Goal: Task Accomplishment & Management: Manage account settings

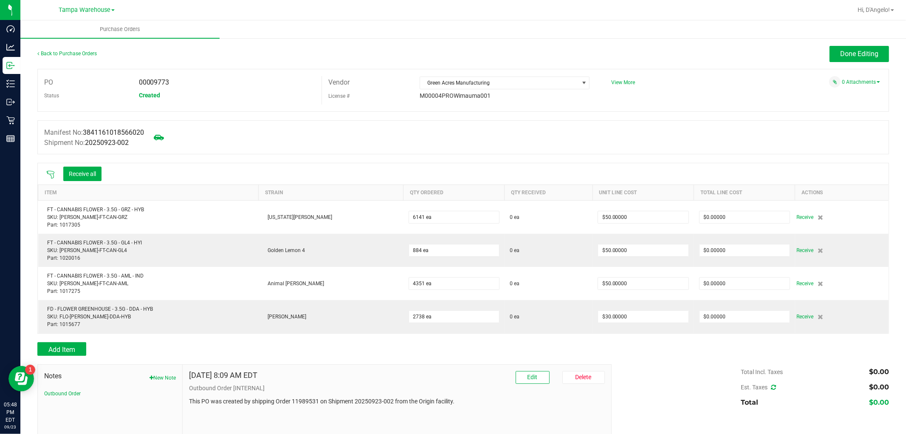
click at [52, 176] on icon at bounding box center [50, 174] width 8 height 8
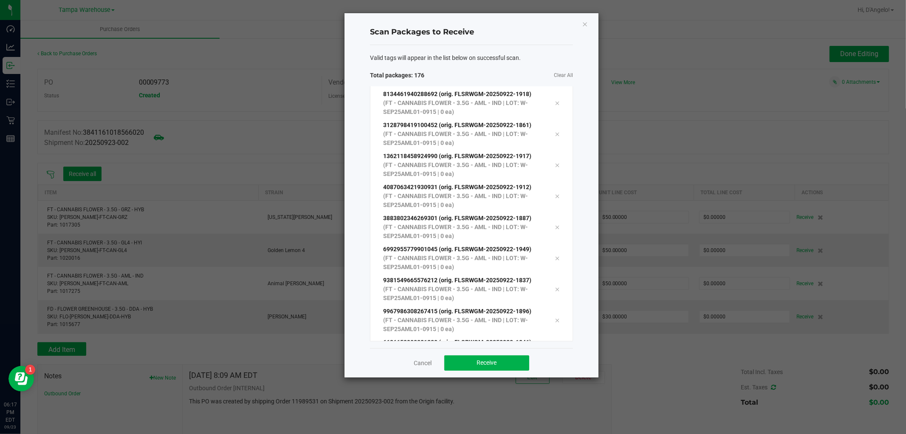
scroll to position [5192, 0]
click at [484, 362] on span "Receive" at bounding box center [487, 362] width 20 height 7
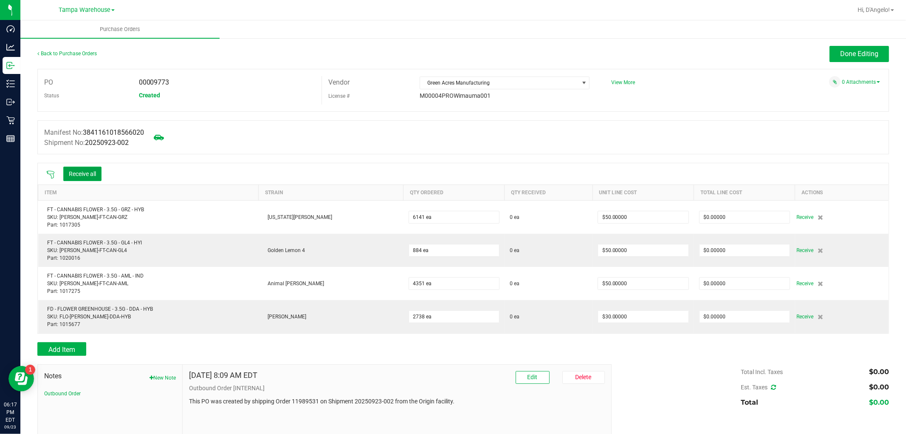
click at [96, 170] on button "Receive all" at bounding box center [82, 174] width 38 height 14
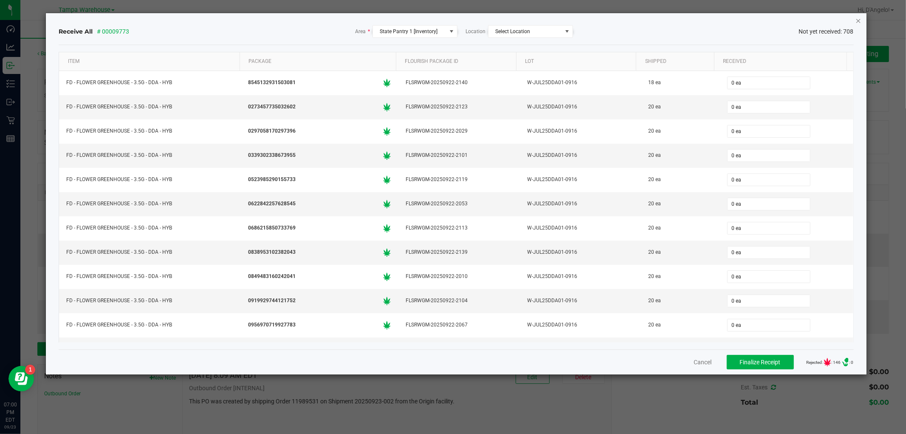
click at [858, 22] on icon "Close" at bounding box center [859, 20] width 6 height 10
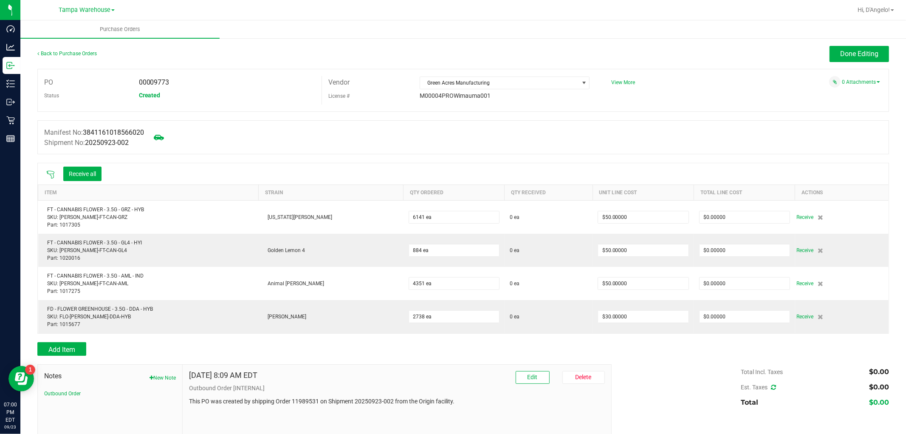
click at [52, 172] on icon at bounding box center [50, 174] width 8 height 8
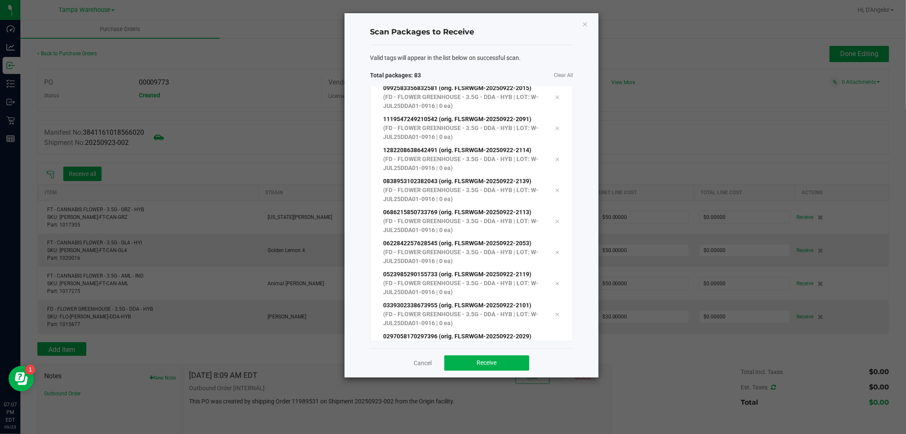
scroll to position [2340, 0]
click at [44, 20] on ngb-modal-window "Scan Packages to Receive Valid tags will appear in the list below on successful…" at bounding box center [456, 217] width 913 height 434
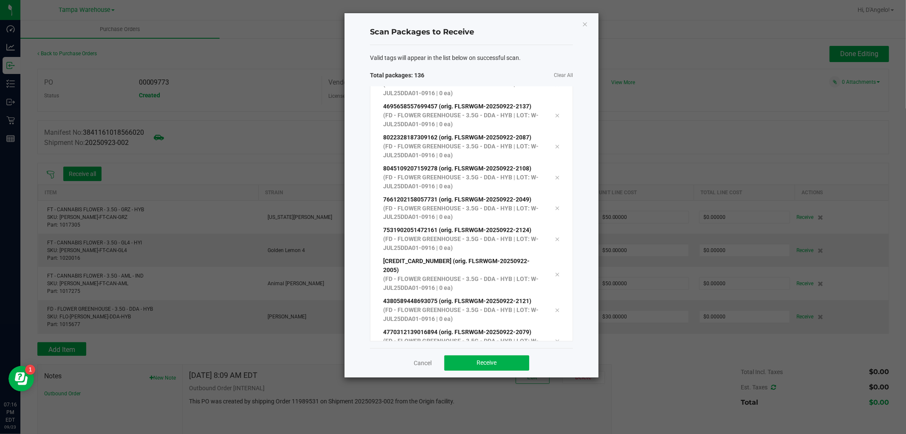
scroll to position [3983, 0]
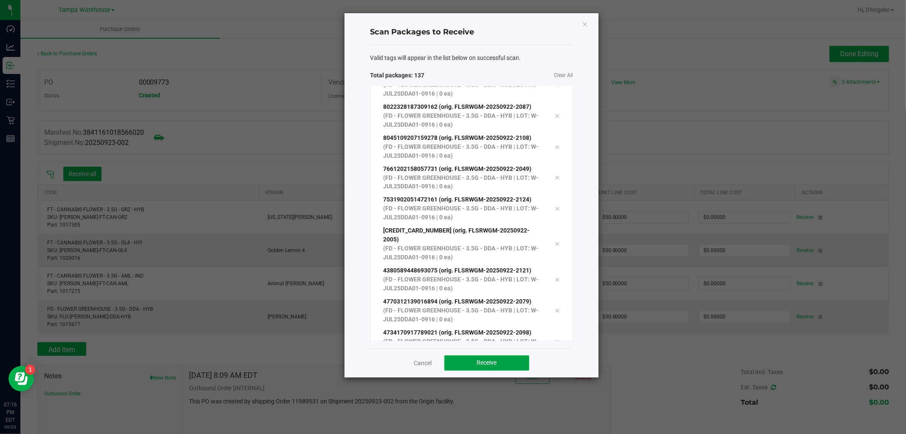
click at [483, 368] on button "Receive" at bounding box center [486, 362] width 85 height 15
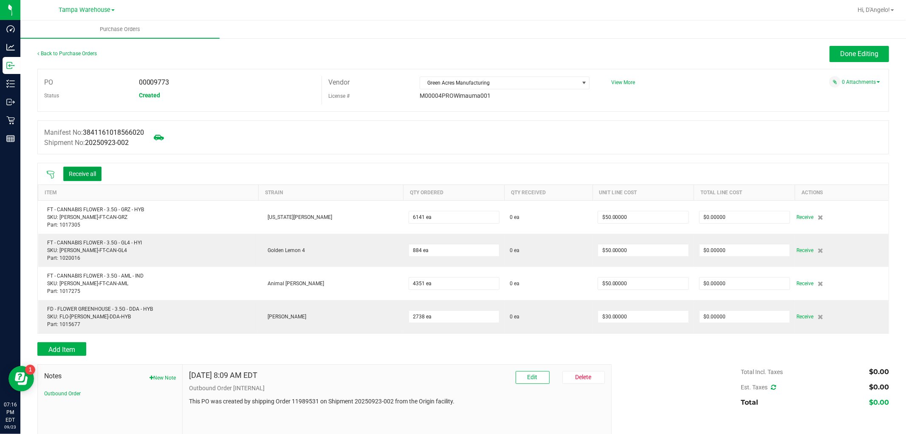
click at [96, 178] on button "Receive all" at bounding box center [82, 174] width 38 height 14
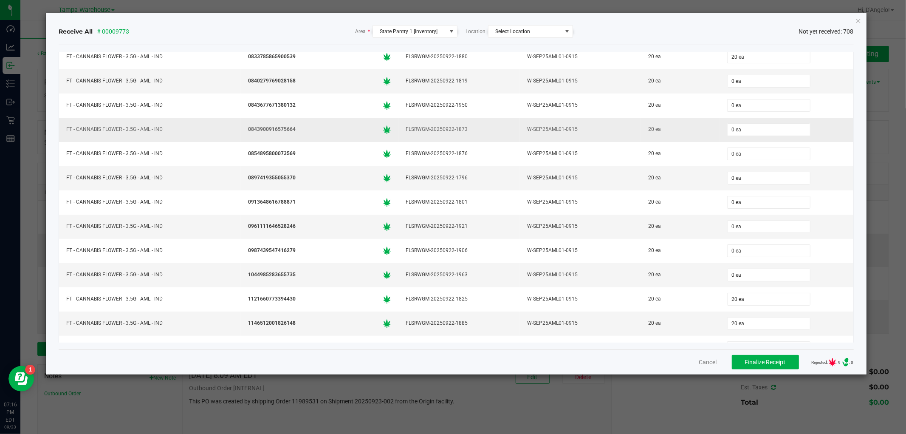
scroll to position [3900, 0]
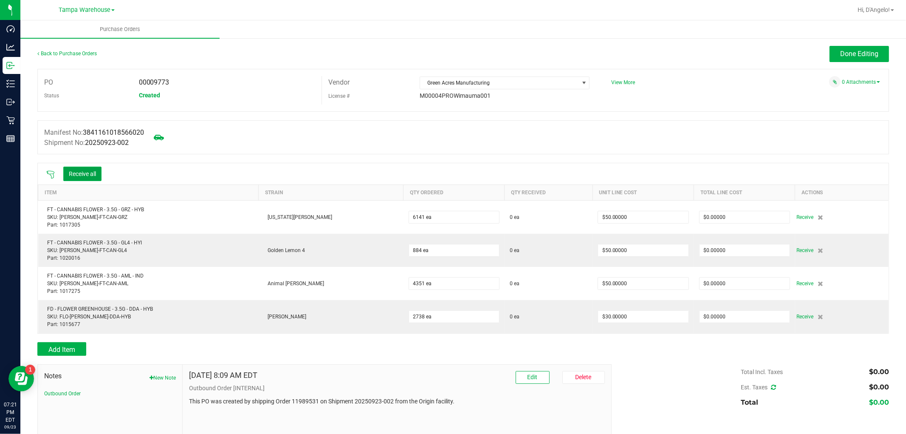
click at [81, 171] on button "Receive all" at bounding box center [82, 174] width 38 height 14
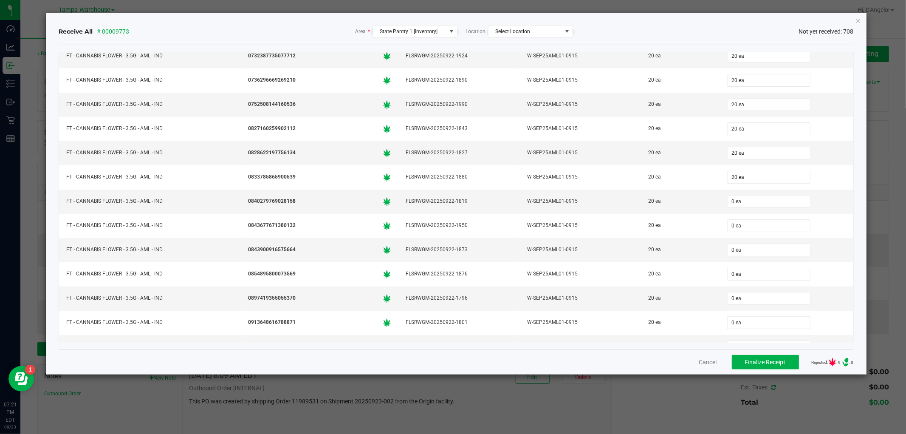
scroll to position [3776, 0]
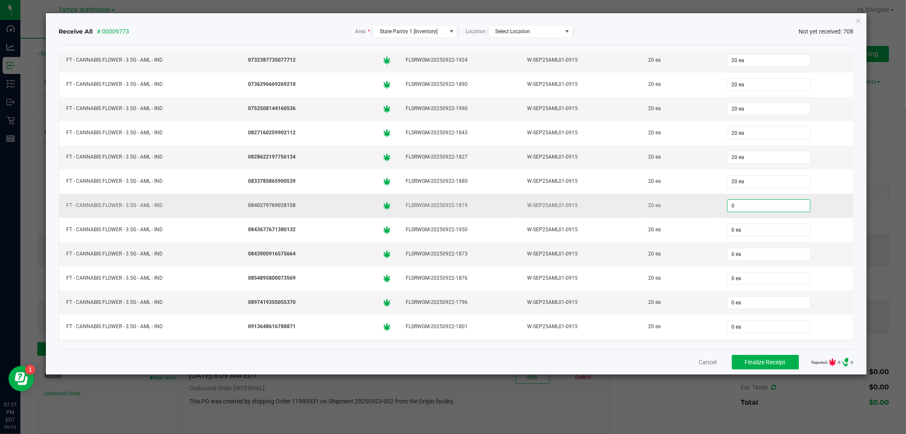
click at [779, 212] on input "0" at bounding box center [769, 206] width 82 height 12
type input "20 ea"
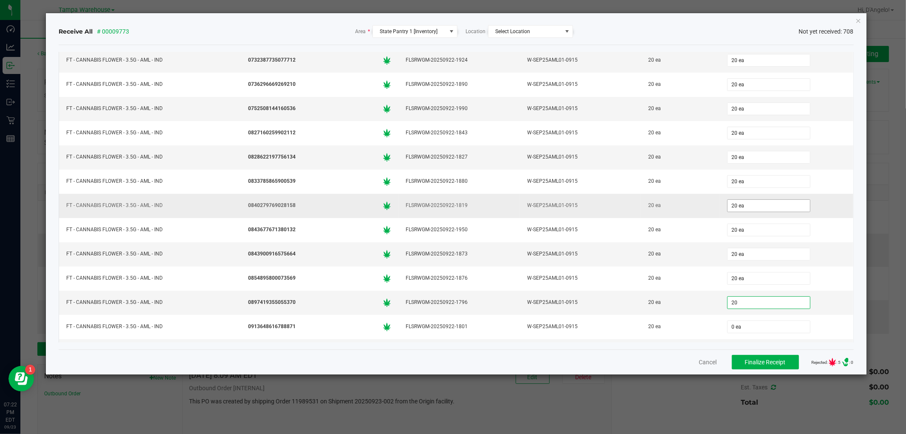
type input "20 ea"
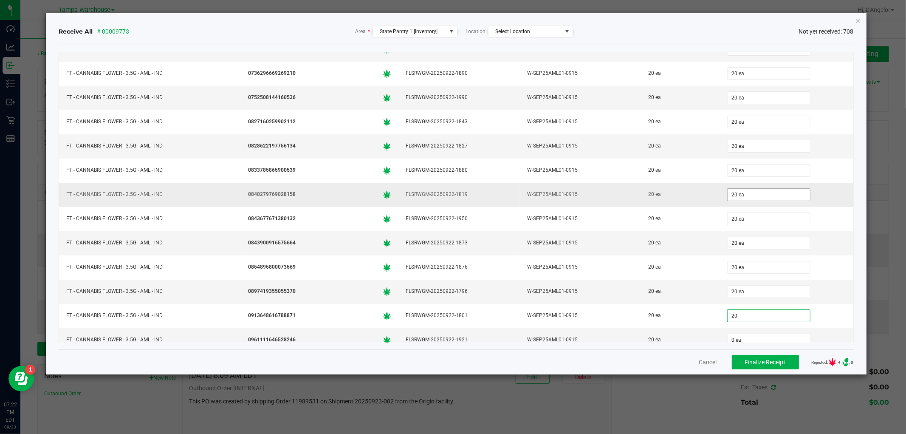
type input "20 ea"
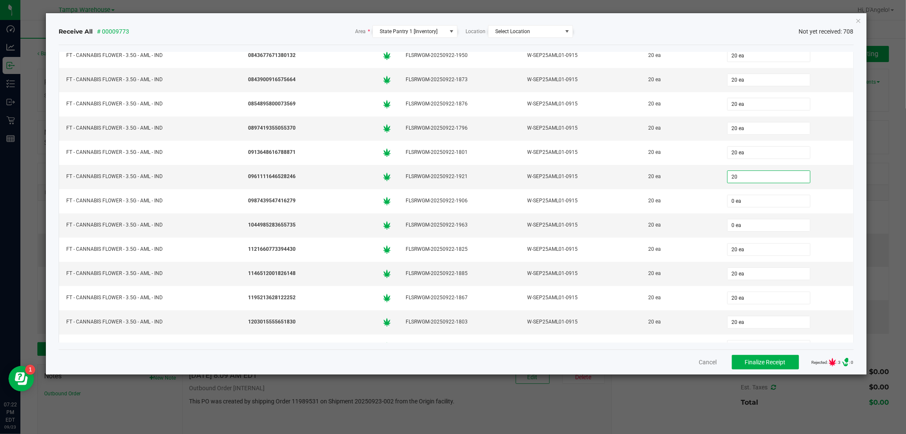
type input "20 ea"
type input "20"
type input "20 ea"
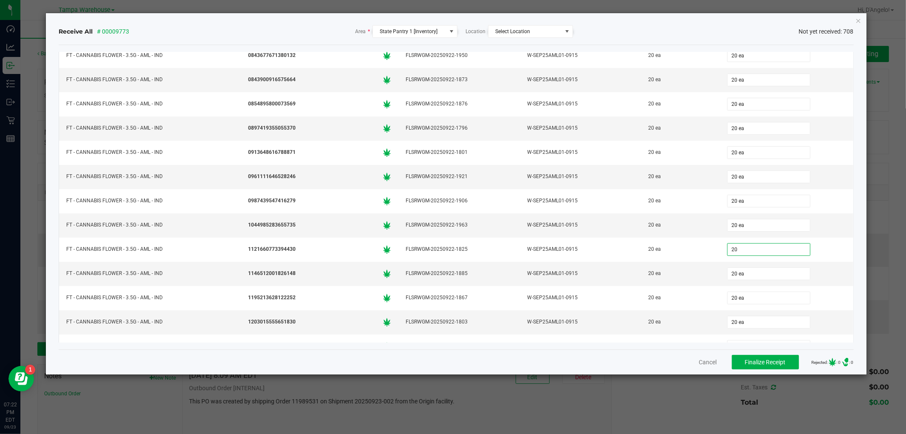
click at [656, 23] on div "Receive All # 00009773 Area * State Pantry 1 [Inventory] Location Select Locati…" at bounding box center [456, 31] width 795 height 27
type input "20 ea"
click at [782, 359] on button "Finalize Receipt" at bounding box center [765, 362] width 67 height 14
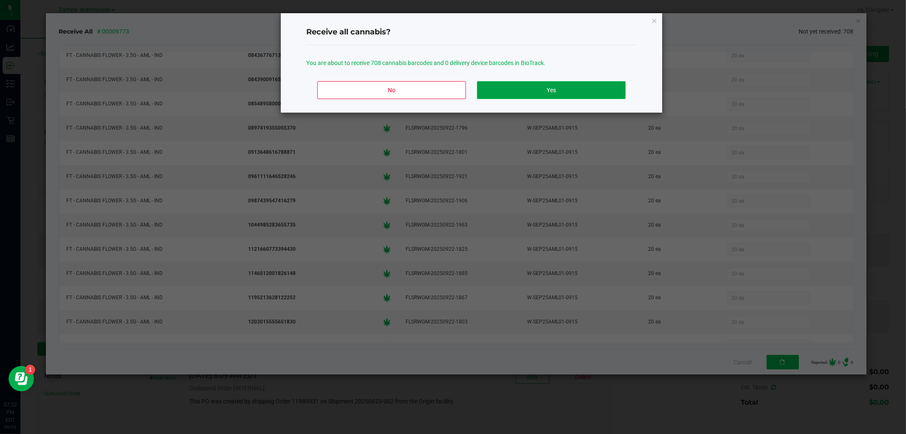
click at [556, 92] on button "Yes" at bounding box center [551, 90] width 149 height 18
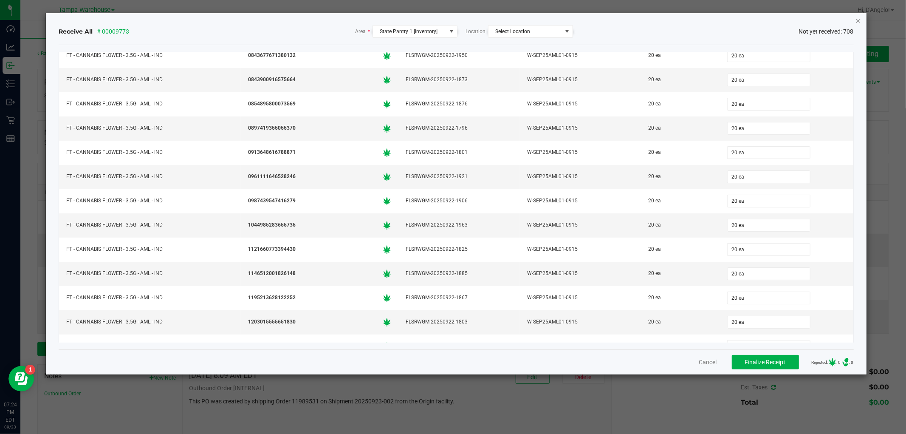
click at [860, 23] on icon "Close" at bounding box center [859, 20] width 6 height 10
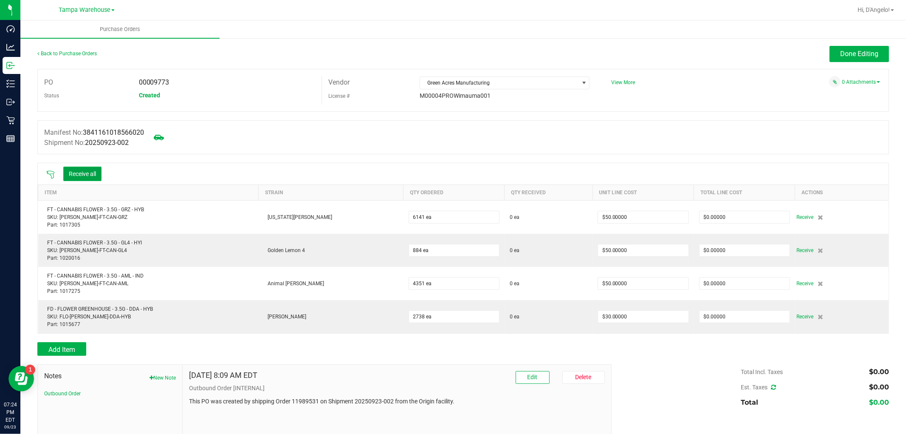
click at [73, 172] on button "Receive all" at bounding box center [82, 174] width 38 height 14
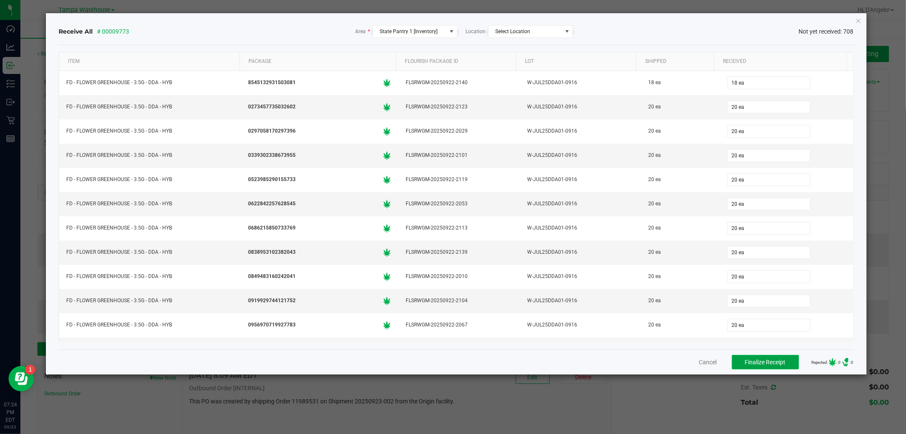
click at [749, 364] on span "Finalize Receipt" at bounding box center [765, 362] width 41 height 7
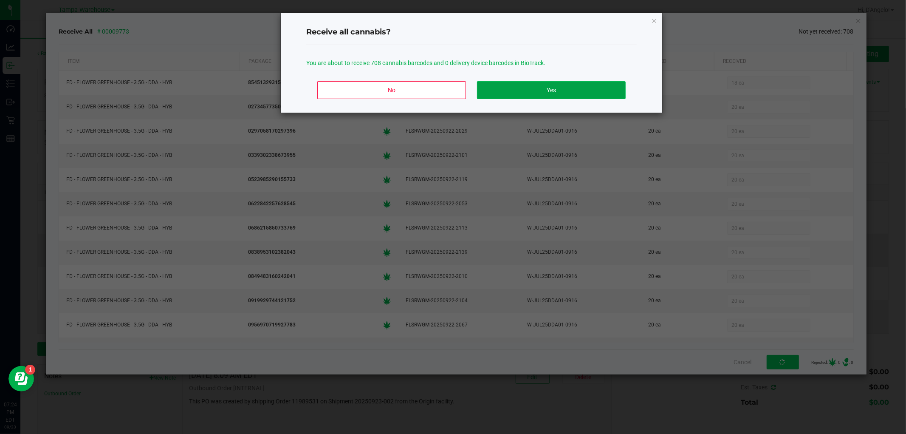
click at [508, 88] on button "Yes" at bounding box center [551, 90] width 149 height 18
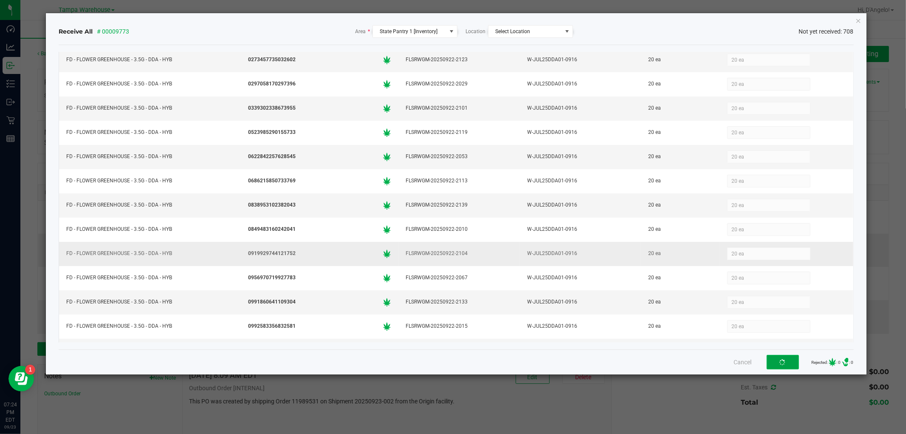
scroll to position [0, 0]
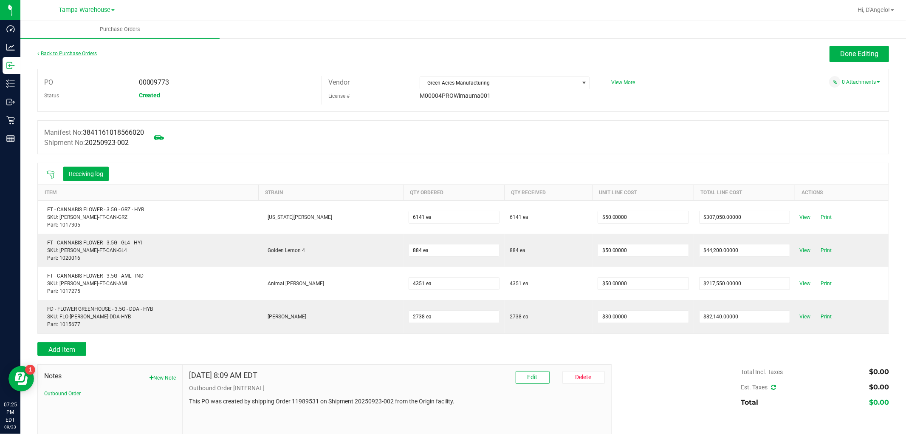
click at [57, 52] on link "Back to Purchase Orders" at bounding box center [66, 54] width 59 height 6
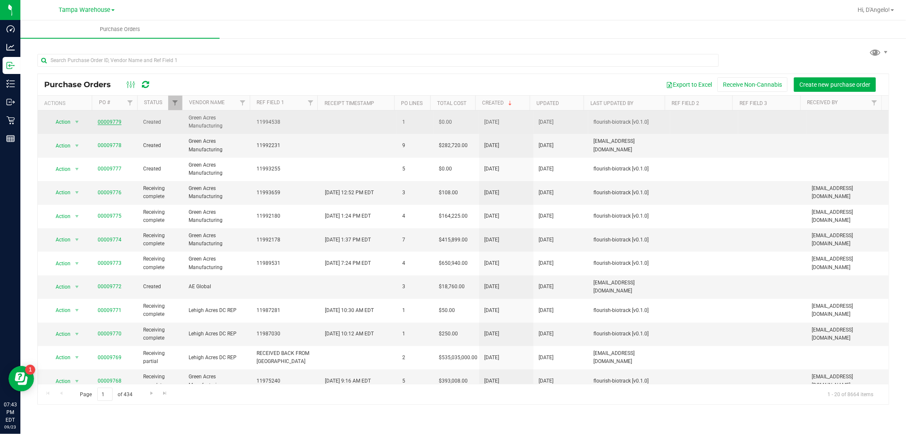
click at [105, 122] on link "00009779" at bounding box center [110, 122] width 24 height 6
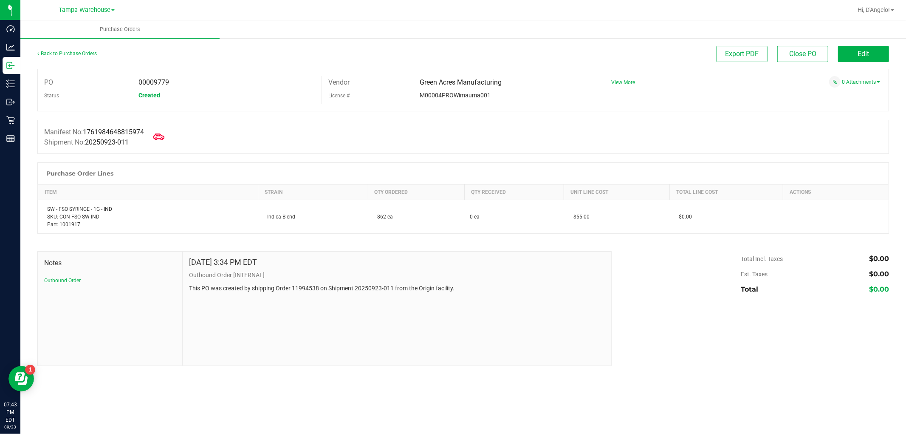
click at [162, 141] on icon at bounding box center [158, 136] width 11 height 11
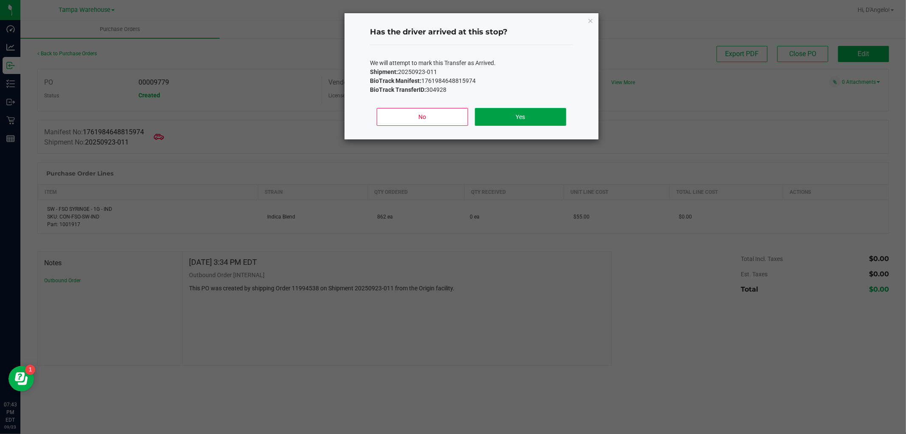
drag, startPoint x: 548, startPoint y: 118, endPoint x: 401, endPoint y: 43, distance: 164.5
click at [548, 117] on button "Yes" at bounding box center [520, 117] width 91 height 18
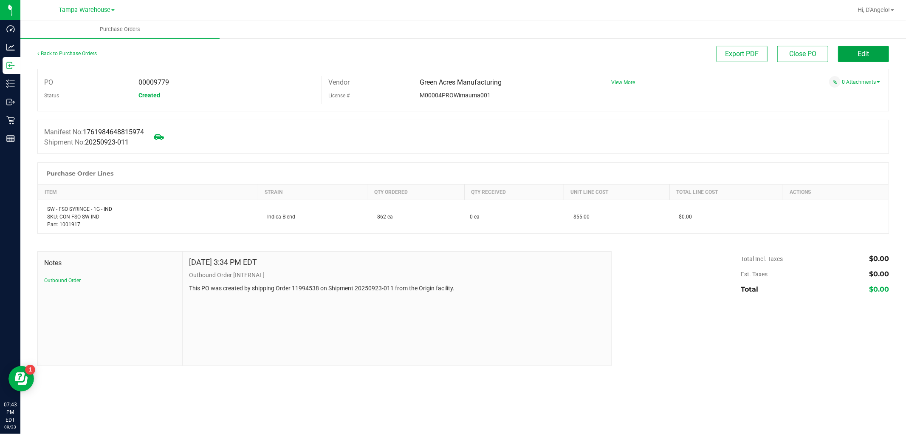
click at [859, 55] on span "Edit" at bounding box center [863, 54] width 11 height 8
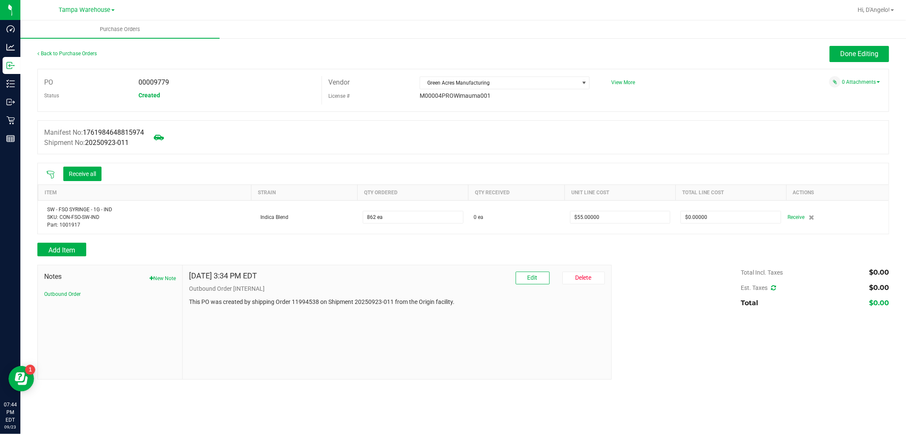
click at [53, 177] on icon at bounding box center [50, 174] width 8 height 8
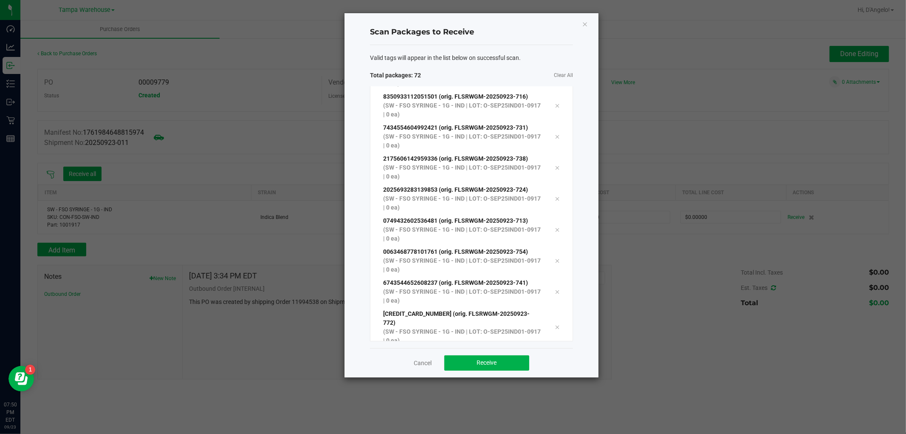
scroll to position [1968, 0]
click at [478, 365] on span "Receive" at bounding box center [487, 362] width 20 height 7
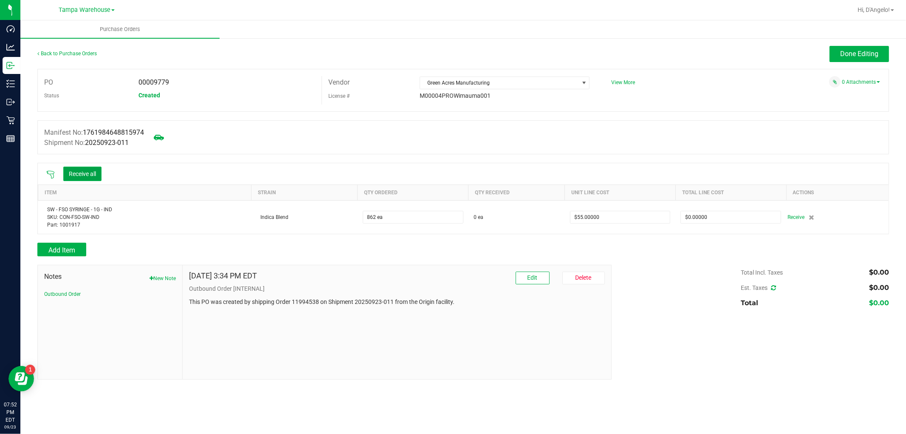
click at [82, 170] on button "Receive all" at bounding box center [82, 174] width 38 height 14
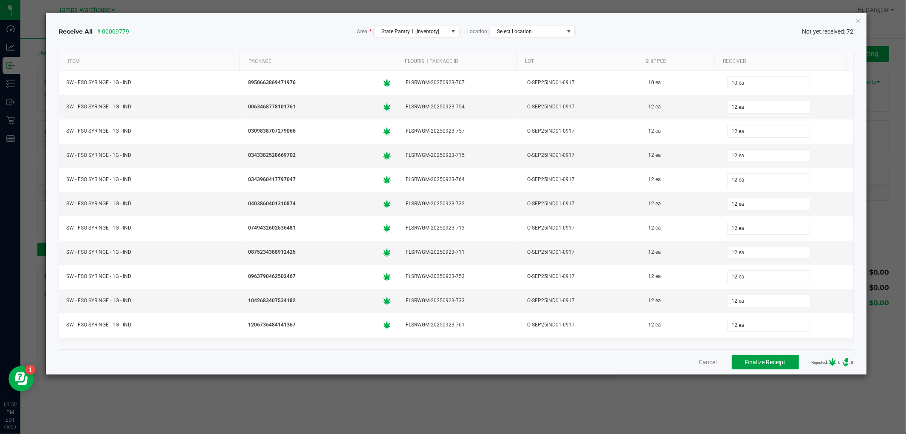
click at [769, 356] on button "Finalize Receipt" at bounding box center [765, 362] width 67 height 14
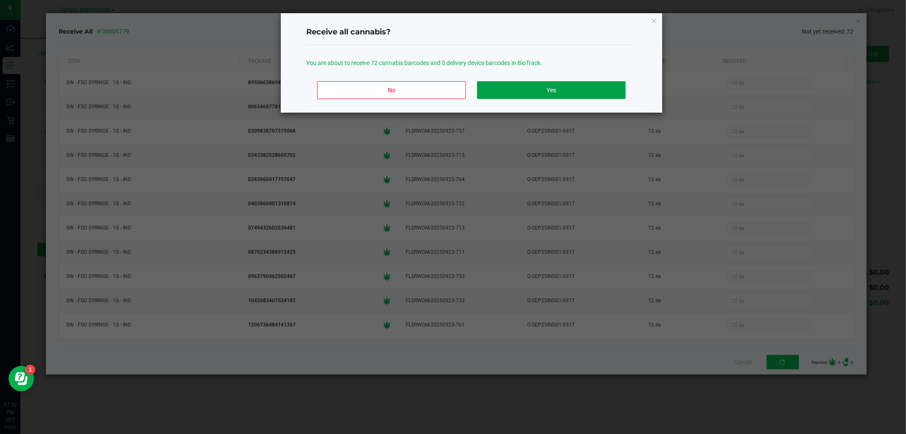
click at [549, 95] on button "Yes" at bounding box center [551, 90] width 149 height 18
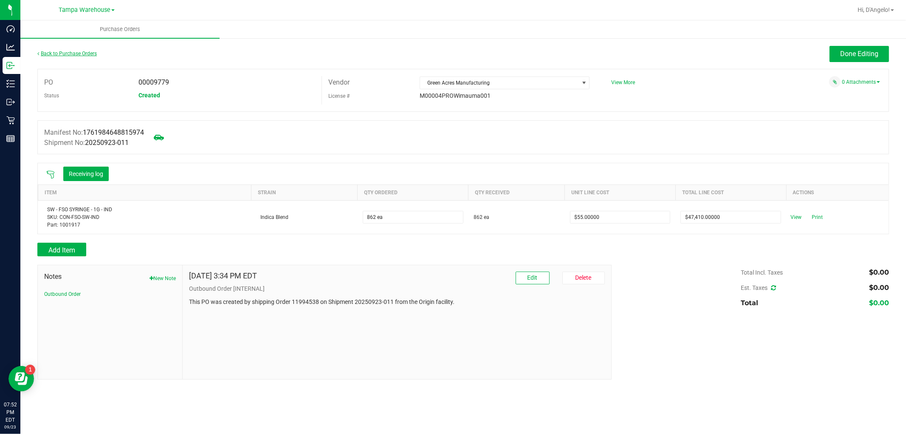
click at [85, 54] on link "Back to Purchase Orders" at bounding box center [66, 54] width 59 height 6
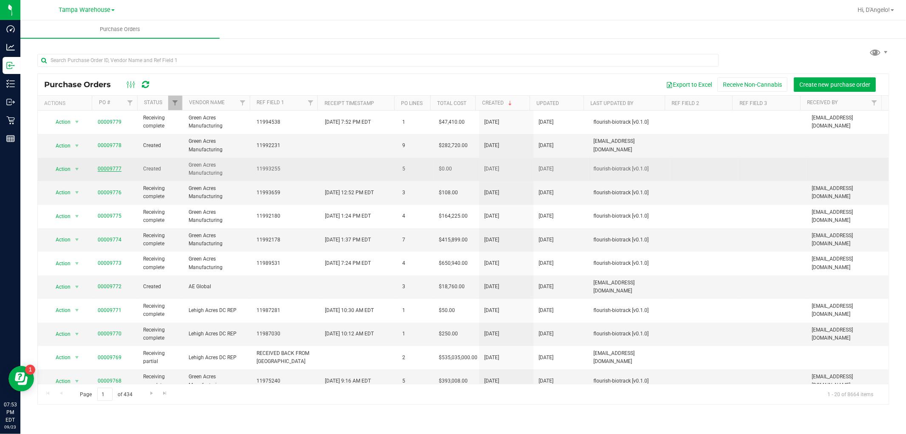
click at [114, 167] on link "00009777" at bounding box center [110, 169] width 24 height 6
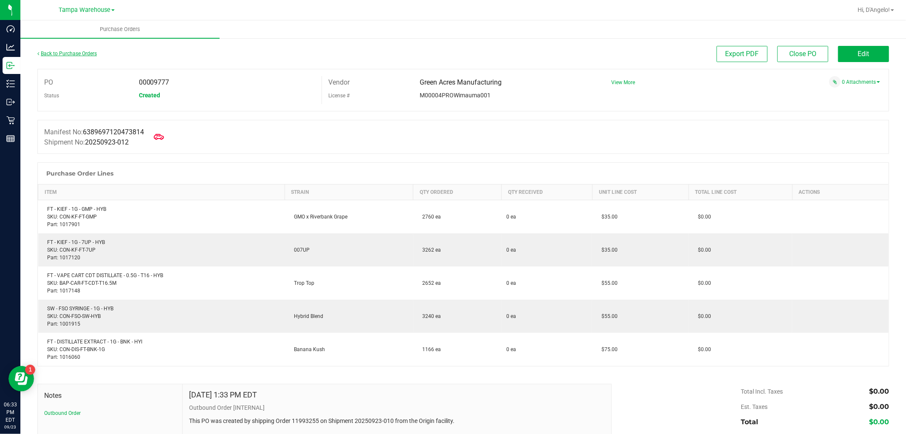
click at [64, 52] on link "Back to Purchase Orders" at bounding box center [66, 54] width 59 height 6
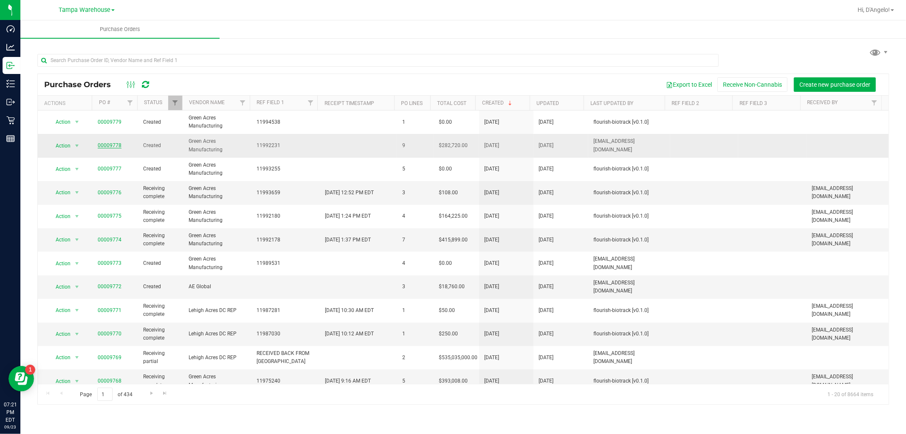
click at [107, 144] on link "00009778" at bounding box center [110, 145] width 24 height 6
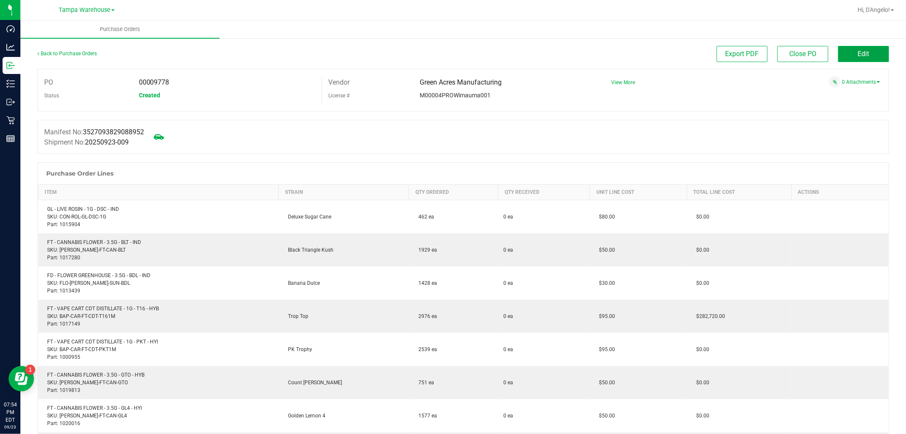
click at [842, 50] on button "Edit" at bounding box center [863, 54] width 51 height 16
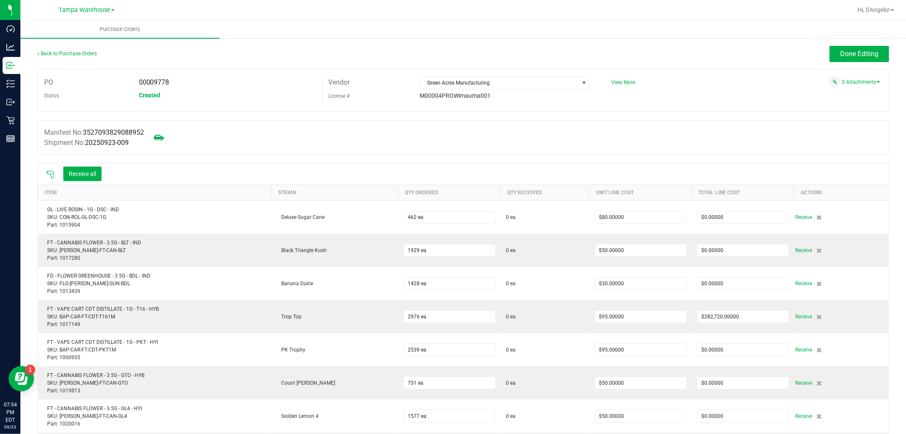
click at [50, 175] on icon at bounding box center [50, 174] width 8 height 8
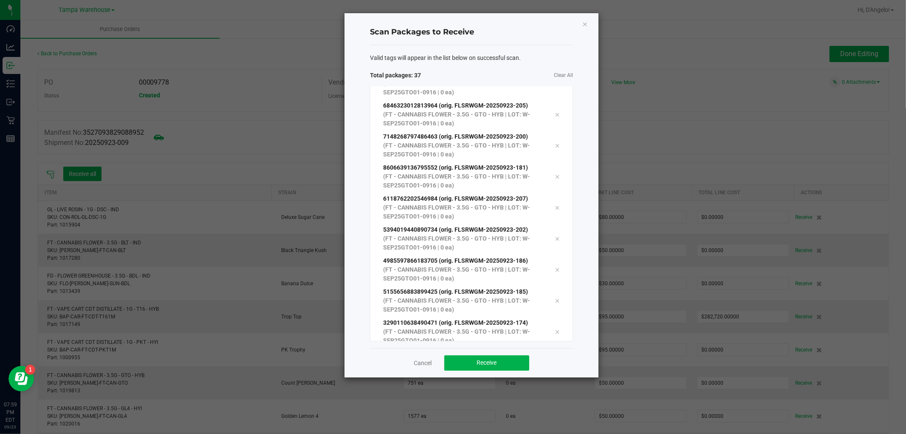
scroll to position [914, 0]
click at [495, 382] on ngb-modal-window "Scan Packages to Receive Valid tags will appear in the list below on successful…" at bounding box center [456, 217] width 913 height 434
click at [495, 367] on button "Receive" at bounding box center [486, 362] width 85 height 15
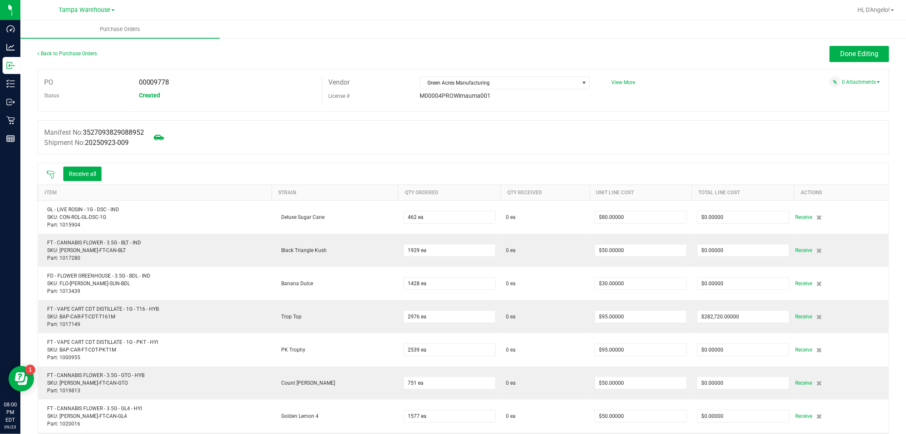
click at [49, 175] on icon at bounding box center [50, 174] width 8 height 8
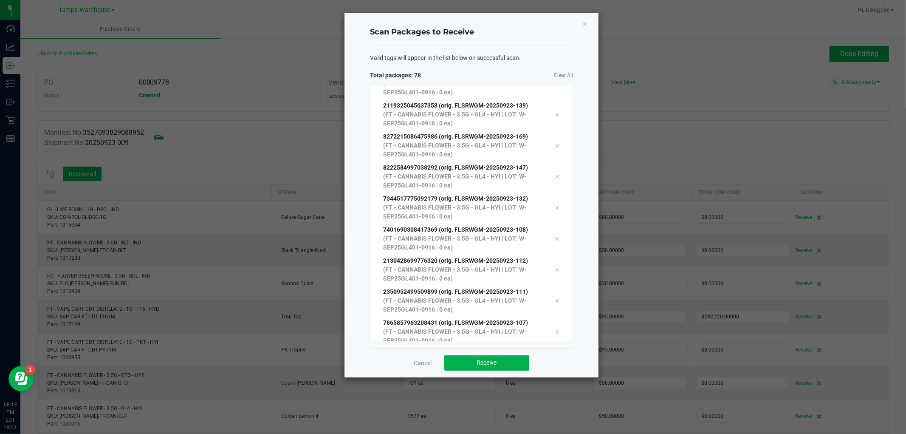
scroll to position [2185, 0]
click at [472, 362] on button "Receive" at bounding box center [486, 362] width 85 height 15
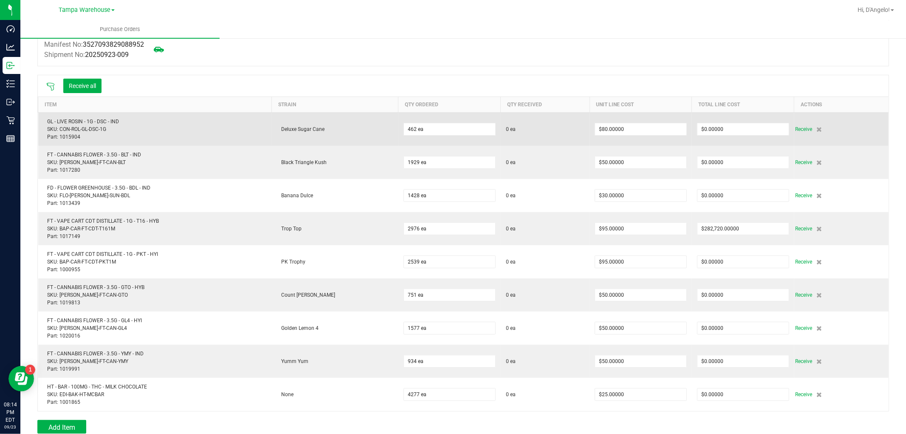
scroll to position [47, 0]
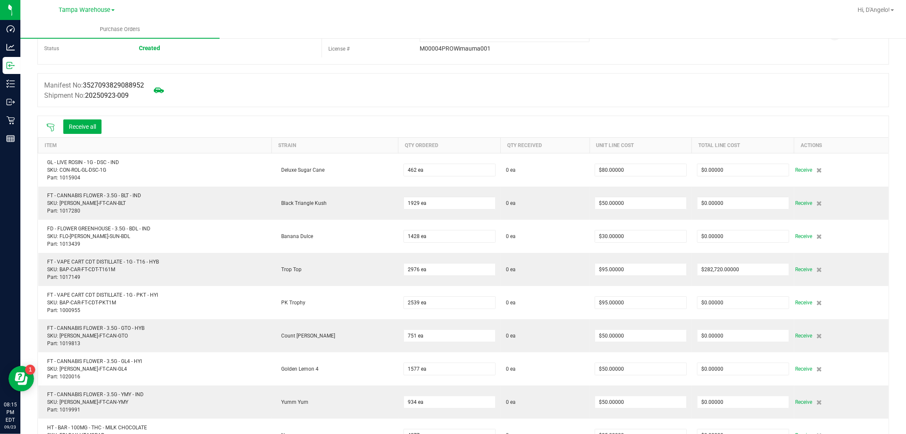
click at [49, 128] on icon at bounding box center [50, 127] width 8 height 8
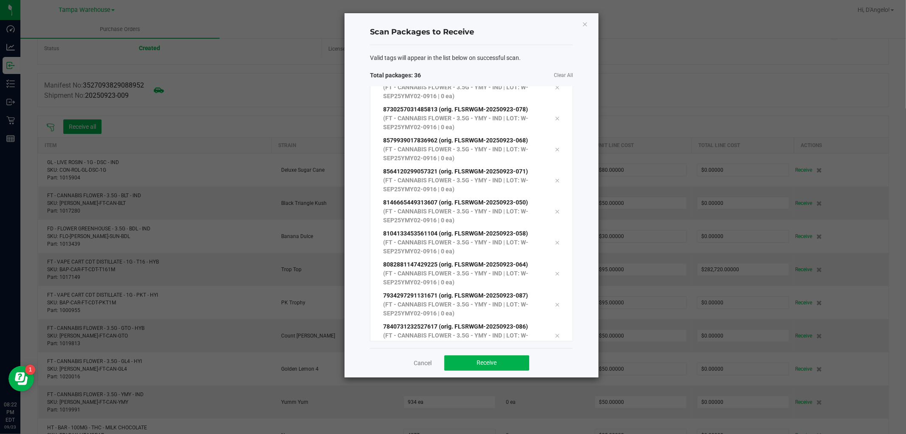
scroll to position [852, 0]
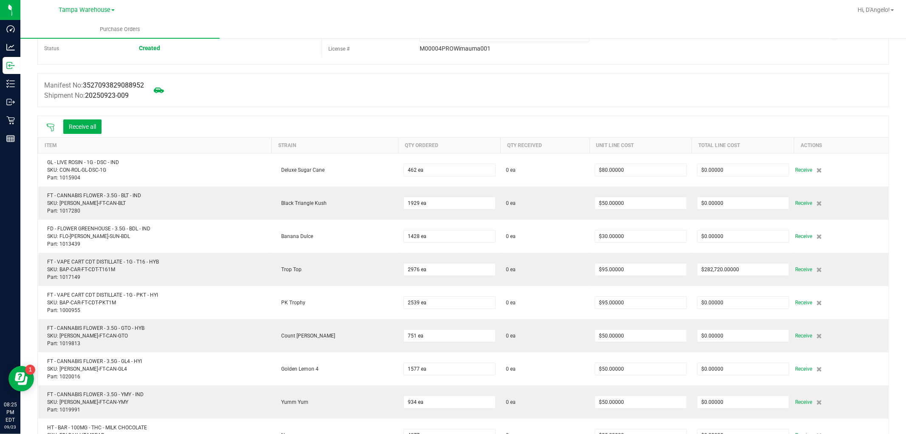
click at [53, 125] on icon at bounding box center [50, 127] width 8 height 8
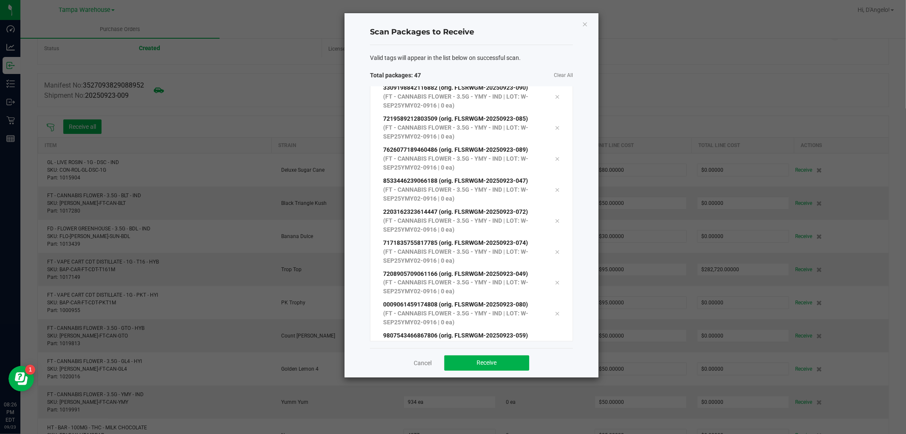
scroll to position [1193, 0]
click at [509, 367] on button "Receive" at bounding box center [486, 362] width 85 height 15
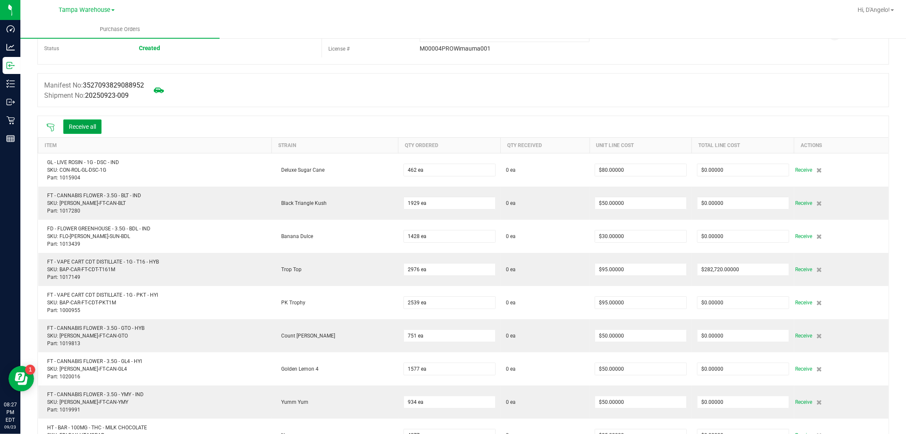
click at [92, 130] on button "Receive all" at bounding box center [82, 126] width 38 height 14
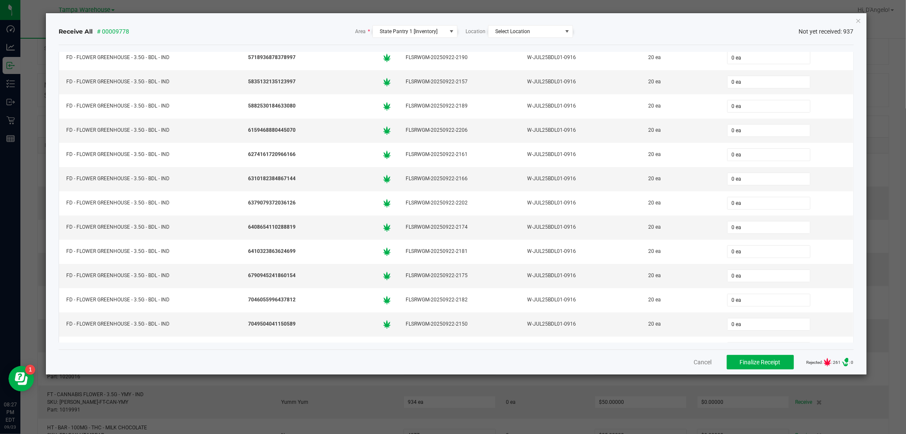
scroll to position [850, 0]
click at [861, 20] on icon "Close" at bounding box center [859, 20] width 6 height 10
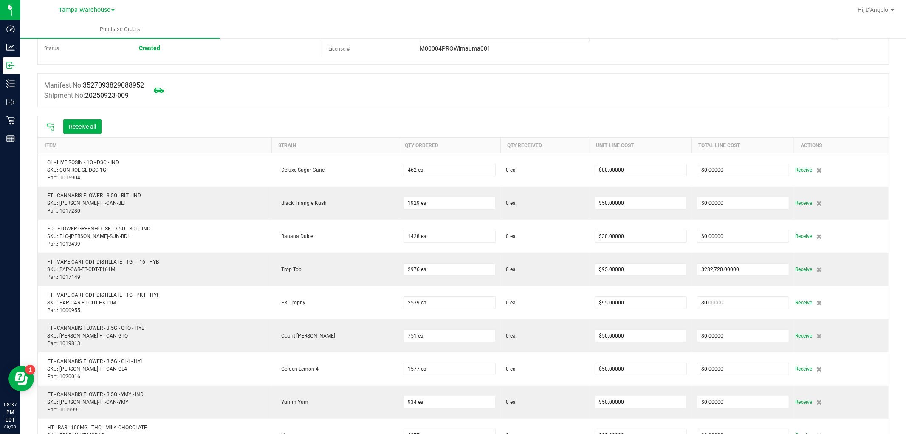
click at [53, 128] on icon at bounding box center [51, 128] width 8 height 8
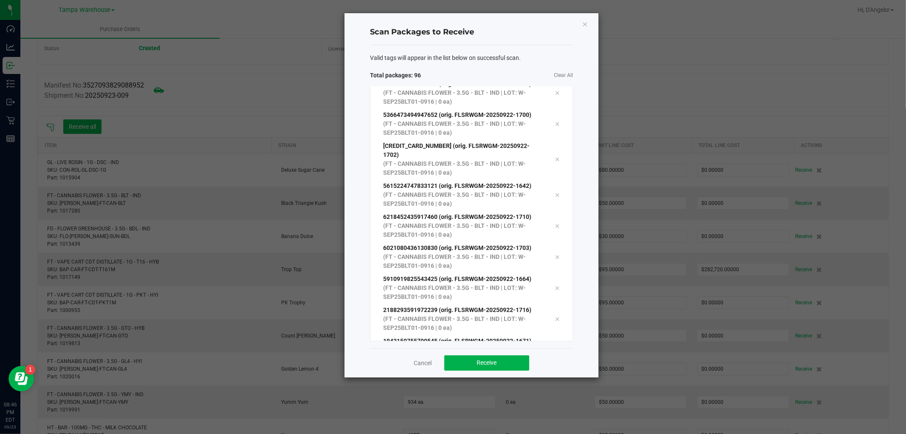
scroll to position [2743, 0]
click at [469, 363] on button "Receive" at bounding box center [486, 362] width 85 height 15
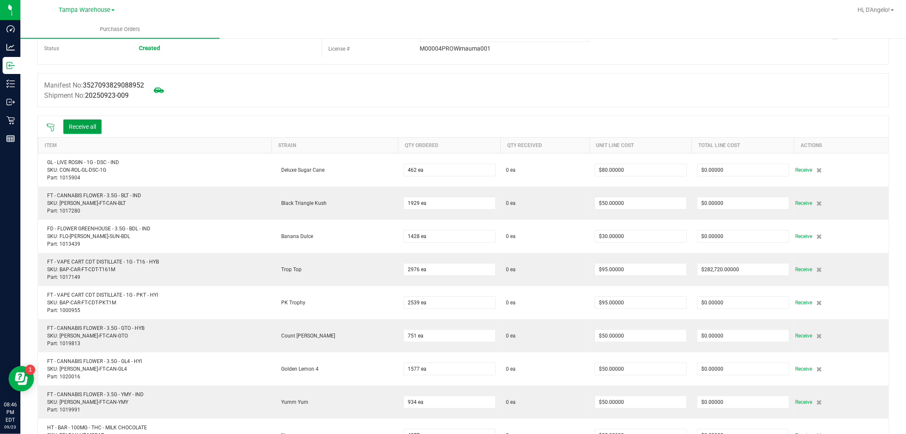
click at [78, 129] on button "Receive all" at bounding box center [82, 126] width 38 height 14
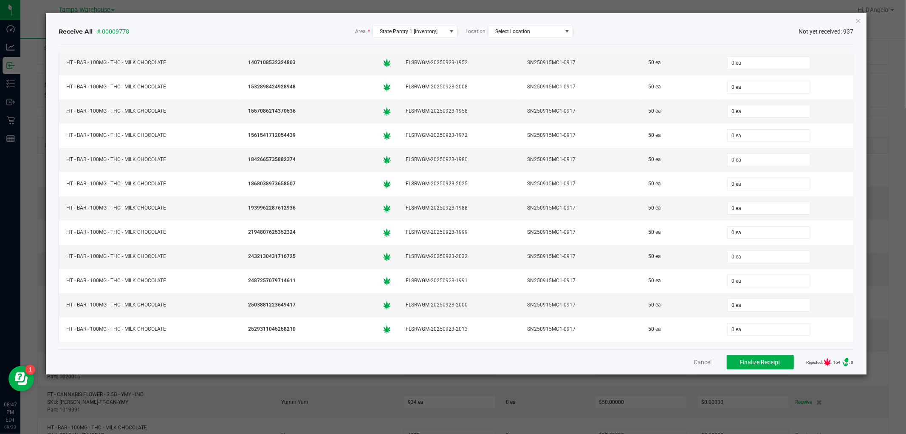
scroll to position [15595, 0]
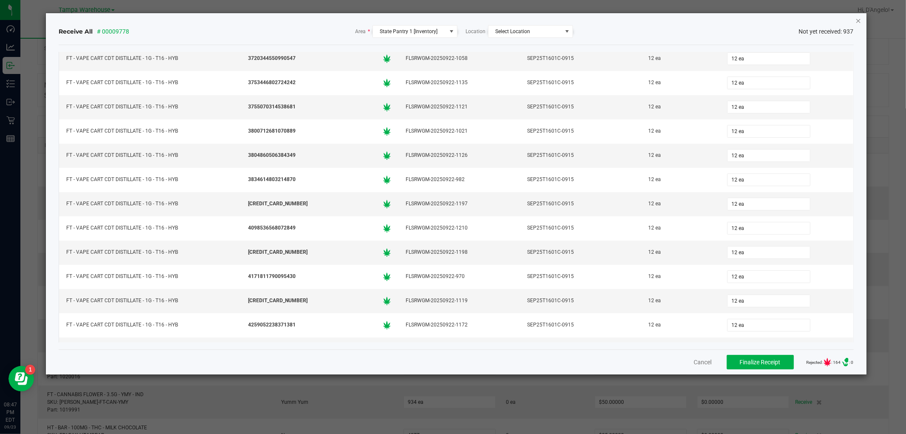
click at [856, 21] on icon "Close" at bounding box center [859, 20] width 6 height 10
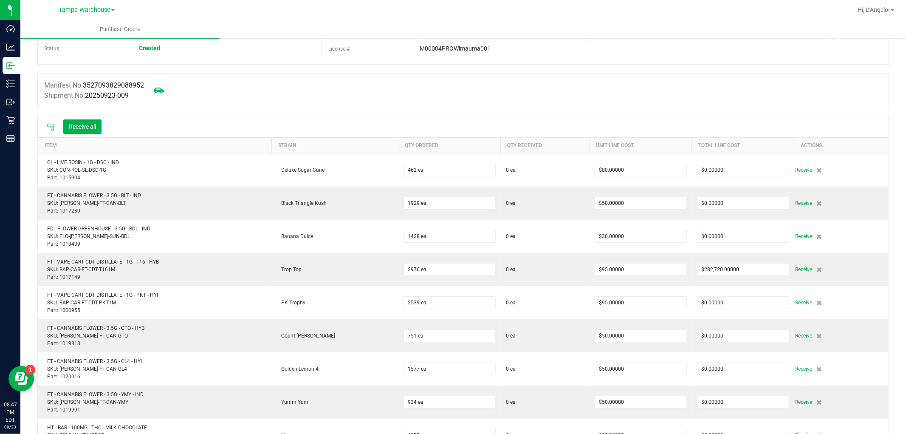
click at [48, 129] on icon at bounding box center [50, 127] width 8 height 8
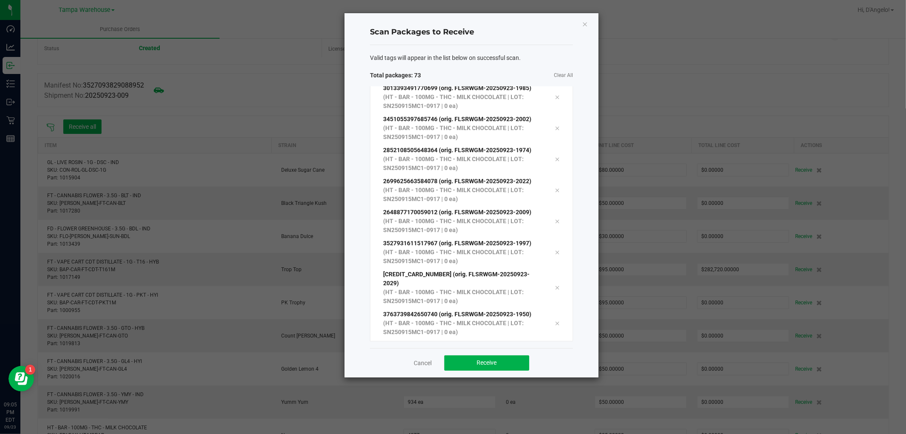
scroll to position [2030, 0]
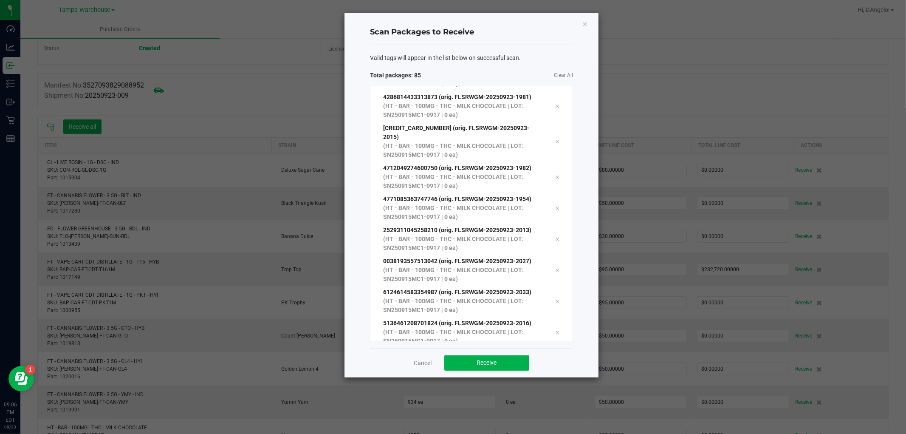
scroll to position [2402, 0]
click at [490, 361] on span "Receive" at bounding box center [487, 362] width 20 height 7
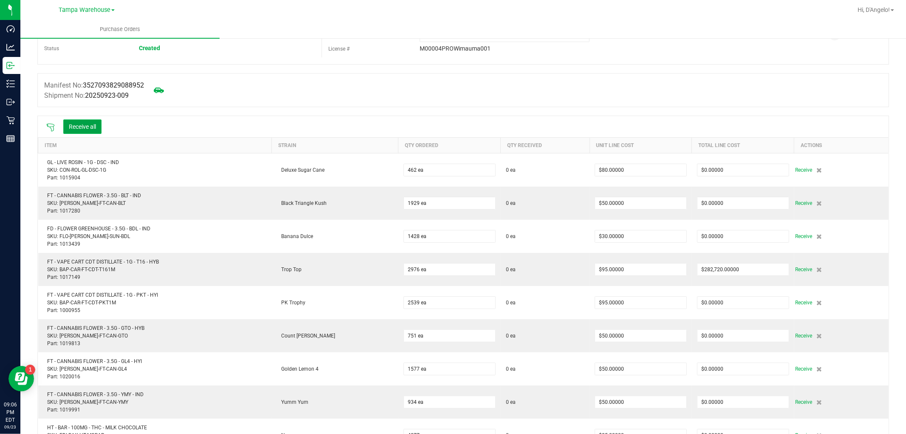
click at [85, 124] on button "Receive all" at bounding box center [82, 126] width 38 height 14
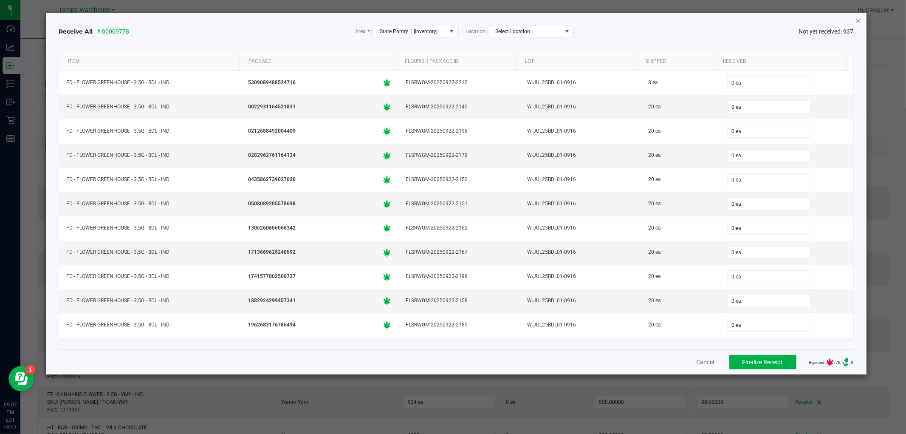
click at [858, 21] on icon "Close" at bounding box center [859, 20] width 6 height 10
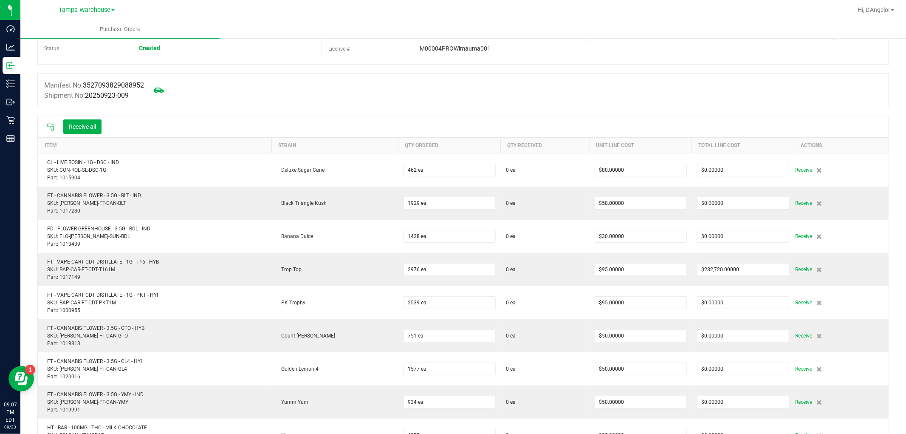
click at [51, 130] on icon at bounding box center [50, 127] width 8 height 8
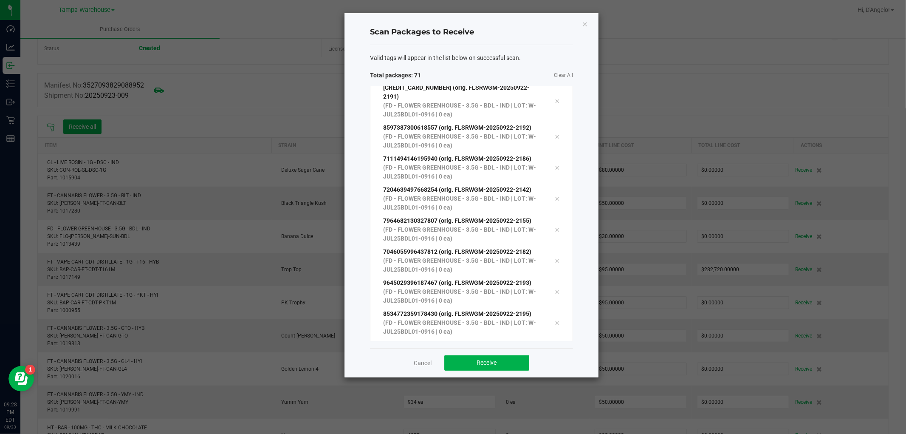
scroll to position [1968, 0]
click at [475, 359] on button "Receive" at bounding box center [486, 362] width 85 height 15
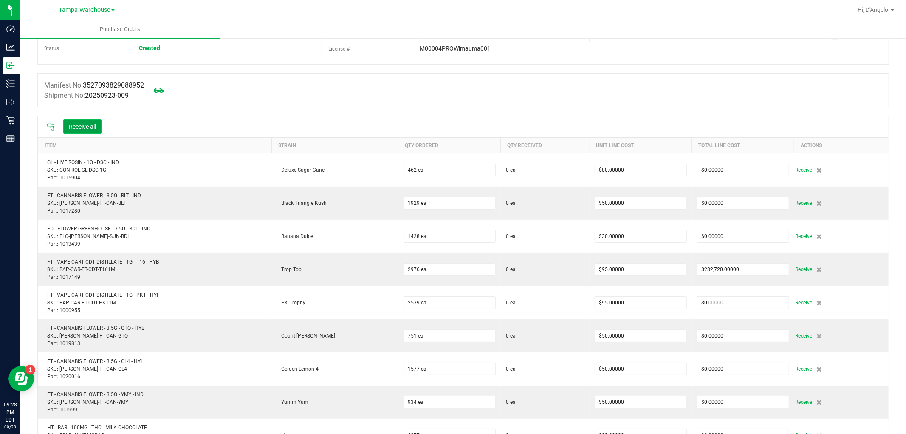
click at [88, 130] on button "Receive all" at bounding box center [82, 126] width 38 height 14
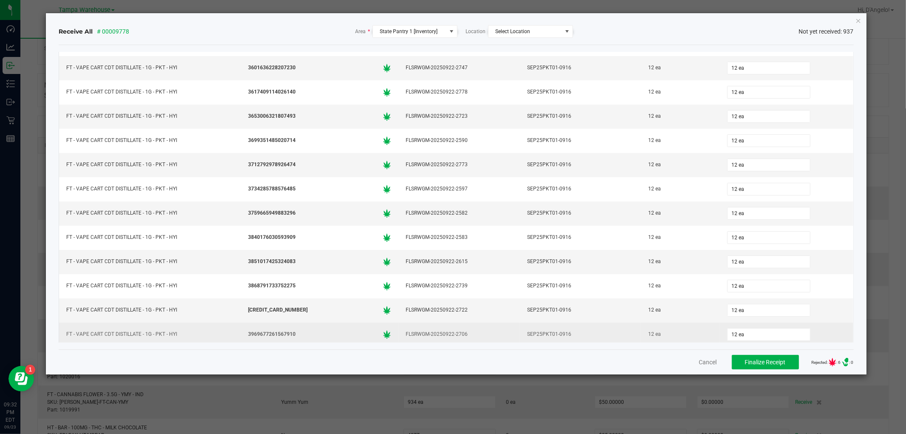
scroll to position [9865, 0]
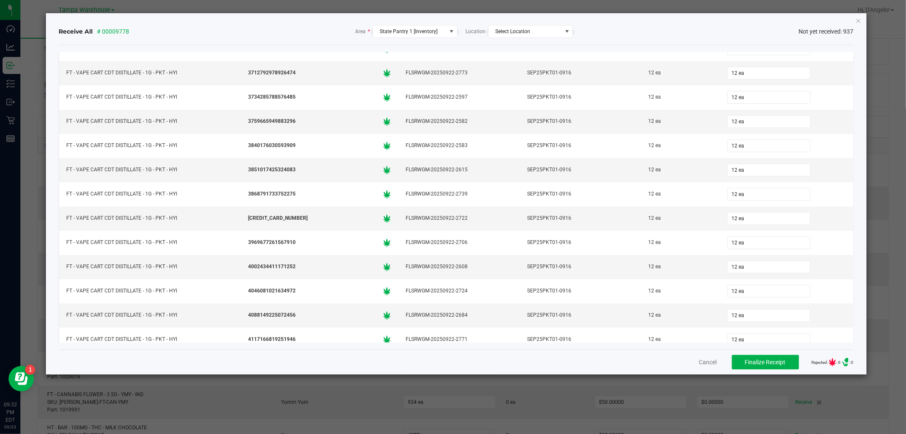
click at [863, 17] on div "Receive All # 00009778 Area * State Pantry 1 [Inventory] Location Select Locati…" at bounding box center [456, 193] width 820 height 361
drag, startPoint x: 860, startPoint y: 19, endPoint x: 855, endPoint y: 51, distance: 32.3
click at [860, 20] on icon "Close" at bounding box center [859, 20] width 6 height 10
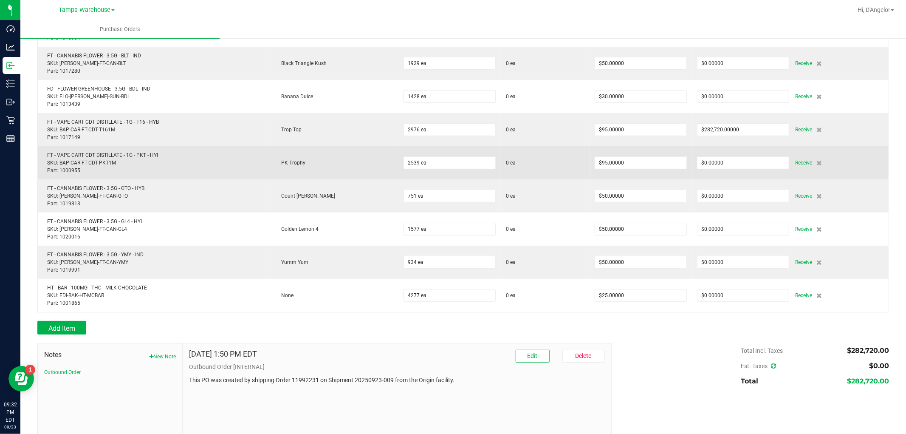
scroll to position [125, 0]
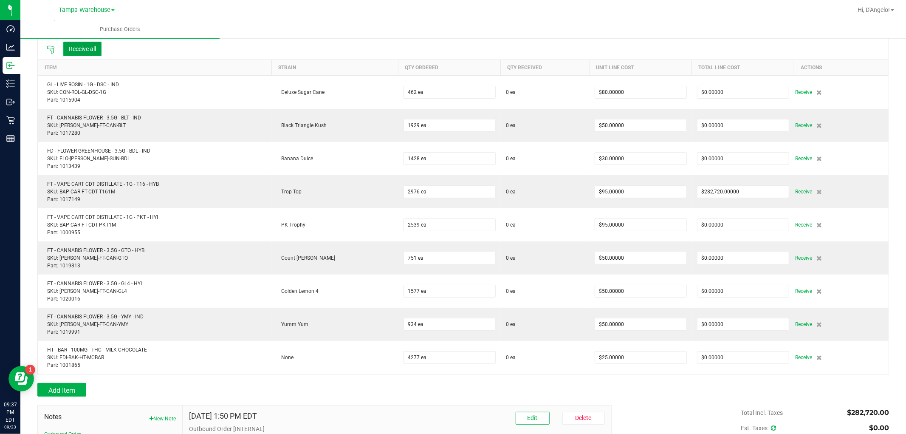
click at [81, 52] on button "Receive all" at bounding box center [82, 49] width 38 height 14
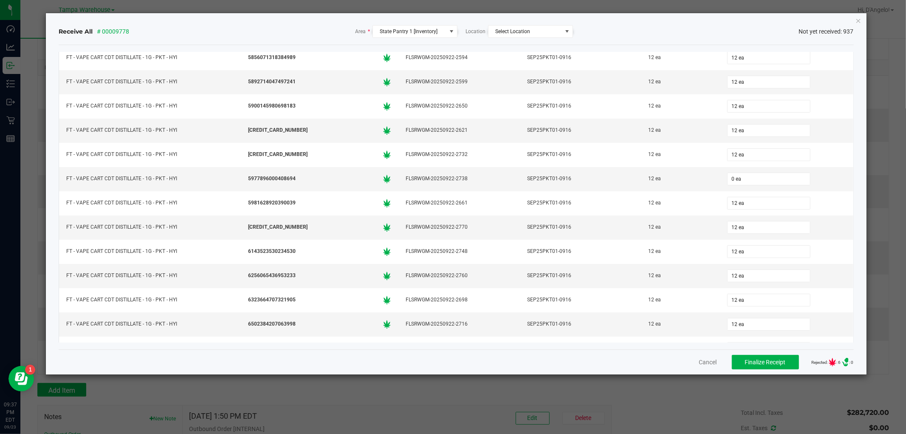
scroll to position [11113, 0]
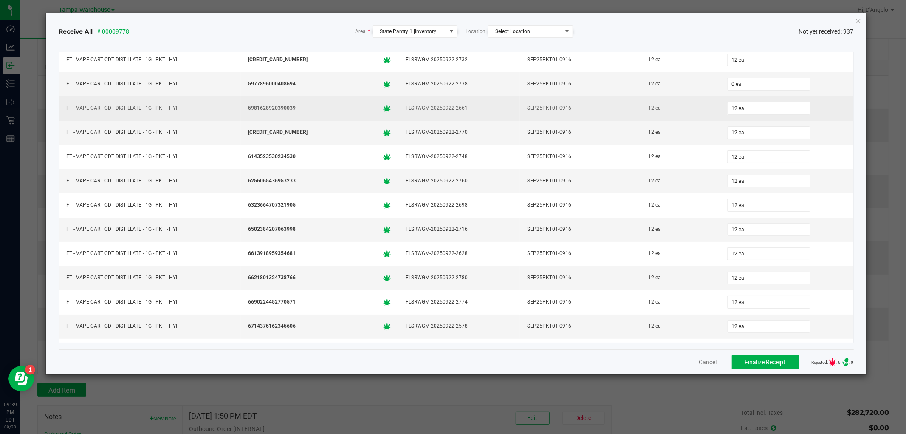
click at [728, 90] on input "0 ea" at bounding box center [769, 84] width 82 height 12
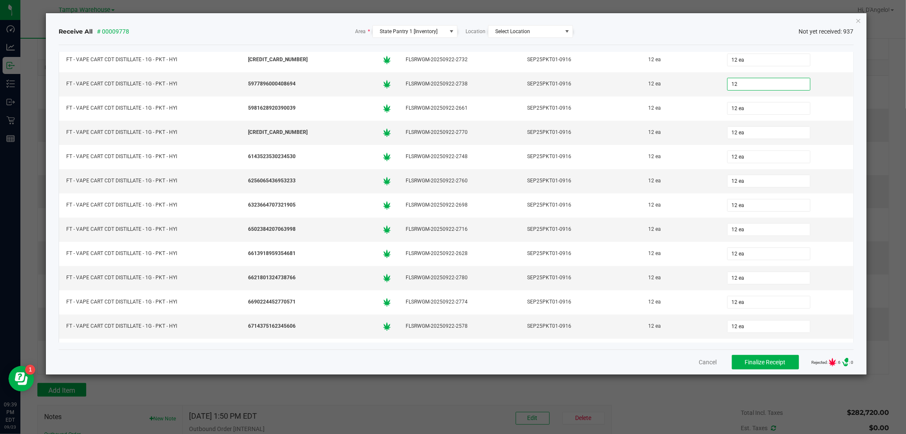
click at [728, 39] on div "Receive All # 00009778 Area * State Pantry 1 [Inventory] Location Select Locati…" at bounding box center [456, 31] width 795 height 27
type input "12 ea"
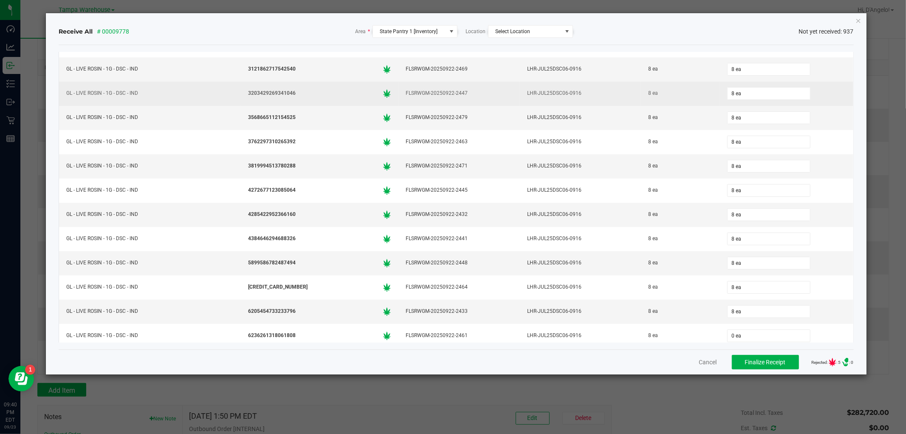
scroll to position [20082, 0]
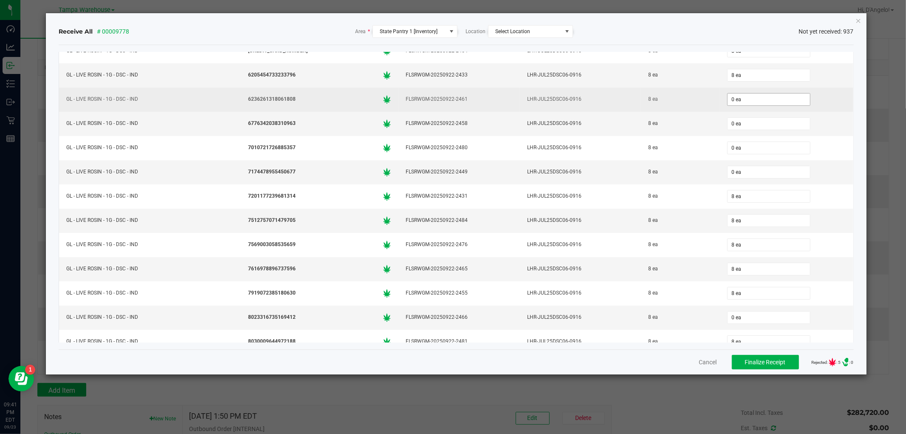
click at [754, 105] on input "0 ea" at bounding box center [769, 99] width 82 height 12
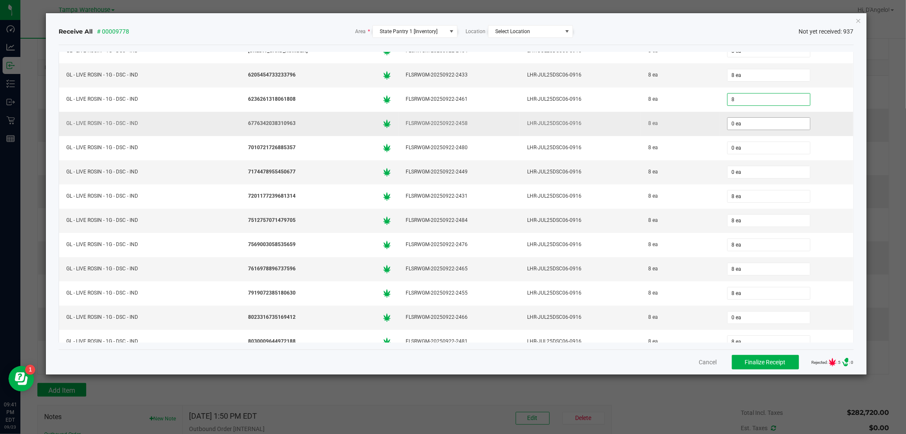
click at [743, 130] on input "0 ea" at bounding box center [769, 124] width 82 height 12
type input "8 ea"
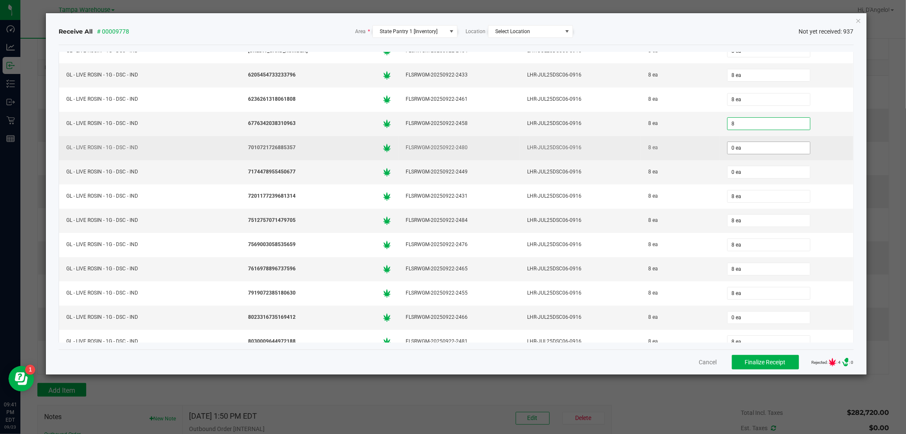
type input "8"
click at [736, 154] on input "0 ea" at bounding box center [769, 148] width 82 height 12
type input "0"
type input "8 ea"
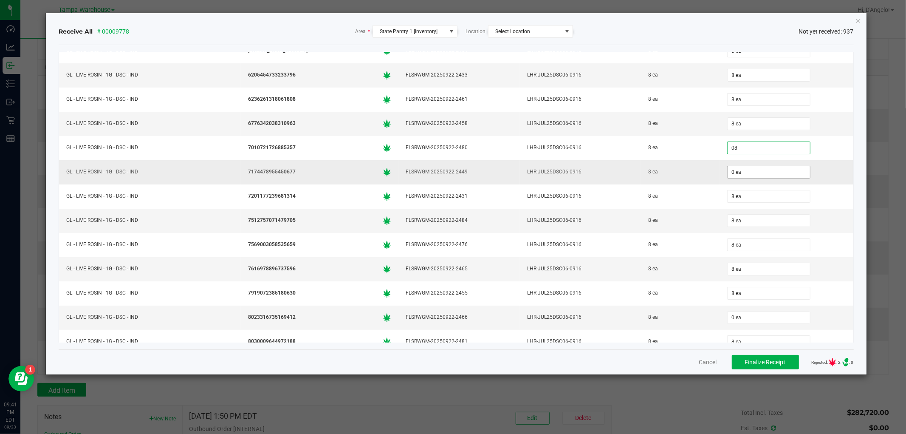
type input "8 ea"
click at [732, 178] on input "0" at bounding box center [769, 172] width 82 height 12
drag, startPoint x: 757, startPoint y: 32, endPoint x: 756, endPoint y: 100, distance: 68.4
click at [757, 32] on div "Receive All # 00009778 Area * State Pantry 1 [Inventory] Location Select Locati…" at bounding box center [456, 31] width 795 height 13
type input "8 ea"
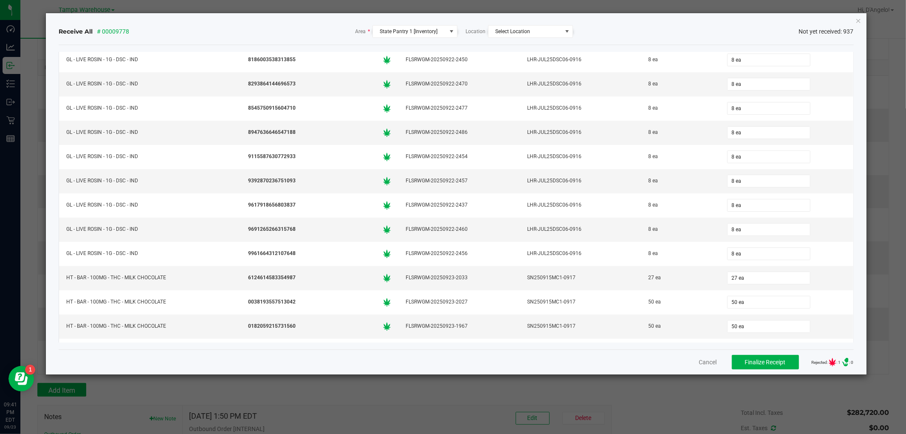
scroll to position [20365, 0]
click at [739, 40] on input "0 ea" at bounding box center [769, 34] width 82 height 12
click at [675, 23] on div "Receive All # 00009778 Area * State Pantry 1 [Inventory] Location Select Locati…" at bounding box center [456, 31] width 795 height 27
type input "8 ea"
click at [751, 360] on span "Finalize Receipt" at bounding box center [765, 362] width 41 height 7
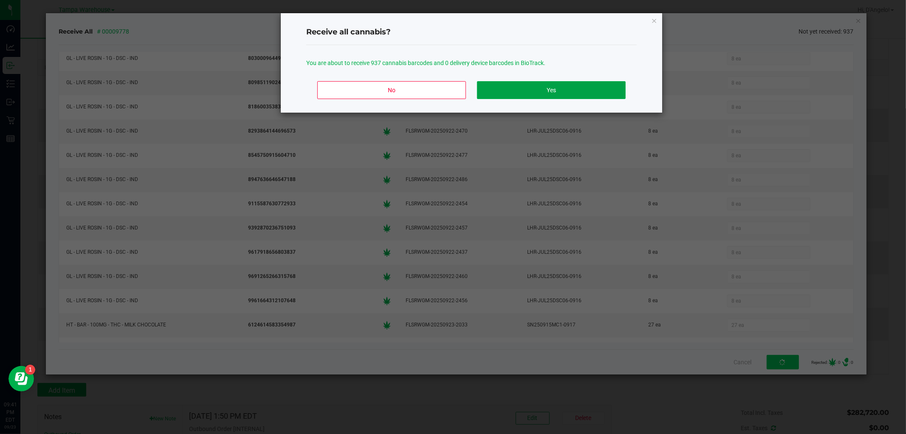
drag, startPoint x: 542, startPoint y: 88, endPoint x: 248, endPoint y: 9, distance: 303.8
click at [540, 88] on button "Yes" at bounding box center [551, 90] width 149 height 18
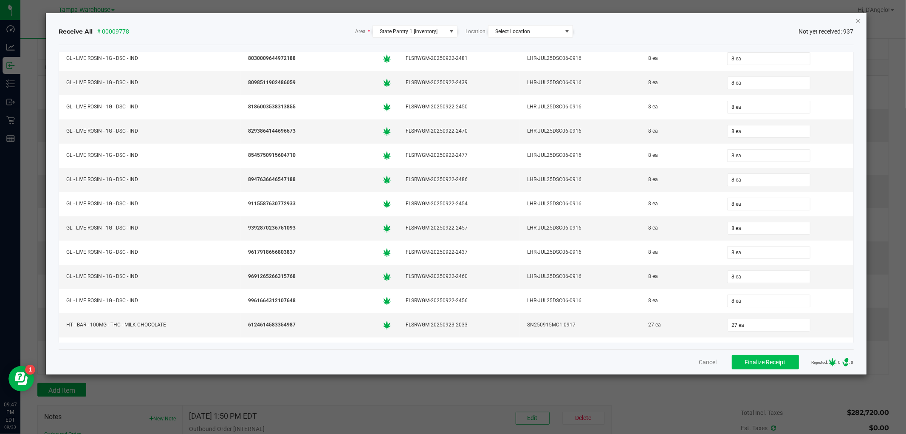
click at [857, 19] on icon "Close" at bounding box center [859, 20] width 6 height 10
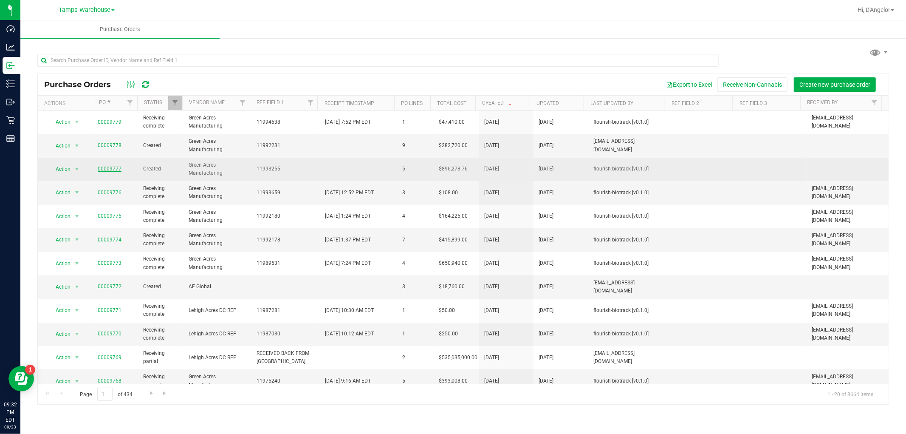
click at [107, 168] on link "00009777" at bounding box center [110, 169] width 24 height 6
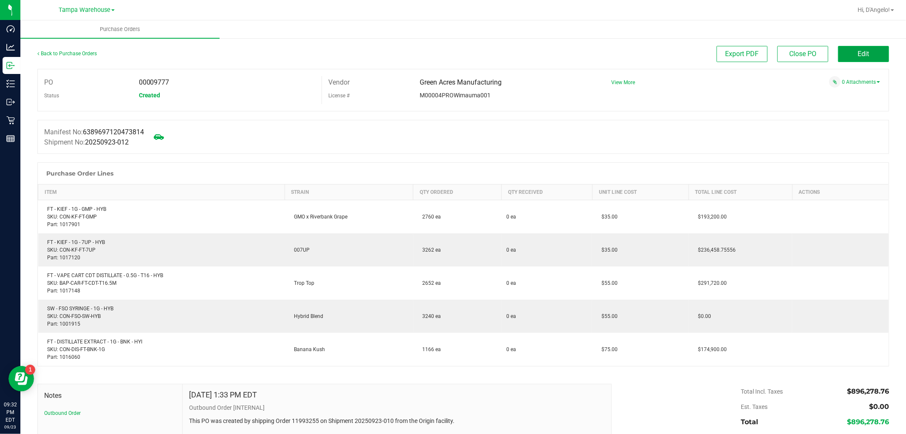
click at [864, 50] on button "Edit" at bounding box center [863, 54] width 51 height 16
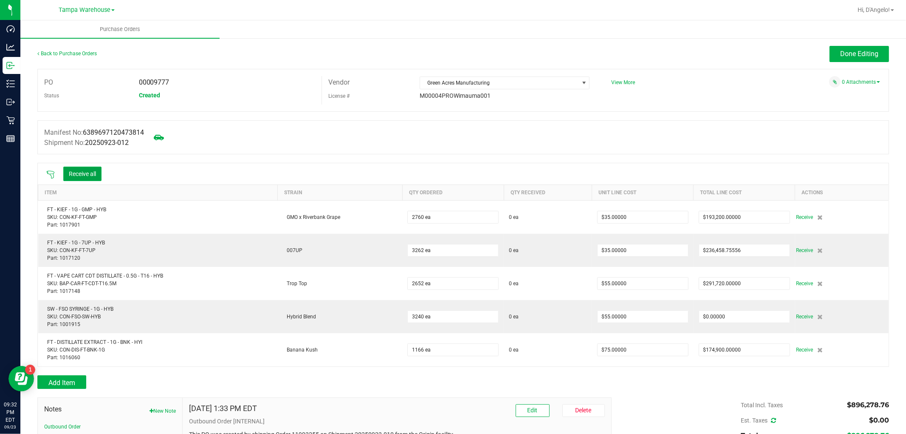
click at [74, 175] on button "Receive all" at bounding box center [82, 174] width 38 height 14
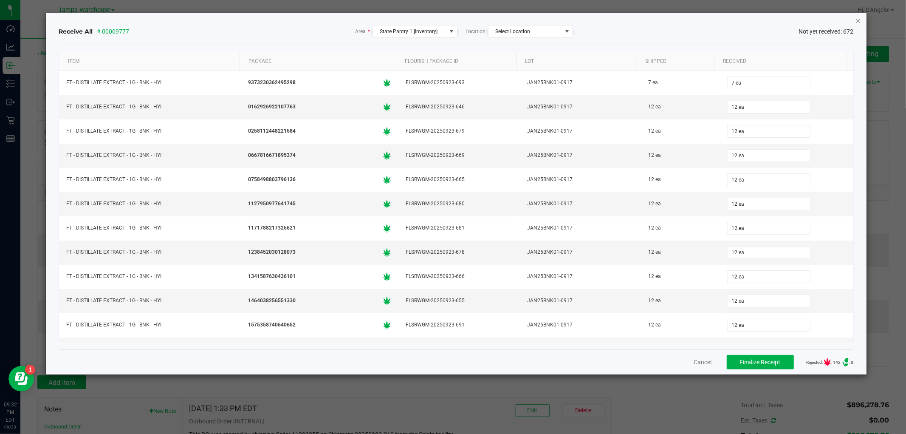
click at [860, 19] on icon "Close" at bounding box center [859, 20] width 6 height 10
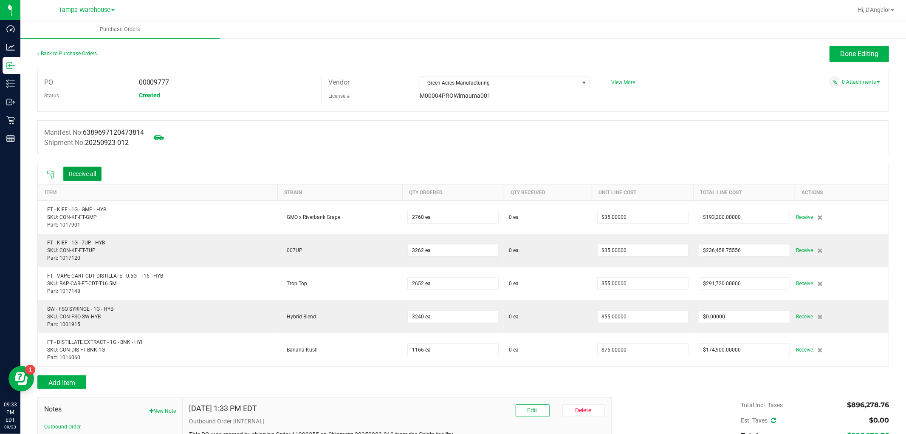
click at [81, 173] on button "Receive all" at bounding box center [82, 174] width 38 height 14
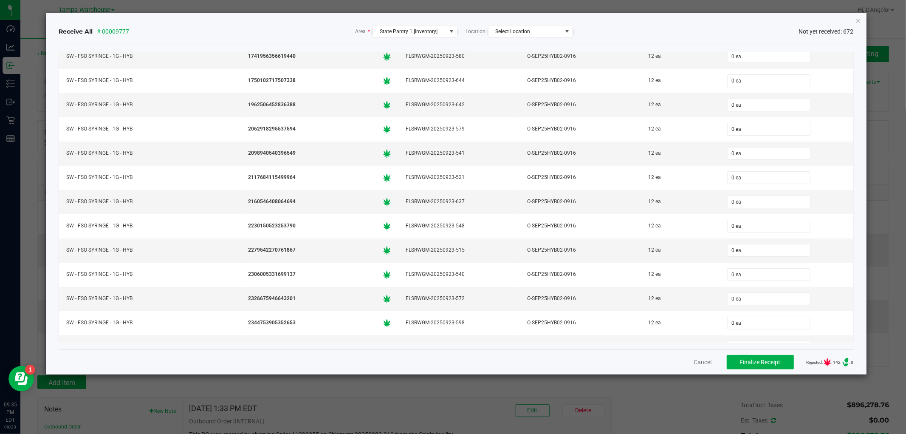
scroll to position [16084, 0]
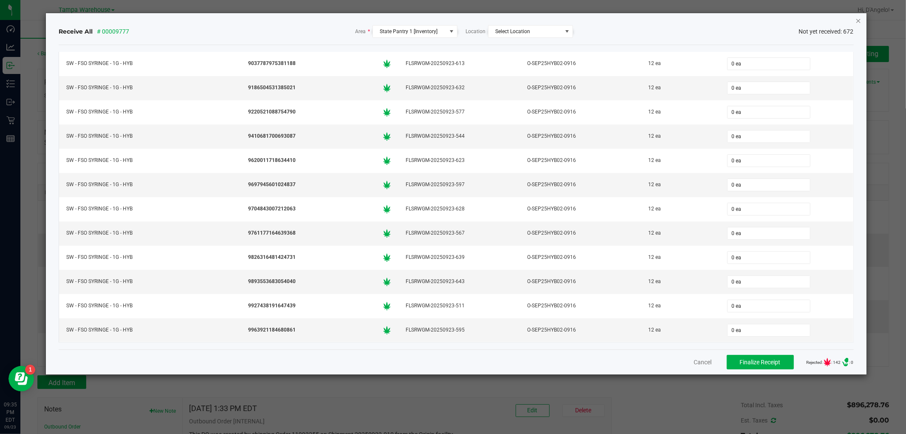
click at [857, 20] on icon "Close" at bounding box center [859, 20] width 6 height 10
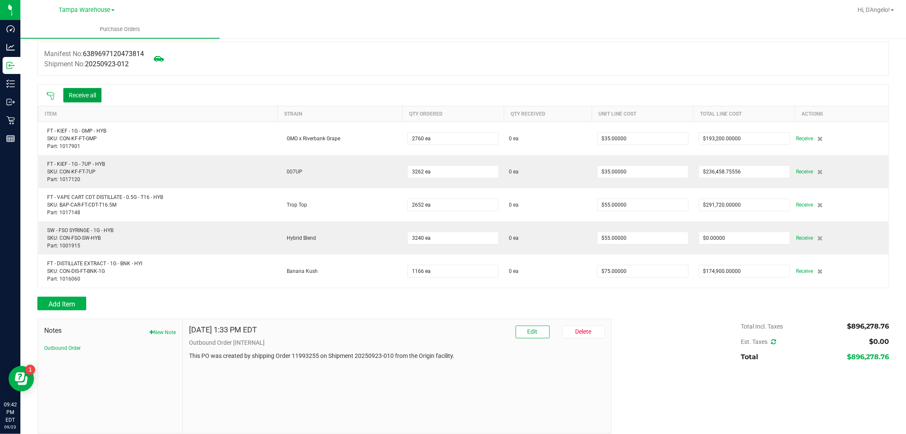
scroll to position [87, 0]
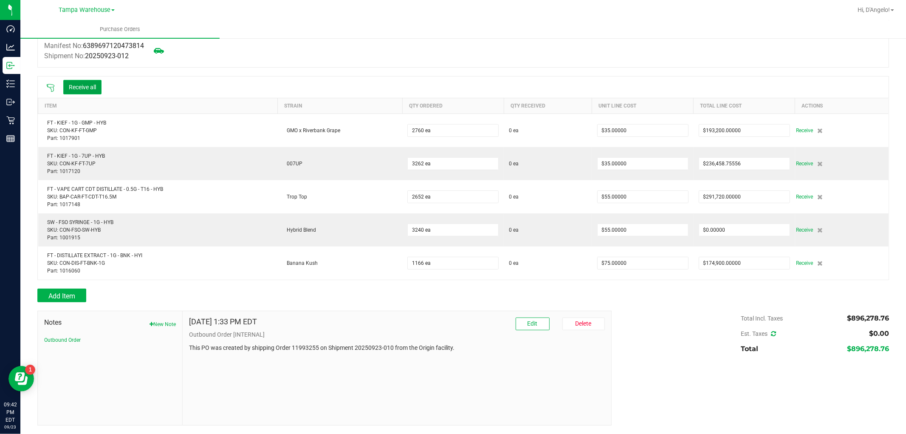
click at [89, 90] on button "Receive all" at bounding box center [82, 87] width 38 height 14
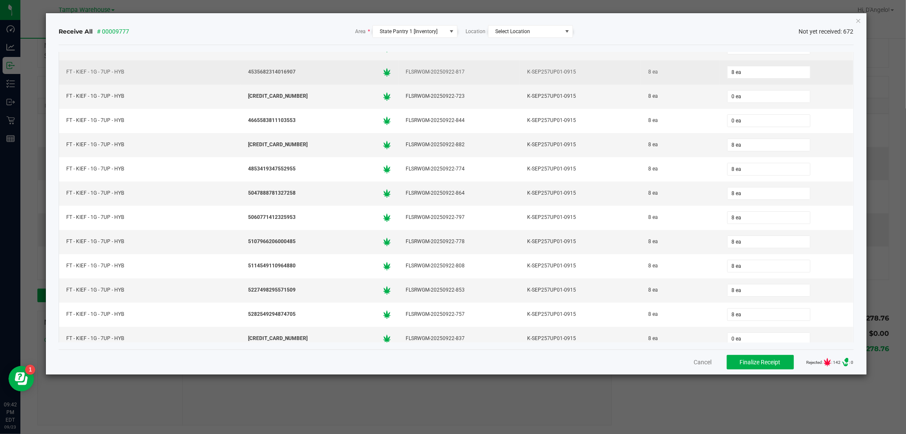
scroll to position [3257, 0]
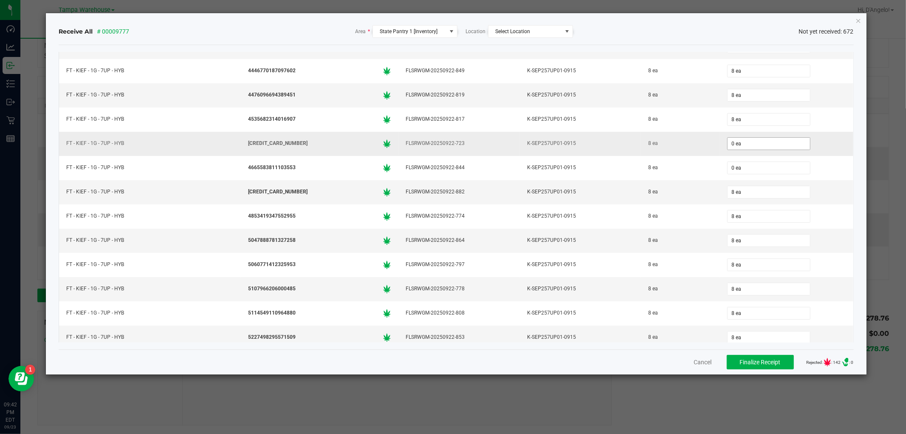
click at [740, 150] on input "0 ea" at bounding box center [769, 144] width 82 height 12
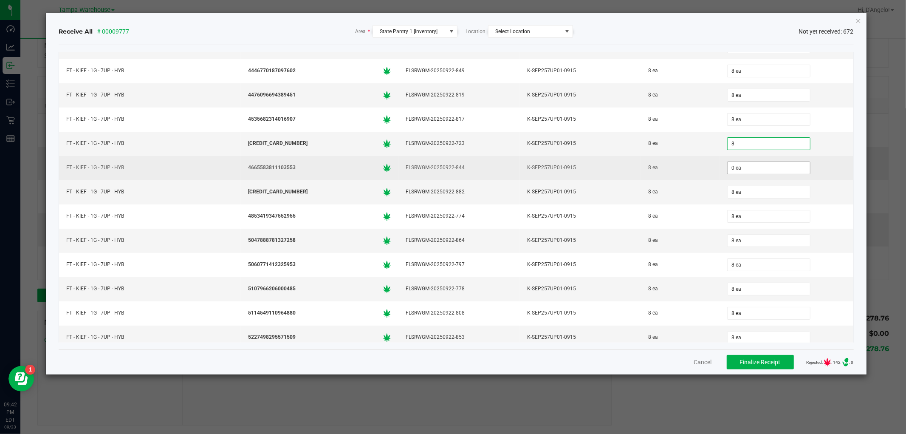
type input "8"
click at [739, 174] on input "0 ea" at bounding box center [769, 168] width 82 height 12
type input "08"
type input "8 ea"
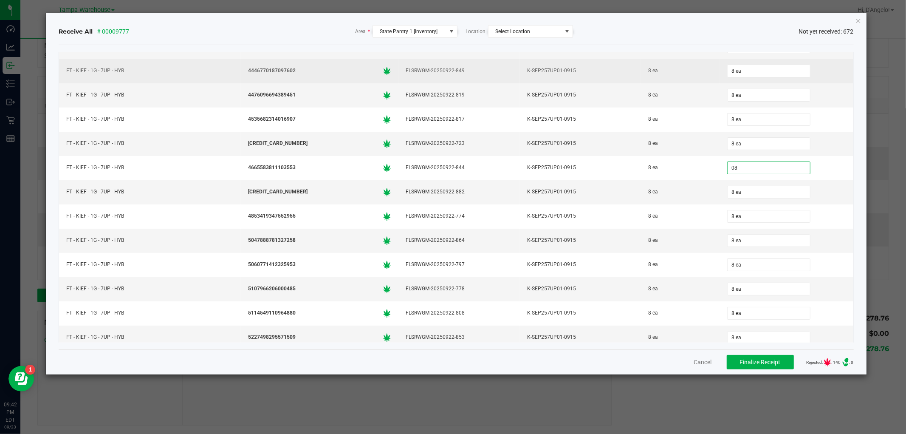
click at [695, 175] on td "8 ea" at bounding box center [680, 168] width 79 height 24
type input "8 ea"
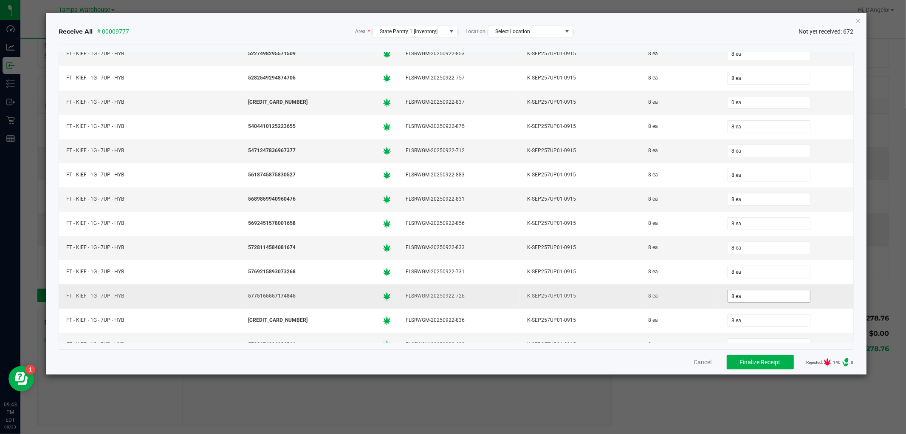
scroll to position [3493, 0]
click at [741, 155] on input "0 ea" at bounding box center [769, 150] width 82 height 12
click at [704, 158] on td "8 ea" at bounding box center [680, 150] width 79 height 24
type input "8 ea"
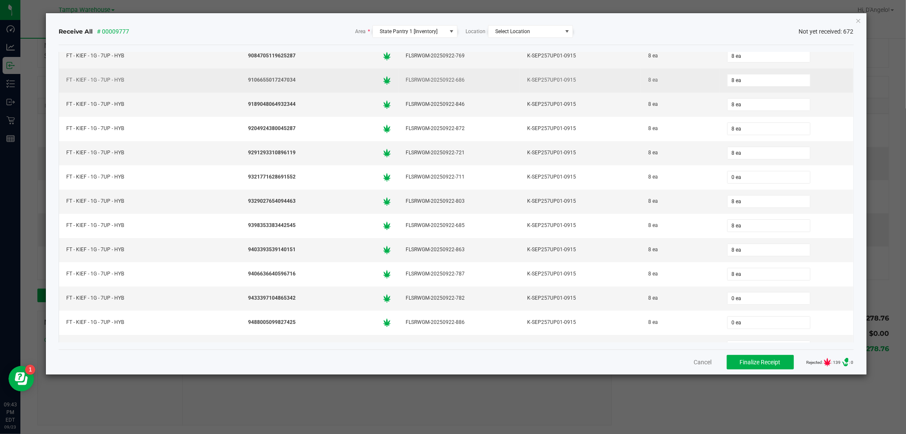
scroll to position [5664, 0]
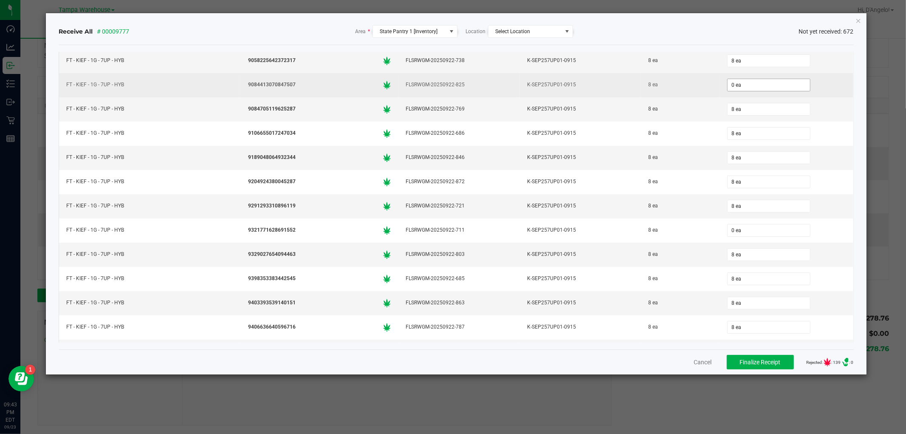
click at [741, 91] on input "0 ea" at bounding box center [769, 85] width 82 height 12
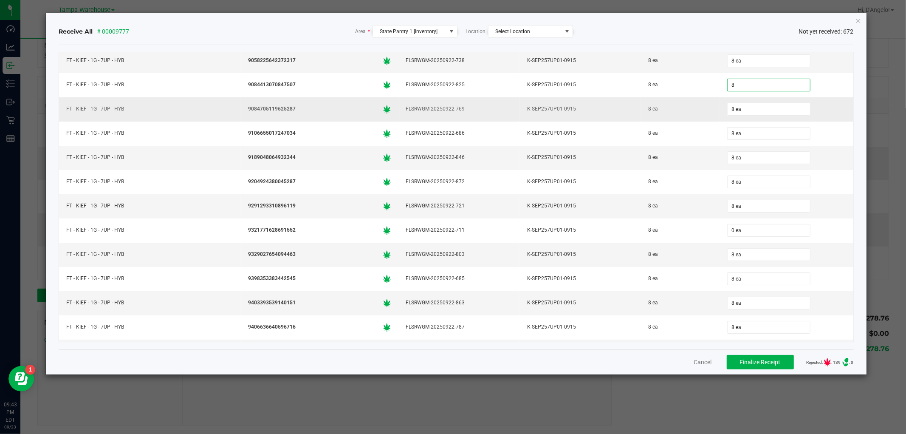
click at [670, 122] on td "8 ea" at bounding box center [680, 109] width 79 height 24
type input "8 ea"
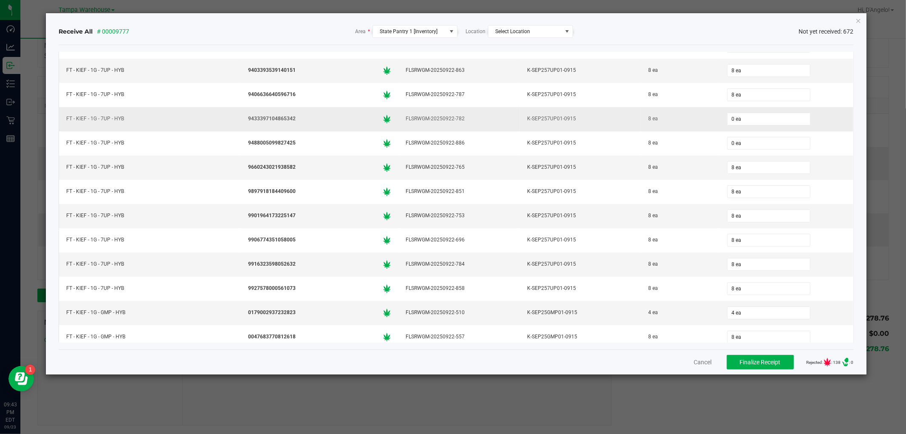
scroll to position [5948, 0]
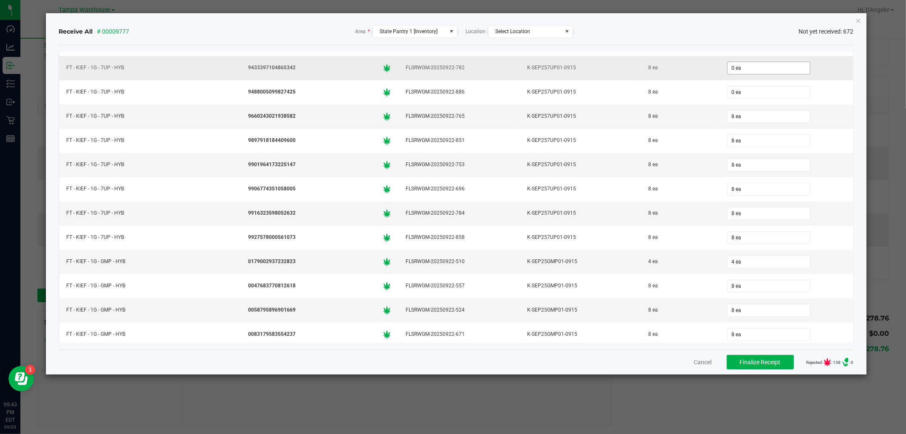
click at [734, 74] on input "0 ea" at bounding box center [769, 68] width 82 height 12
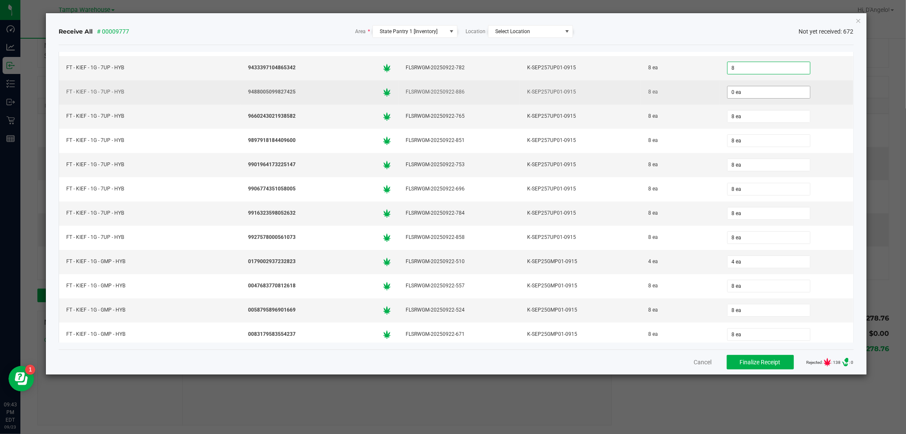
click at [729, 98] on input "0 ea" at bounding box center [769, 92] width 82 height 12
type input "8 ea"
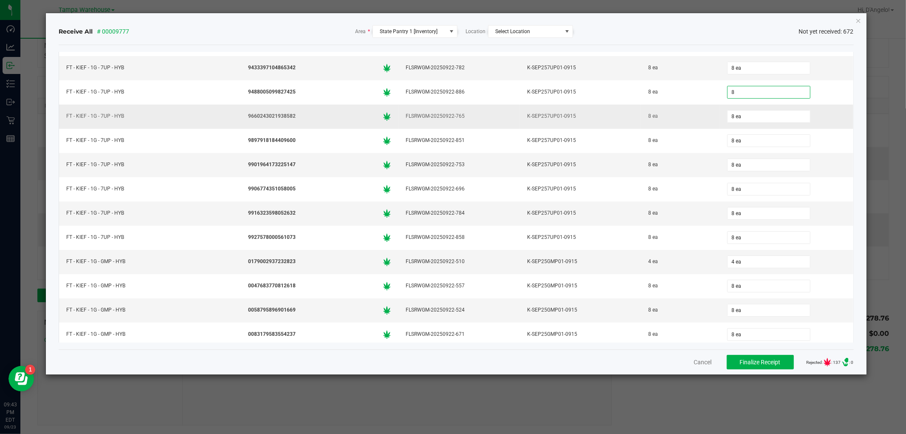
click at [694, 122] on div "8 ea" at bounding box center [680, 116] width 68 height 12
type input "8 ea"
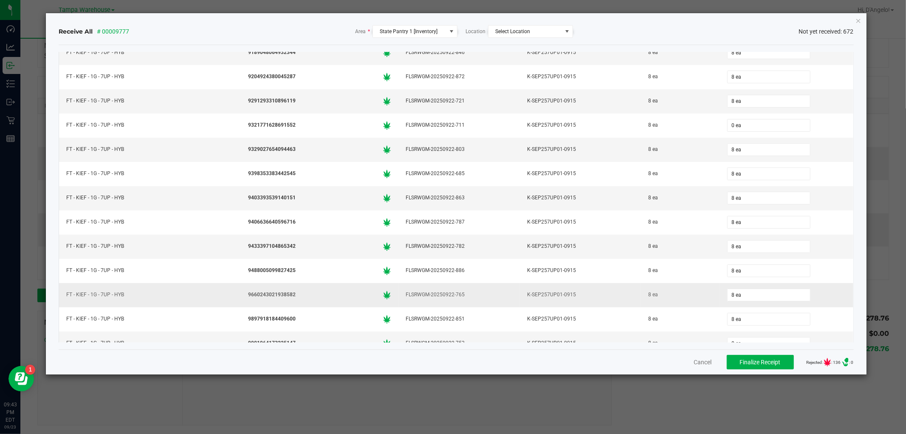
scroll to position [5711, 0]
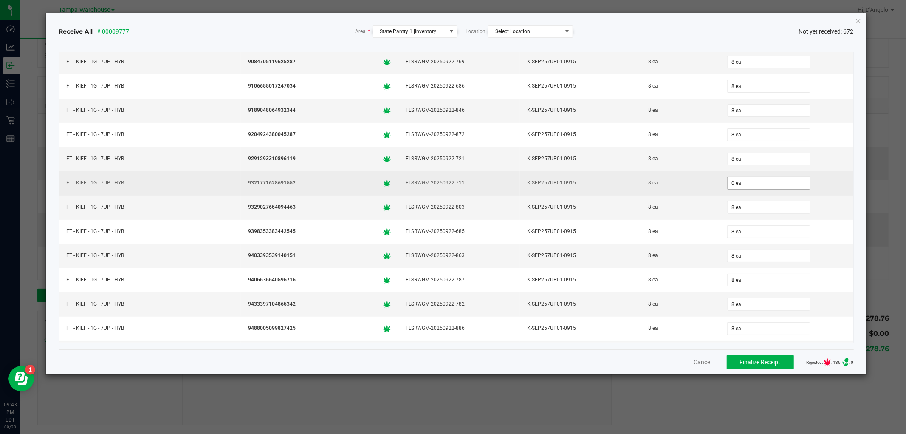
drag, startPoint x: 737, startPoint y: 213, endPoint x: 733, endPoint y: 213, distance: 4.3
click at [737, 189] on input "0 ea" at bounding box center [769, 183] width 82 height 12
click at [698, 189] on div "8 ea" at bounding box center [680, 183] width 68 height 12
type input "8 ea"
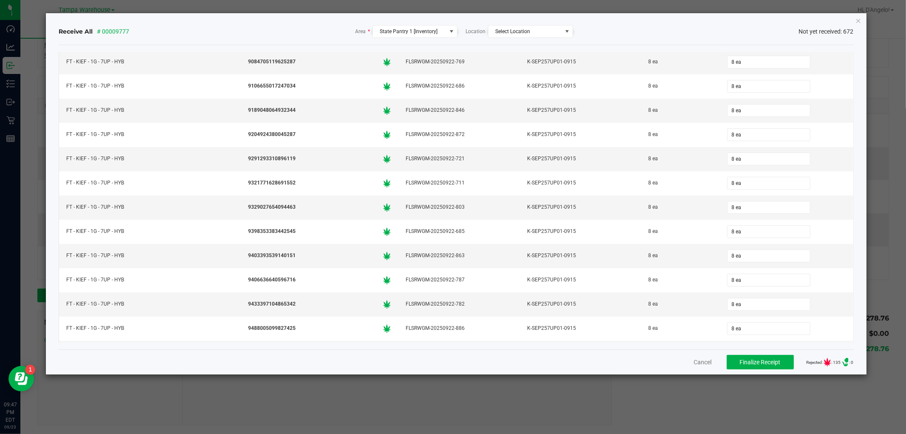
click at [857, 18] on icon "Close" at bounding box center [859, 20] width 6 height 10
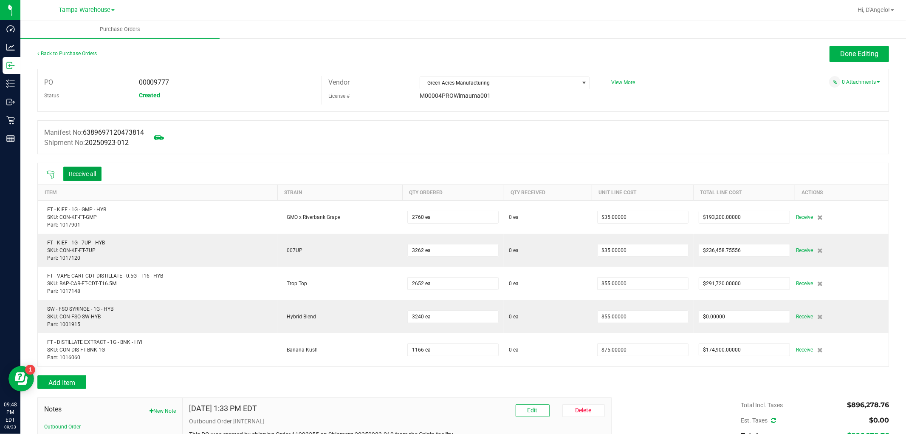
click at [95, 172] on button "Receive all" at bounding box center [82, 174] width 38 height 14
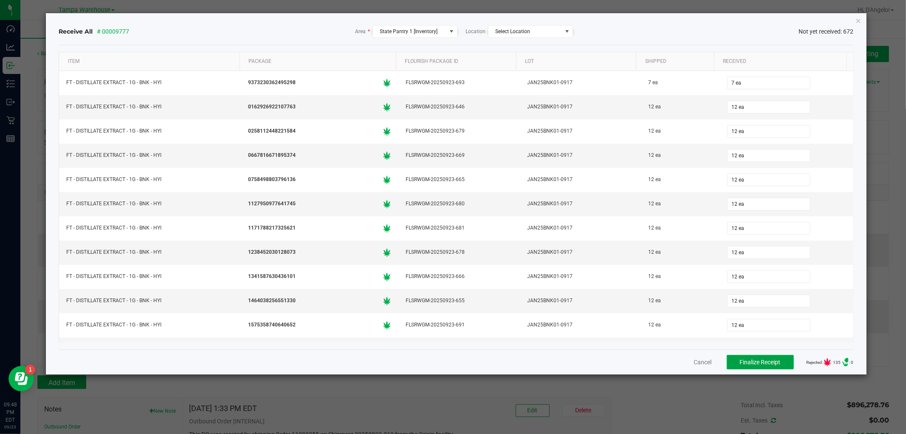
click at [740, 364] on span "Finalize Receipt" at bounding box center [760, 362] width 41 height 7
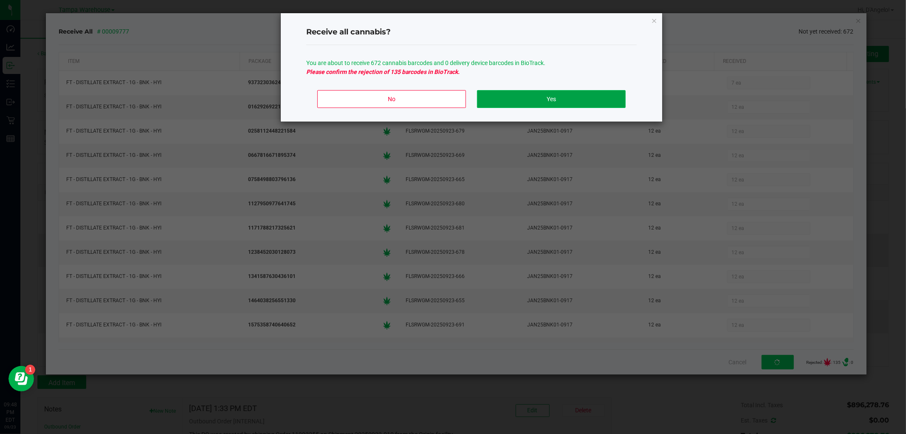
drag, startPoint x: 593, startPoint y: 101, endPoint x: 455, endPoint y: 6, distance: 167.3
click at [591, 101] on button "Yes" at bounding box center [551, 99] width 149 height 18
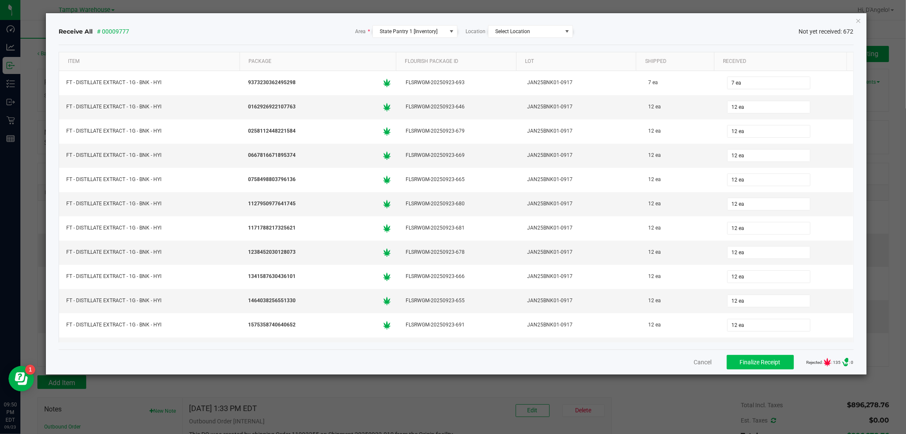
click at [859, 21] on icon "Close" at bounding box center [859, 20] width 6 height 10
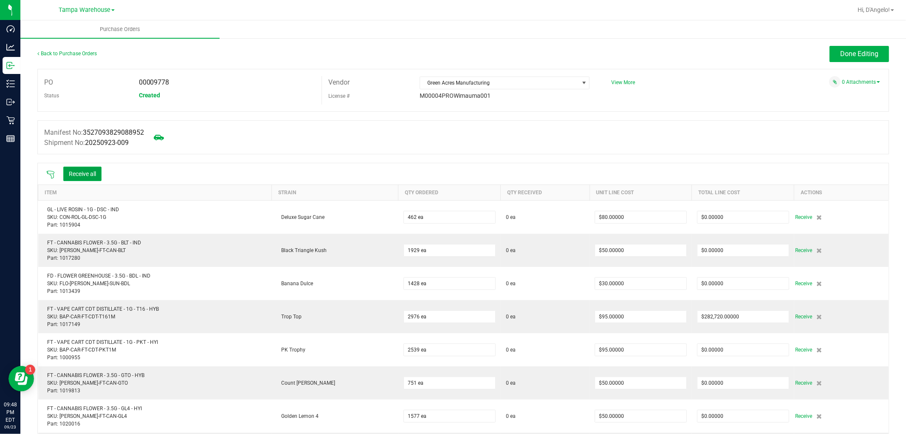
click at [92, 180] on button "Receive all" at bounding box center [82, 174] width 38 height 14
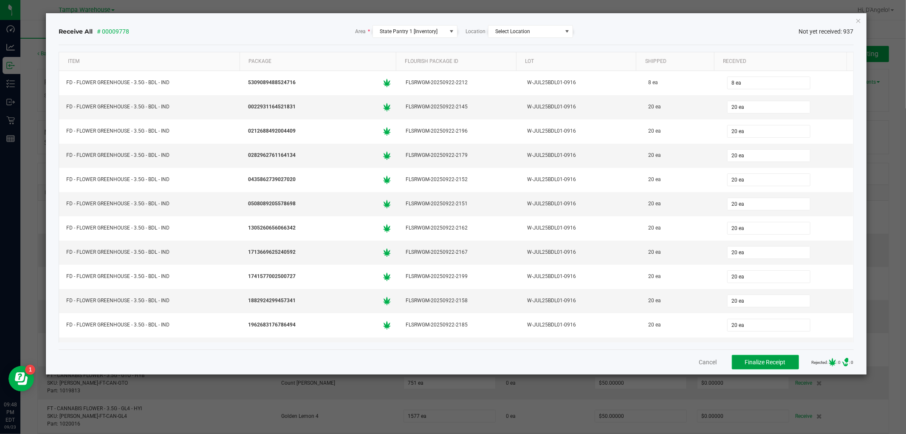
click at [732, 362] on button "Finalize Receipt" at bounding box center [765, 362] width 67 height 14
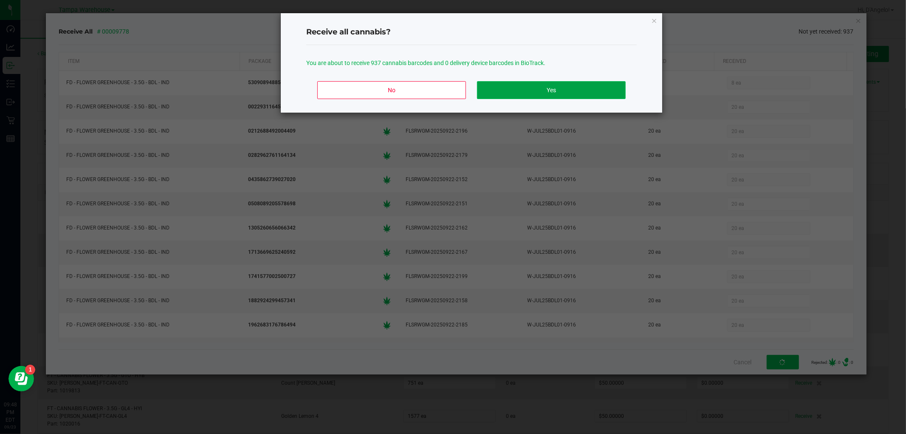
click at [605, 83] on button "Yes" at bounding box center [551, 90] width 149 height 18
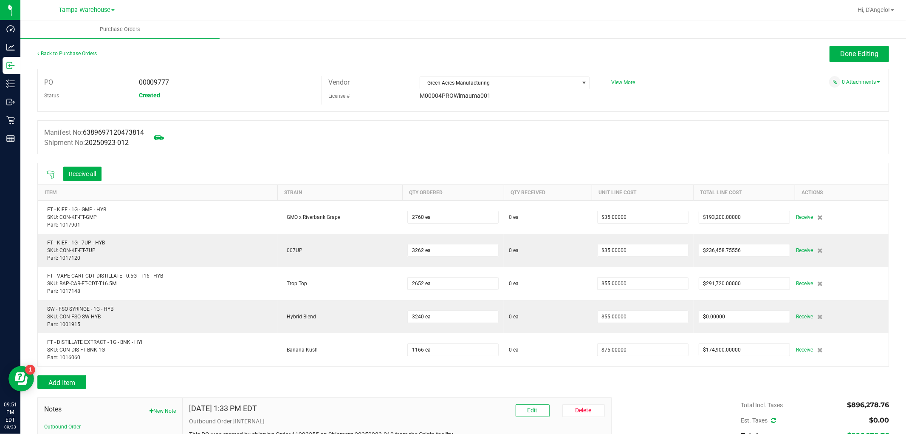
drag, startPoint x: 268, startPoint y: 92, endPoint x: 381, endPoint y: 14, distance: 136.9
click at [381, 14] on div at bounding box center [502, 10] width 700 height 17
click at [90, 178] on button "Receive all" at bounding box center [82, 174] width 38 height 14
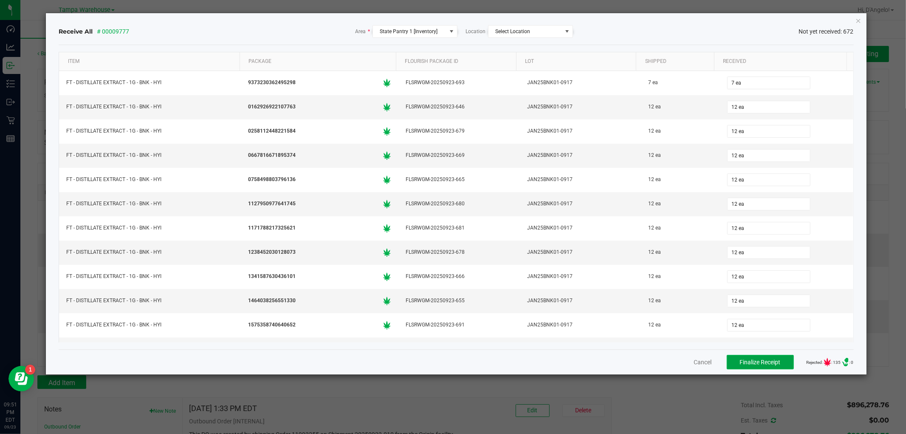
click at [772, 363] on span "Finalize Receipt" at bounding box center [760, 362] width 41 height 7
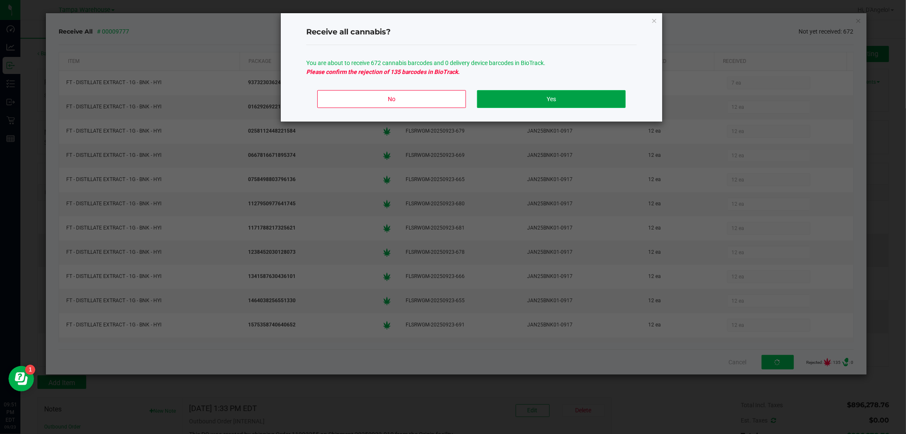
click at [506, 98] on button "Yes" at bounding box center [551, 99] width 149 height 18
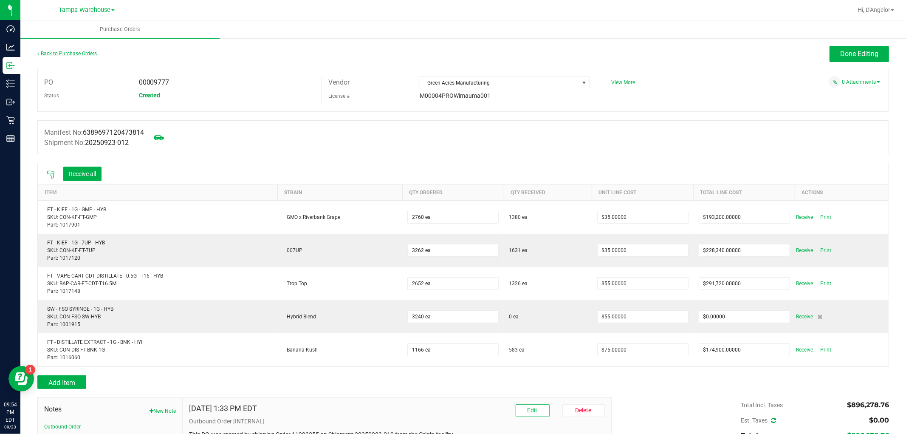
click at [71, 51] on link "Back to Purchase Orders" at bounding box center [66, 54] width 59 height 6
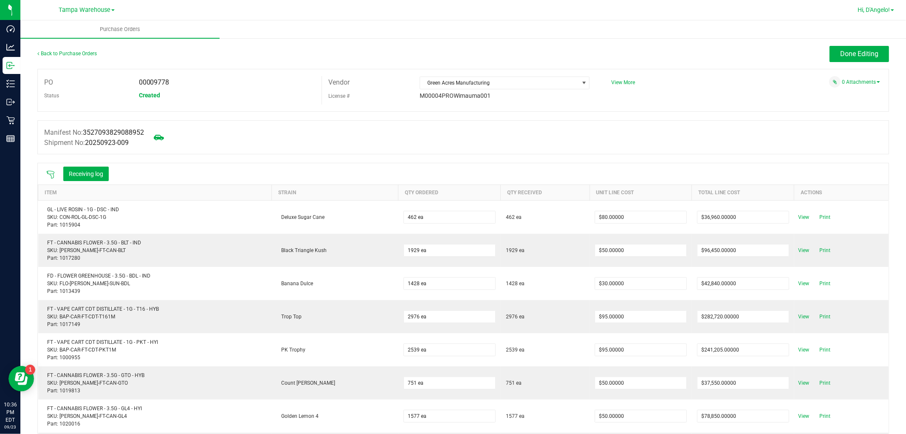
click at [862, 9] on span "Hi, D'Angelo!" at bounding box center [874, 9] width 32 height 7
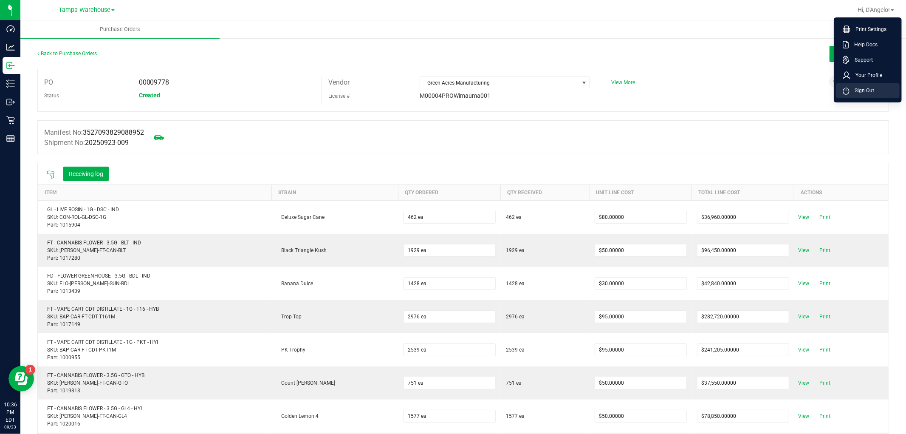
click at [862, 93] on span "Sign Out" at bounding box center [862, 90] width 25 height 8
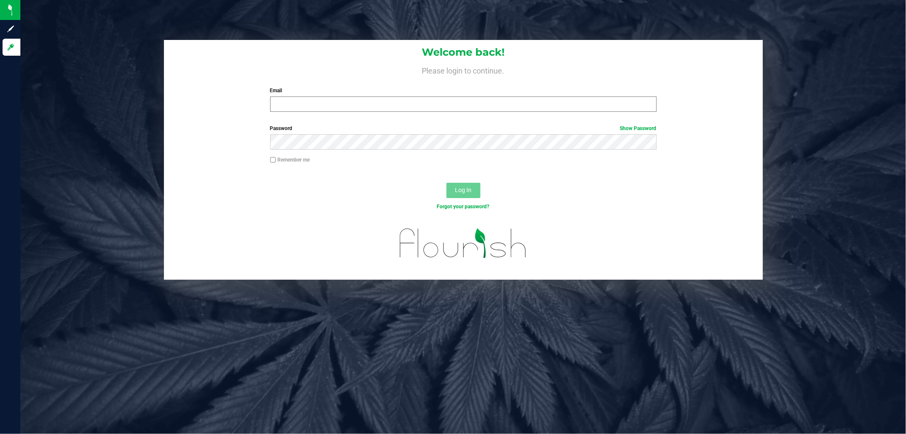
drag, startPoint x: 359, startPoint y: 86, endPoint x: 362, endPoint y: 101, distance: 15.6
click at [361, 90] on div "Welcome back! Please login to continue. Email Required Please format your email…" at bounding box center [463, 79] width 599 height 79
click at [372, 106] on input "Email" at bounding box center [463, 103] width 387 height 15
type input "[EMAIL_ADDRESS][DOMAIN_NAME]"
click at [636, 130] on link "Show Password" at bounding box center [638, 128] width 37 height 6
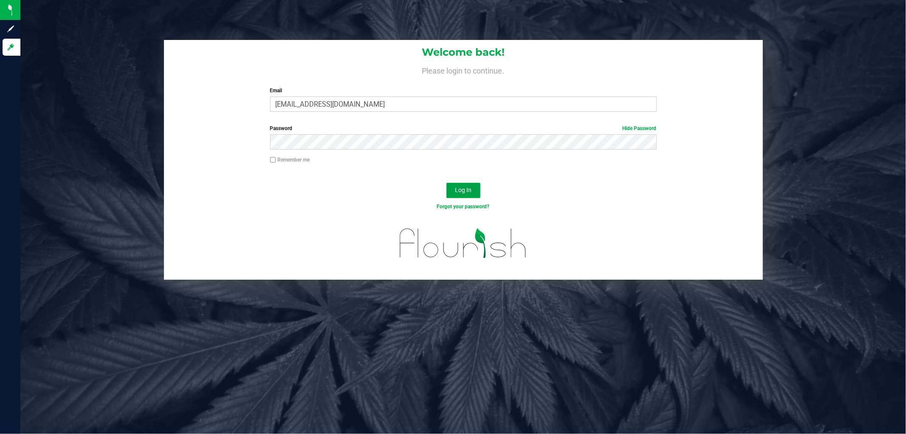
click at [479, 184] on button "Log In" at bounding box center [463, 190] width 34 height 15
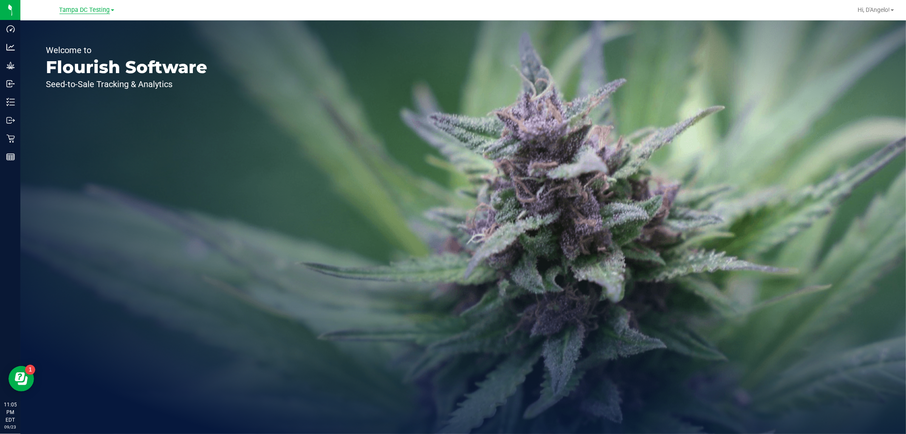
click at [99, 9] on span "Tampa DC Testing" at bounding box center [84, 10] width 51 height 8
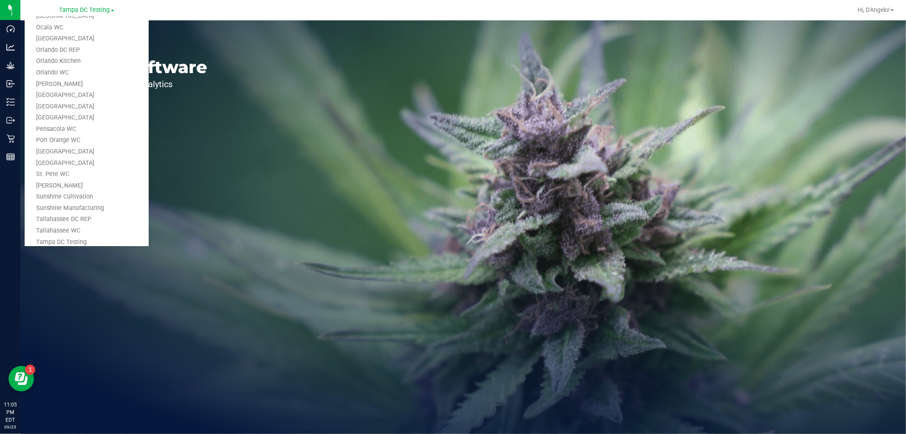
scroll to position [383, 0]
click at [71, 172] on link "Tampa Warehouse" at bounding box center [87, 177] width 124 height 11
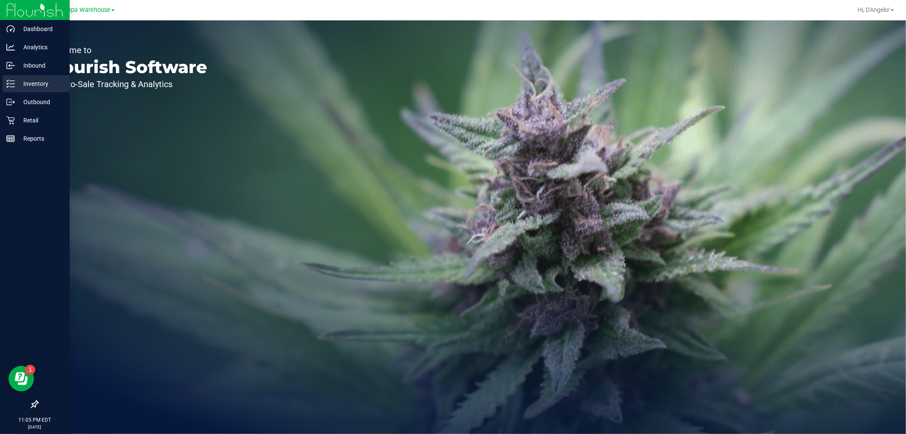
click at [33, 79] on p "Inventory" at bounding box center [40, 84] width 51 height 10
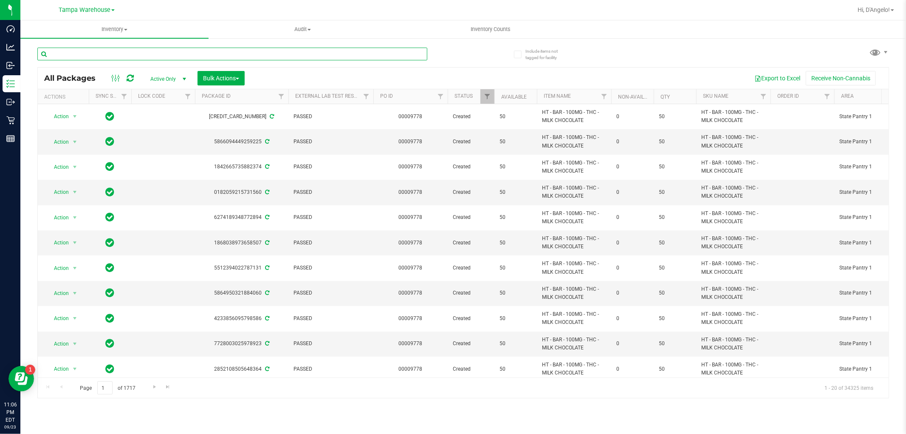
paste input "W-SEP25AML01-0915"
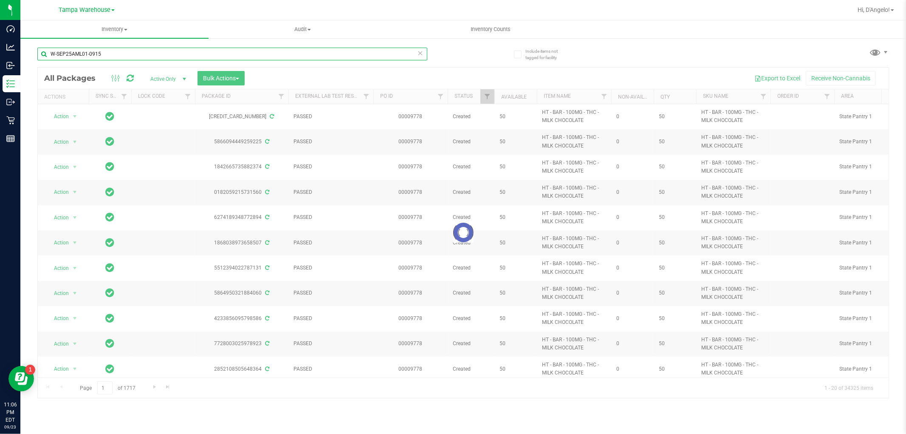
type input "W-SEP25AML01-0915"
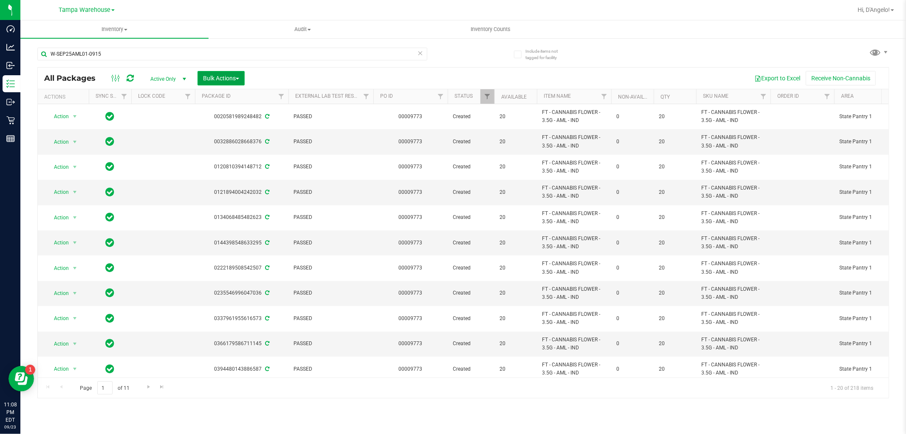
click at [227, 78] on span "Bulk Actions" at bounding box center [221, 78] width 36 height 7
click at [245, 164] on div "Lock/Unlock packages" at bounding box center [238, 161] width 70 height 14
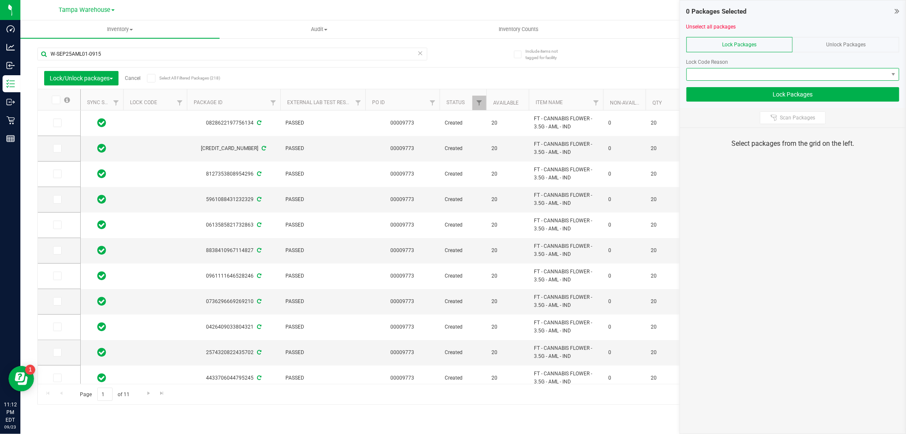
click at [732, 76] on span at bounding box center [787, 74] width 201 height 12
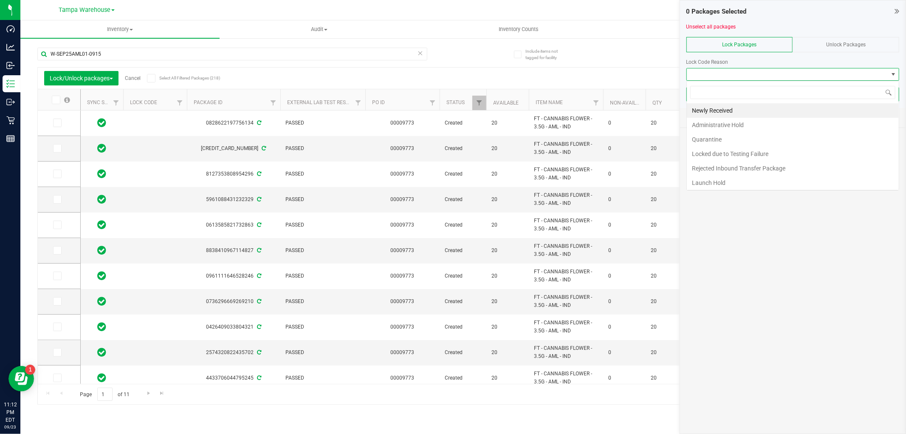
scroll to position [13, 213]
click at [736, 122] on li "Administrative Hold" at bounding box center [793, 125] width 212 height 14
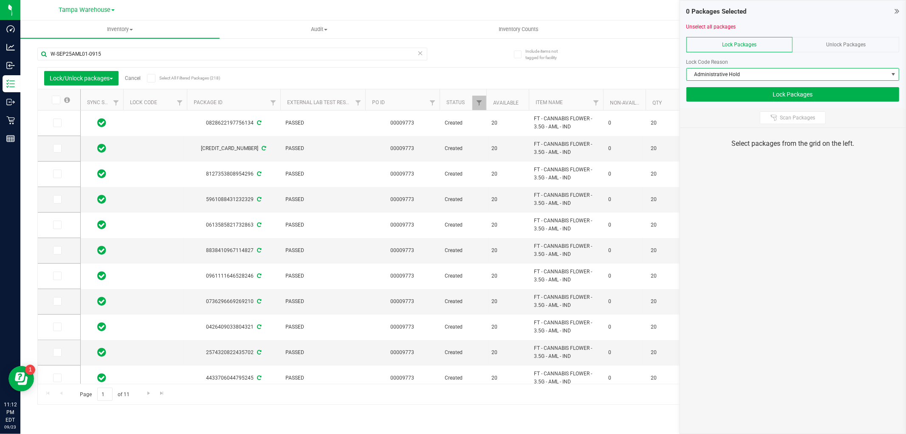
click at [184, 81] on label "Select All Filtered Packages (218)" at bounding box center [174, 78] width 55 height 8
click at [0, 0] on input "Select All Filtered Packages (218)" at bounding box center [0, 0] width 0 height 0
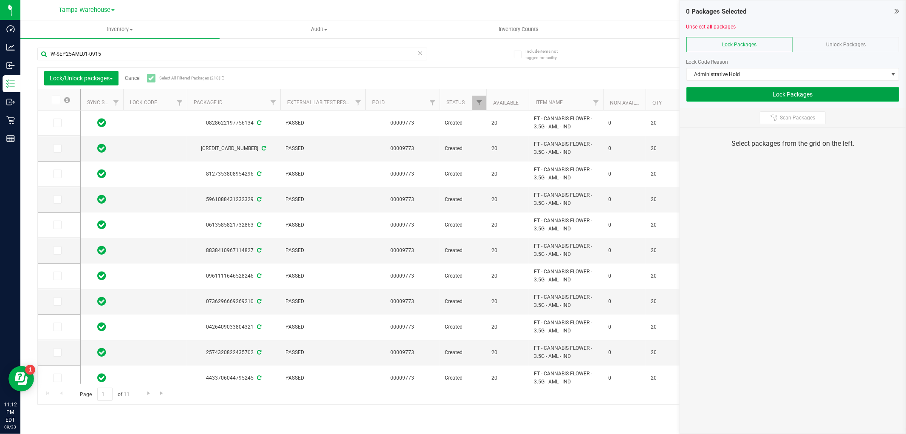
click at [698, 88] on button "Lock Packages" at bounding box center [793, 94] width 213 height 14
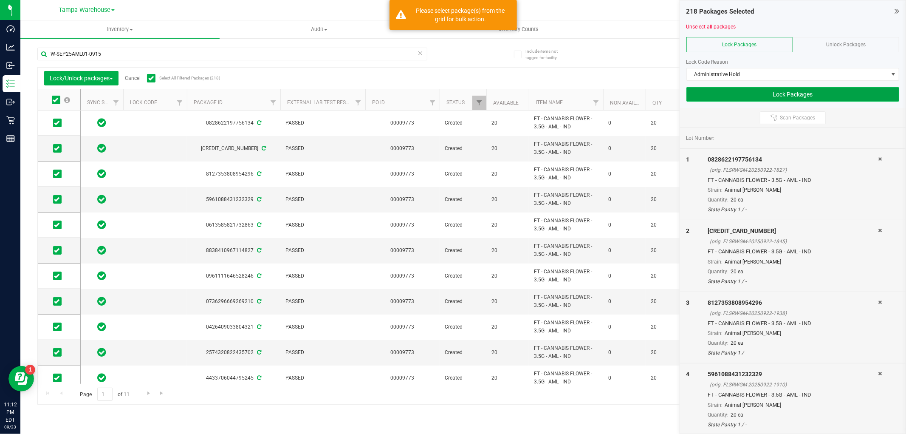
click at [719, 91] on button "Lock Packages" at bounding box center [793, 94] width 213 height 14
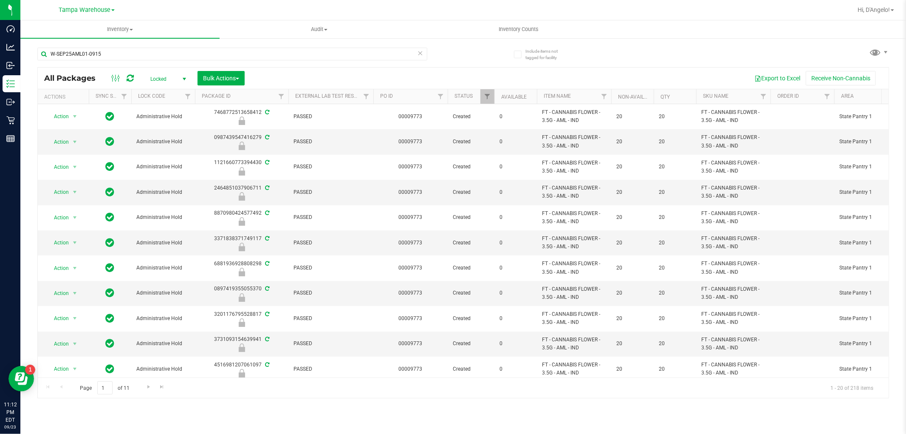
click at [155, 79] on span "Locked" at bounding box center [166, 79] width 47 height 12
click at [159, 98] on li "Active Only" at bounding box center [166, 93] width 46 height 13
drag, startPoint x: 153, startPoint y: 55, endPoint x: -26, endPoint y: 54, distance: 179.7
click at [0, 54] on html "Dashboard Analytics Inbound Inventory Outbound Retail Reports 11:14 PM EDT [DAT…" at bounding box center [453, 217] width 906 height 434
drag, startPoint x: 89, startPoint y: 47, endPoint x: 60, endPoint y: 19, distance: 40.3
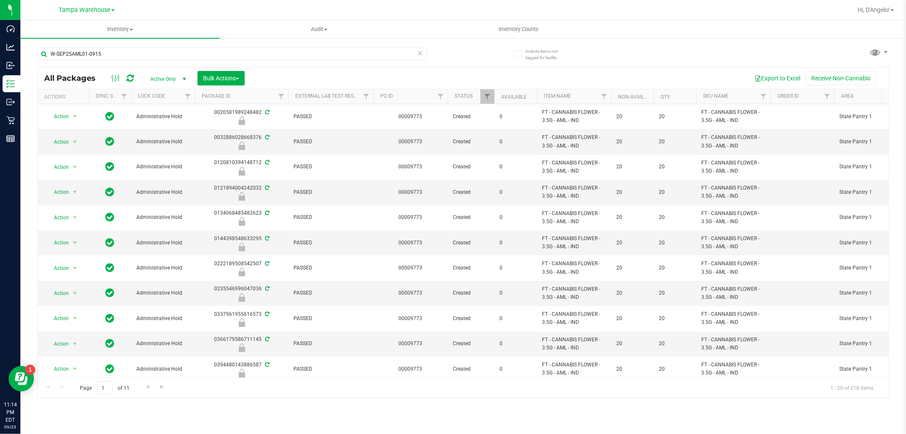
click at [60, 19] on nav "Tampa Warehouse [PERSON_NAME][GEOGRAPHIC_DATA] [PERSON_NAME][GEOGRAPHIC_DATA] […" at bounding box center [463, 10] width 886 height 20
drag, startPoint x: 116, startPoint y: 53, endPoint x: 28, endPoint y: 54, distance: 87.9
click at [28, 54] on div "Include items not tagged for facility W-SEP25AML01-0915 All Packages Active Onl…" at bounding box center [463, 166] width 886 height 259
paste input "W-SEP25GL401-0916"
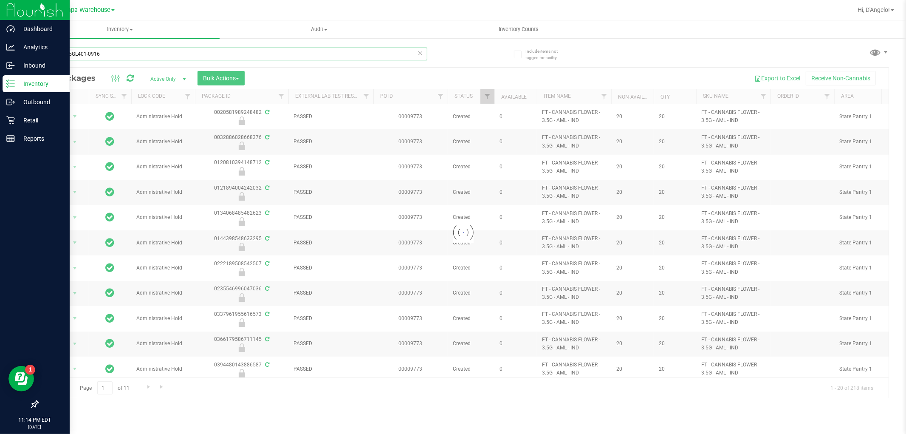
type input "W-SEP25GL401-0916"
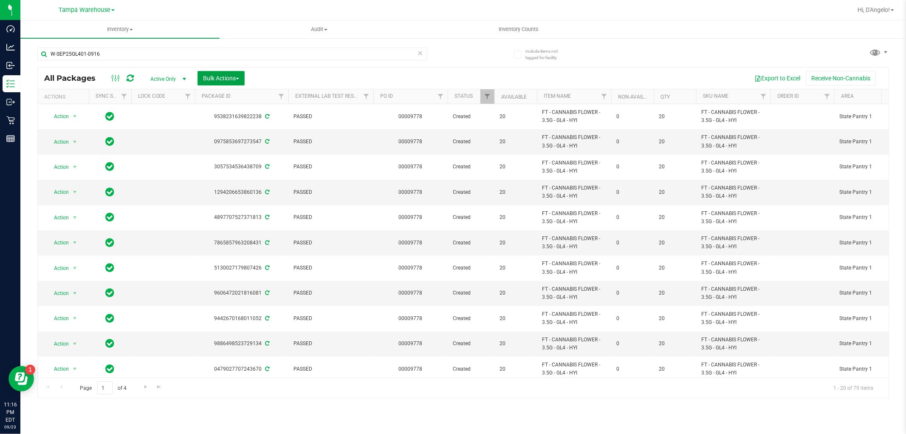
click at [223, 79] on span "Bulk Actions" at bounding box center [221, 78] width 36 height 7
click at [229, 160] on span "Lock/Unlock packages" at bounding box center [232, 159] width 58 height 7
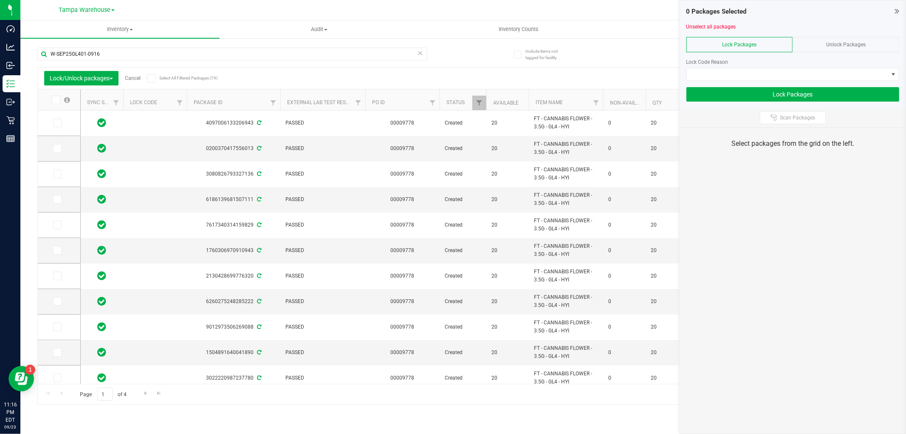
drag, startPoint x: 162, startPoint y: 79, endPoint x: 313, endPoint y: 79, distance: 150.4
click at [163, 79] on span "Select All Filtered Packages (79)" at bounding box center [180, 78] width 42 height 5
click at [0, 0] on input "Select All Filtered Packages (79)" at bounding box center [0, 0] width 0 height 0
click at [805, 77] on span at bounding box center [787, 74] width 201 height 12
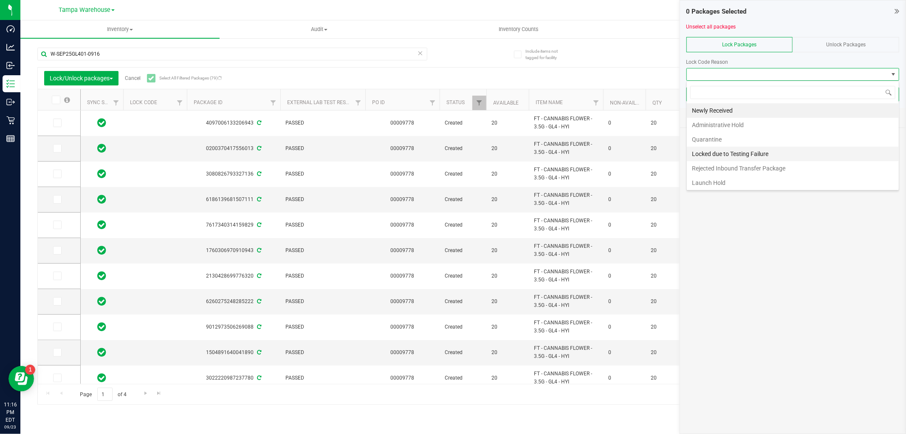
scroll to position [13, 213]
click at [749, 137] on li "Quarantine" at bounding box center [793, 139] width 212 height 14
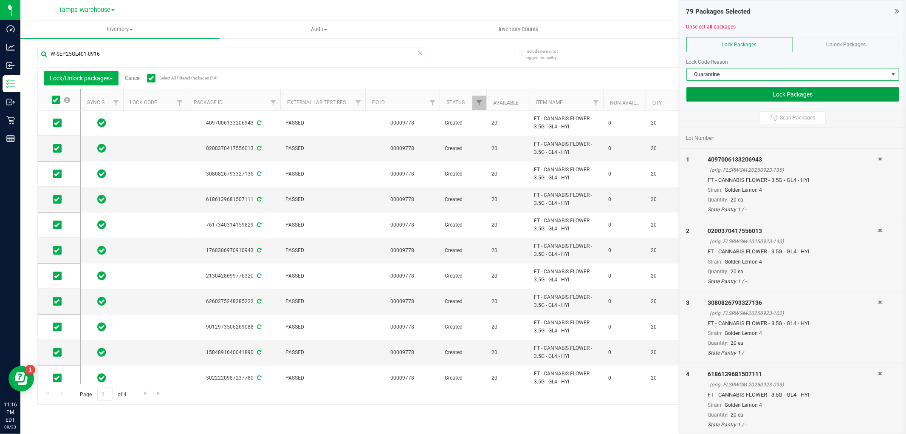
click at [720, 96] on button "Lock Packages" at bounding box center [793, 94] width 213 height 14
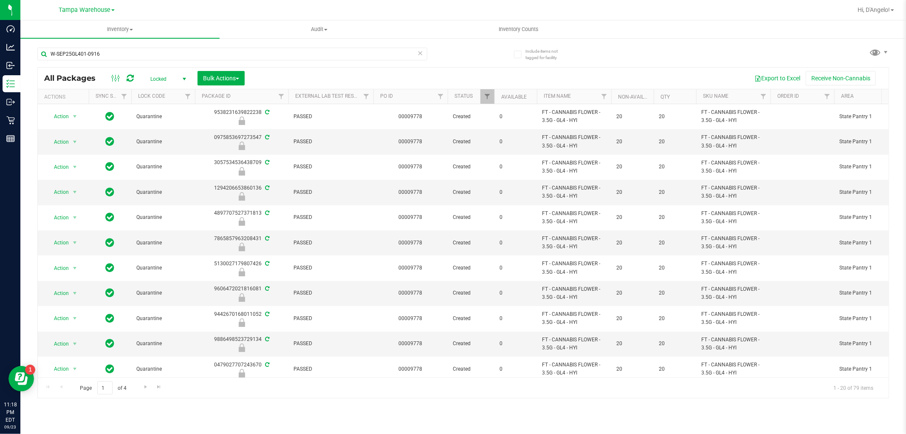
click at [178, 73] on span "Locked" at bounding box center [166, 79] width 47 height 12
click at [172, 94] on li "Active Only" at bounding box center [166, 93] width 46 height 13
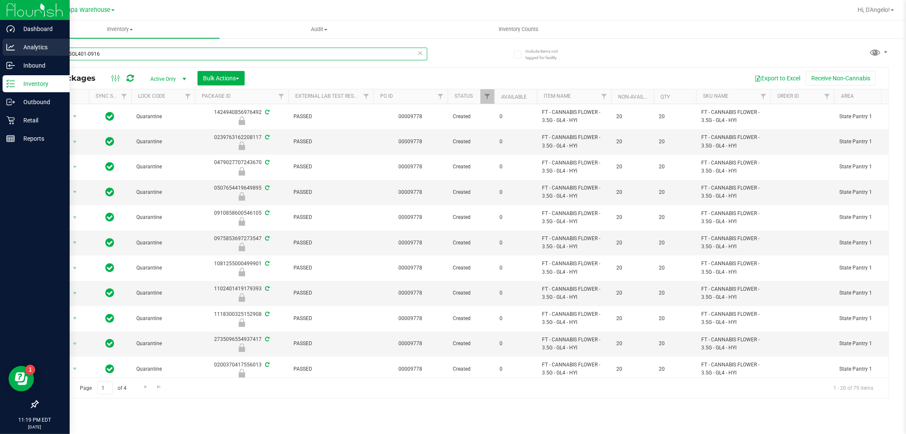
drag, startPoint x: 109, startPoint y: 54, endPoint x: 17, endPoint y: 53, distance: 91.8
click at [17, 53] on div "Dashboard Analytics Inbound Inventory Outbound Retail Reports 11:19 PM EDT 09/2…" at bounding box center [453, 217] width 906 height 434
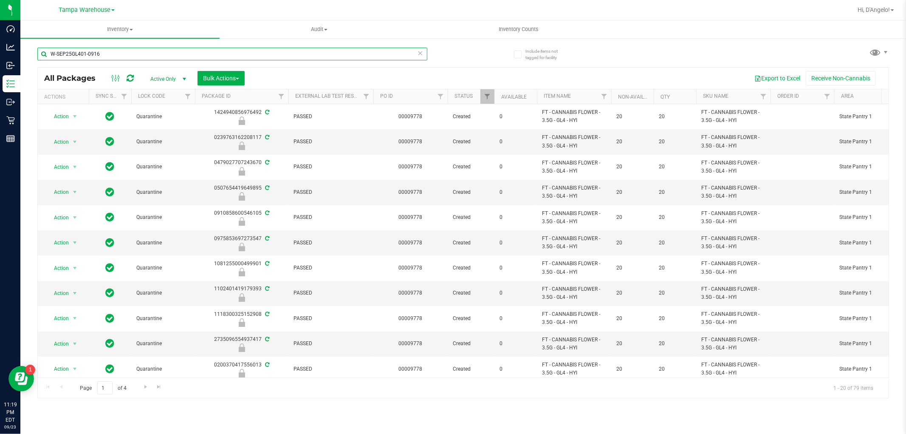
paste input "BLT"
type input "W-SEP25BLT01-0916"
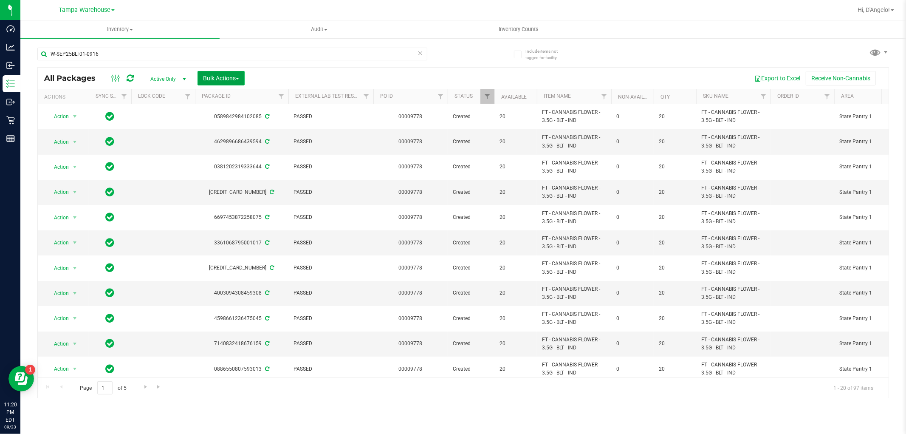
click at [226, 73] on button "Bulk Actions" at bounding box center [221, 78] width 47 height 14
click at [226, 156] on span "Lock/Unlock packages" at bounding box center [232, 159] width 58 height 7
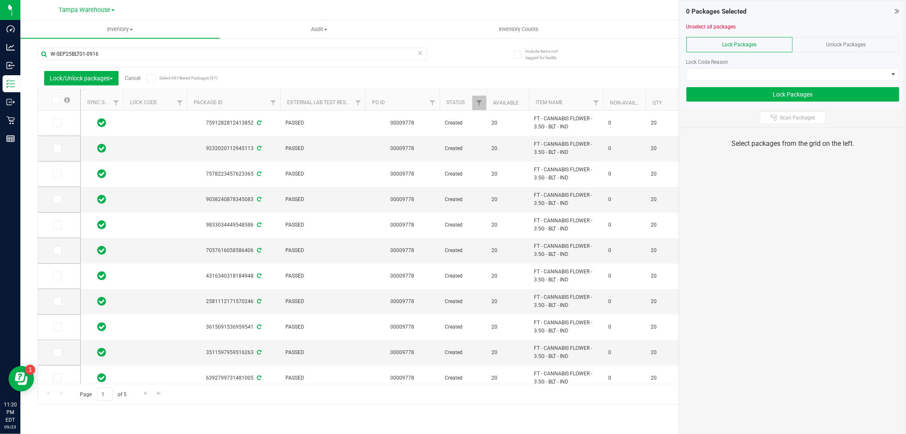
click at [197, 79] on span "Select All Filtered Packages (97)" at bounding box center [180, 78] width 42 height 5
click at [0, 0] on input "Select All Filtered Packages (97)" at bounding box center [0, 0] width 0 height 0
click at [750, 73] on span at bounding box center [787, 74] width 201 height 12
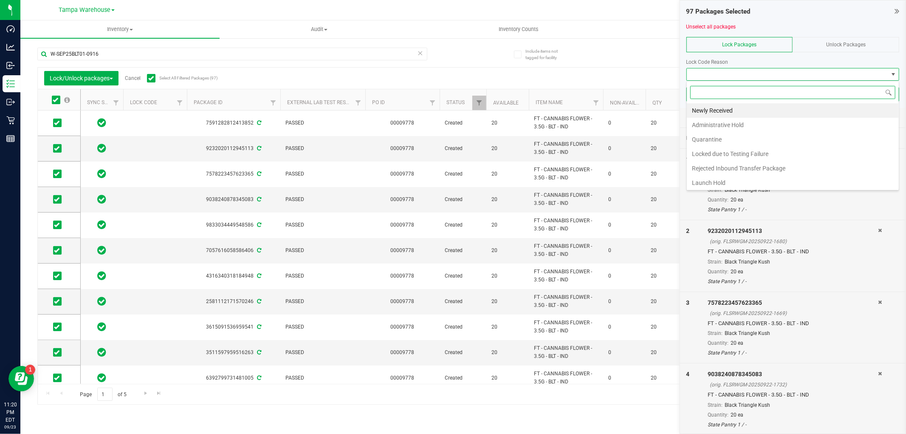
scroll to position [13, 213]
click at [706, 127] on li "Administrative Hold" at bounding box center [793, 125] width 212 height 14
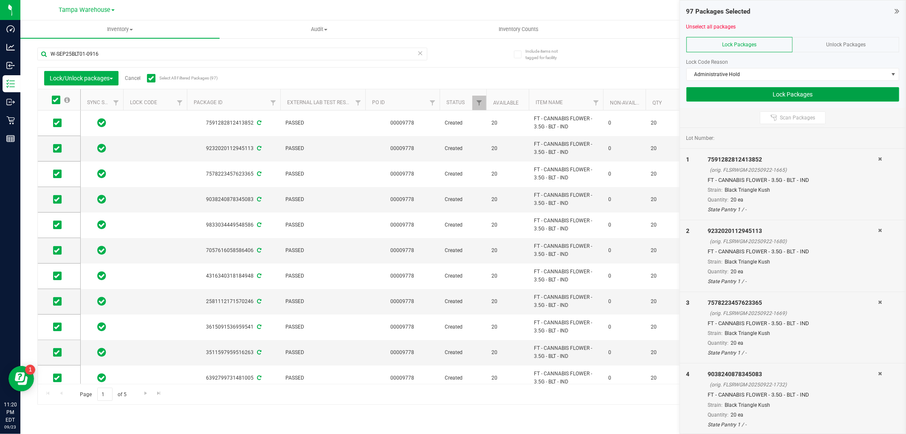
click at [713, 98] on button "Lock Packages" at bounding box center [793, 94] width 213 height 14
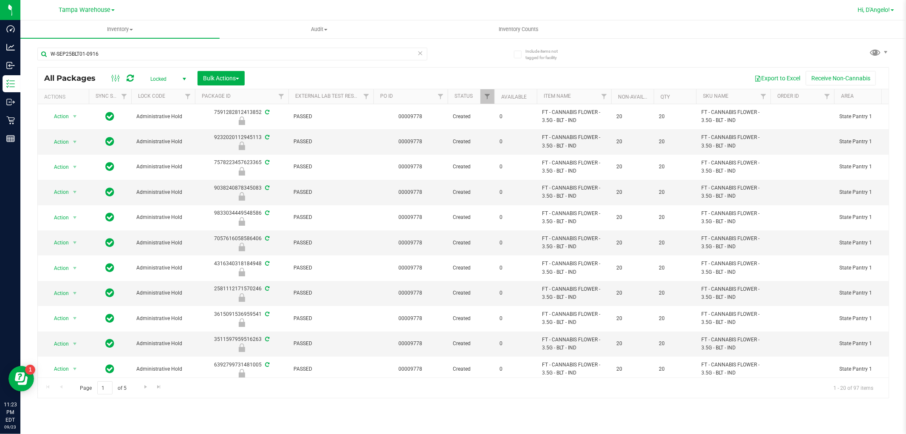
click at [876, 14] on link "Hi, D'Angelo!" at bounding box center [875, 10] width 43 height 9
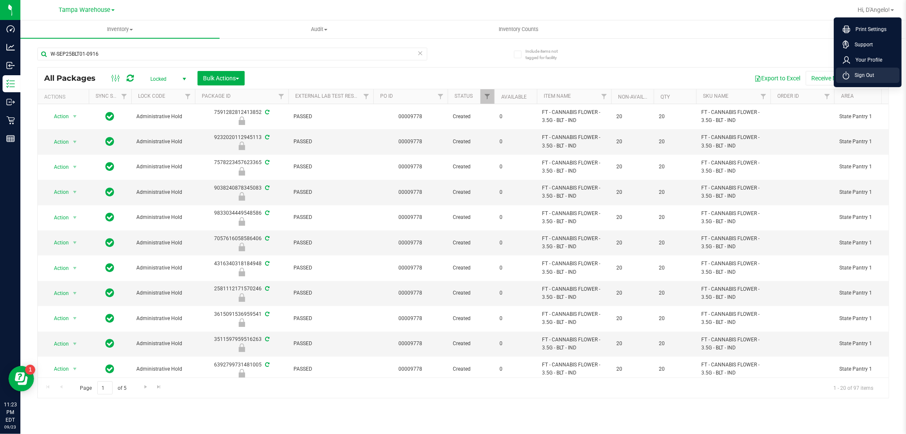
click at [881, 77] on li "Sign Out" at bounding box center [868, 75] width 64 height 15
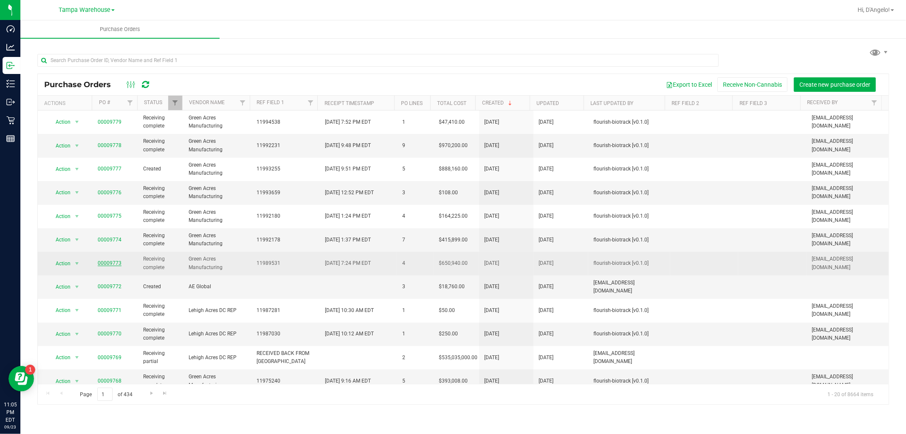
click at [108, 264] on link "00009773" at bounding box center [110, 263] width 24 height 6
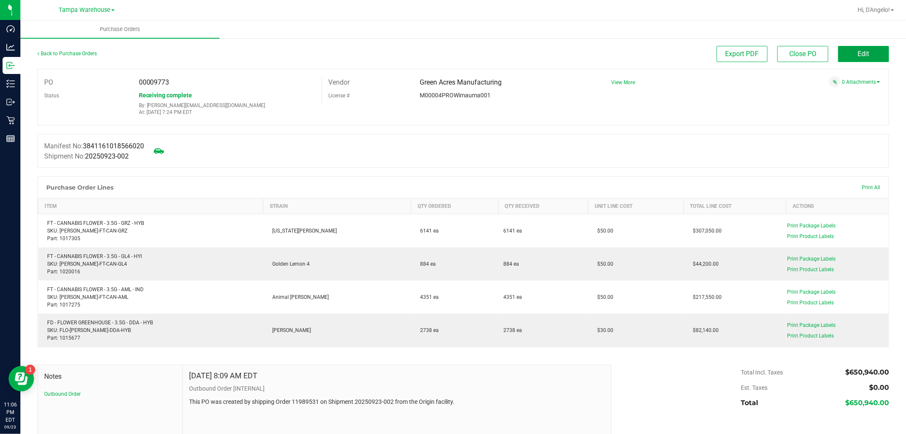
click at [856, 59] on button "Edit" at bounding box center [863, 54] width 51 height 16
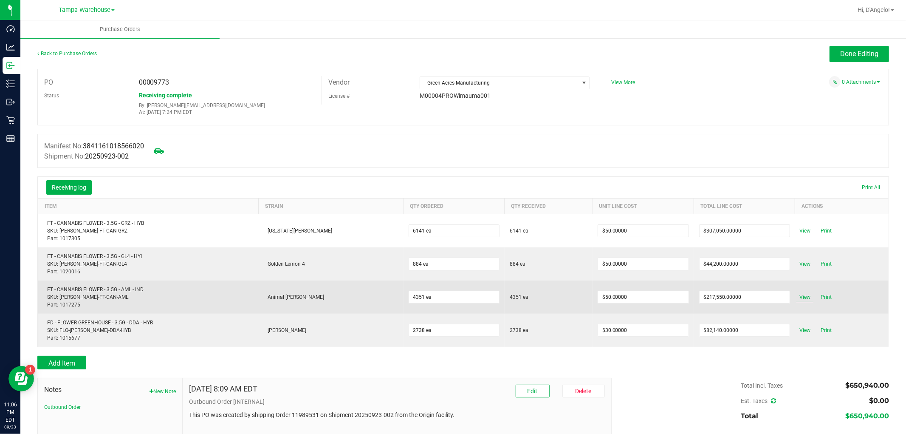
click at [797, 293] on span "View" at bounding box center [805, 297] width 17 height 10
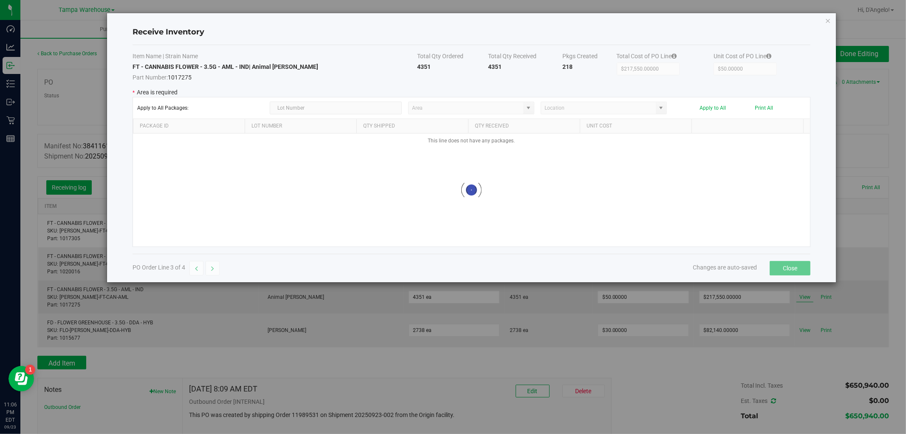
type input "State Pantry 1"
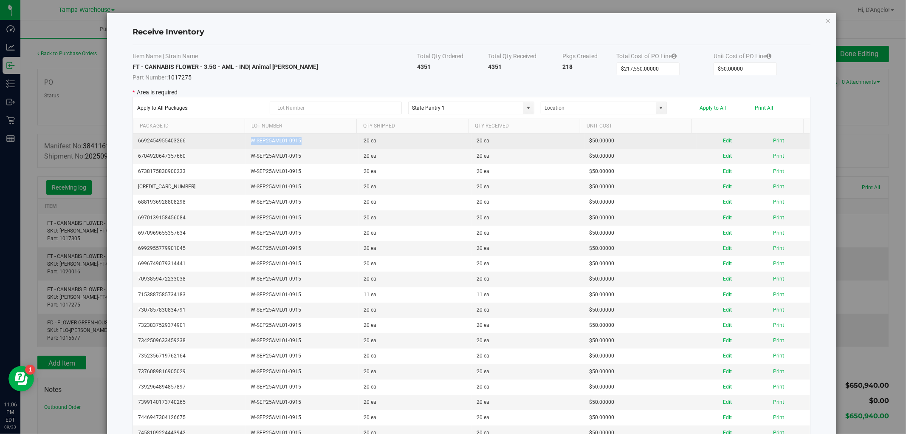
drag, startPoint x: 307, startPoint y: 141, endPoint x: 249, endPoint y: 148, distance: 57.8
click at [249, 148] on td "W-SEP25AML01-0915" at bounding box center [302, 140] width 113 height 15
copy td "W-SEP25AML01-0915"
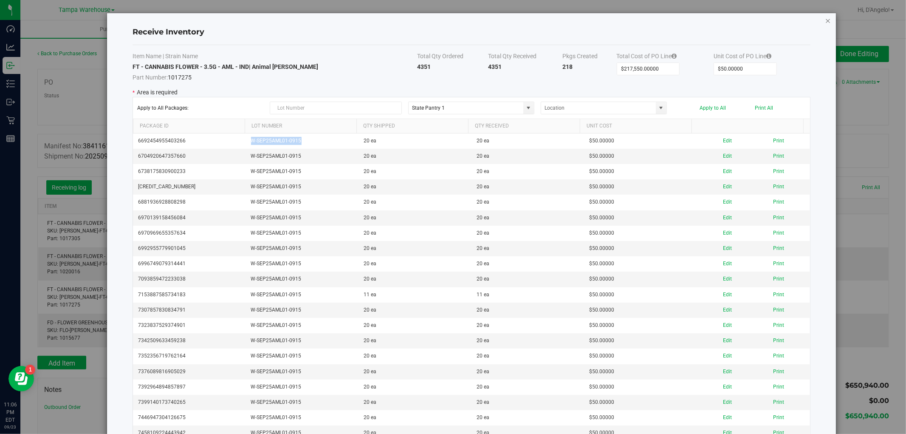
drag, startPoint x: 822, startPoint y: 19, endPoint x: 820, endPoint y: 25, distance: 6.9
click at [825, 19] on icon "Close modal" at bounding box center [828, 20] width 6 height 10
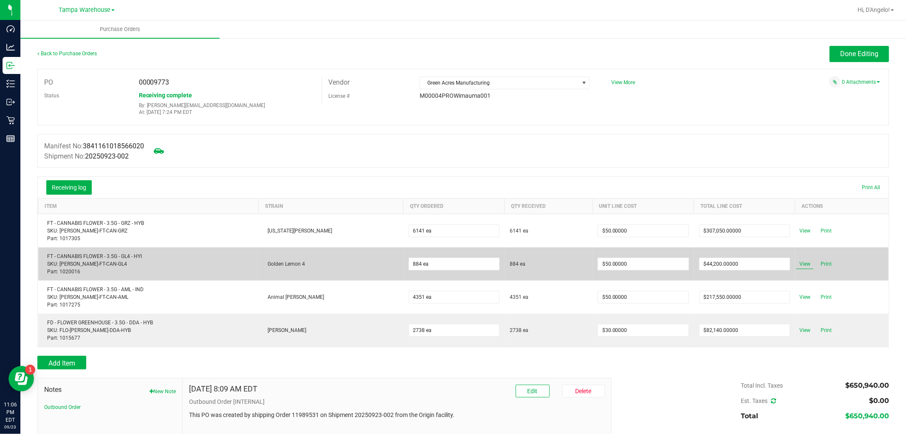
click at [797, 263] on span "View" at bounding box center [805, 264] width 17 height 10
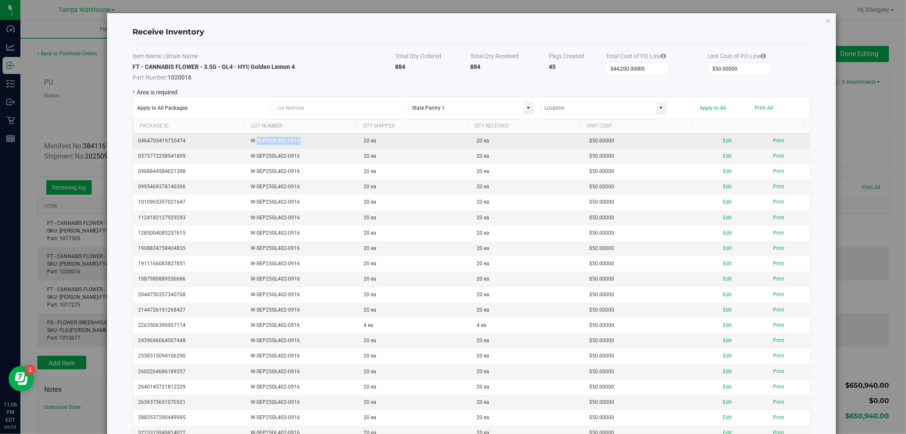
drag, startPoint x: 340, startPoint y: 141, endPoint x: 255, endPoint y: 144, distance: 84.6
click at [255, 144] on td "W-SEP25GL402-0916" at bounding box center [302, 140] width 113 height 15
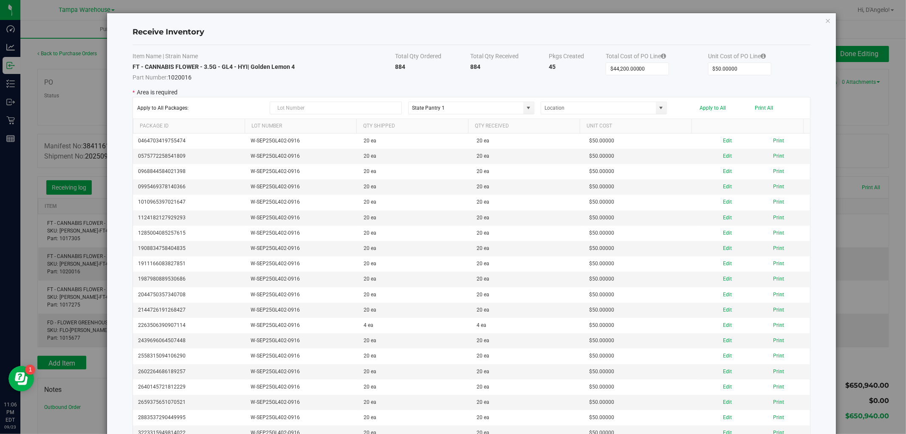
drag, startPoint x: 256, startPoint y: 144, endPoint x: 263, endPoint y: 90, distance: 54.1
click at [263, 90] on p "* Area is required" at bounding box center [472, 92] width 678 height 9
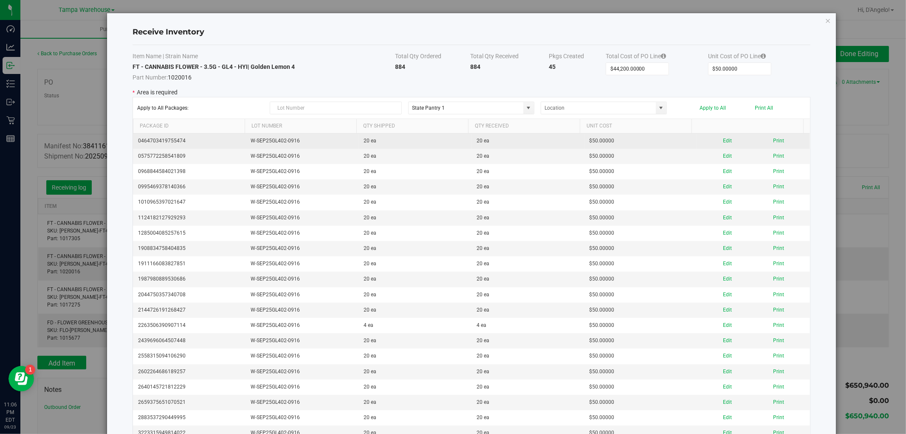
drag, startPoint x: 296, startPoint y: 142, endPoint x: 242, endPoint y: 142, distance: 54.0
click at [242, 142] on tr "0464703419755474 W-SEP25GL402-0916 20 ea 20 ea $50.00000 Edit Print" at bounding box center [471, 140] width 677 height 15
copy tr "W-SEP25GL402-0916"
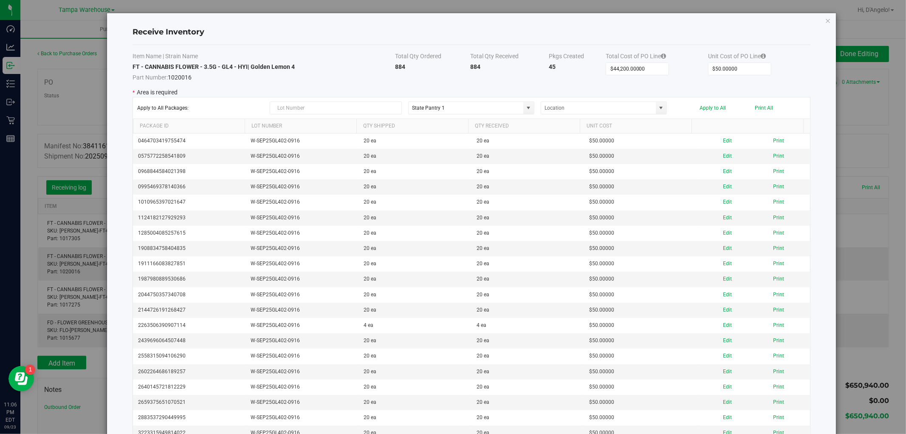
click at [818, 20] on div "Receive Inventory Item Name | Strain Name Total Qty Ordered Total Qty Received …" at bounding box center [471, 437] width 729 height 848
click at [825, 20] on icon "Close modal" at bounding box center [828, 20] width 6 height 10
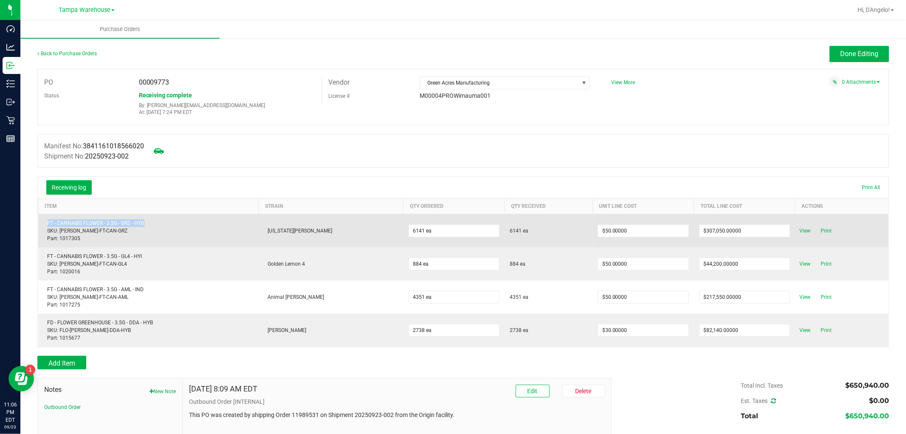
drag, startPoint x: 170, startPoint y: 224, endPoint x: 44, endPoint y: 221, distance: 126.2
click at [44, 221] on div "FT - CANNABIS FLOWER - 3.5G - GRZ - HYB SKU: [PERSON_NAME]-FT-CAN-GRZ Part: 101…" at bounding box center [148, 230] width 210 height 23
copy div "FT - CANNABIS FLOWER - 3.5G - GRZ - HYB"
drag, startPoint x: 152, startPoint y: 258, endPoint x: 201, endPoint y: 241, distance: 51.6
click at [198, 241] on tbody "FT - CANNABIS FLOWER - 3.5G - GRZ - HYB SKU: [PERSON_NAME]-FT-CAN-GRZ Part: 101…" at bounding box center [463, 280] width 851 height 133
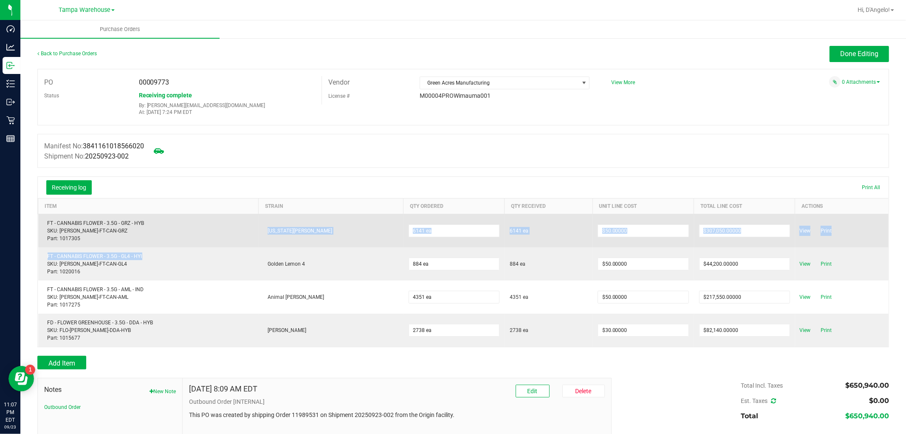
click at [843, 230] on div "View Print" at bounding box center [840, 231] width 87 height 10
click at [797, 231] on span "View" at bounding box center [805, 231] width 17 height 10
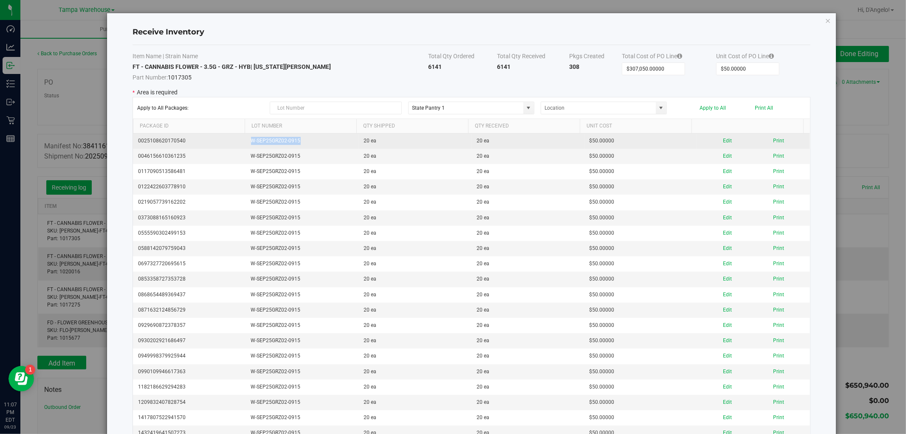
drag, startPoint x: 283, startPoint y: 141, endPoint x: 249, endPoint y: 142, distance: 34.0
click at [249, 142] on td "W-SEP25GRZ02-0915" at bounding box center [302, 140] width 113 height 15
copy td "W-SEP25GRZ02-0915"
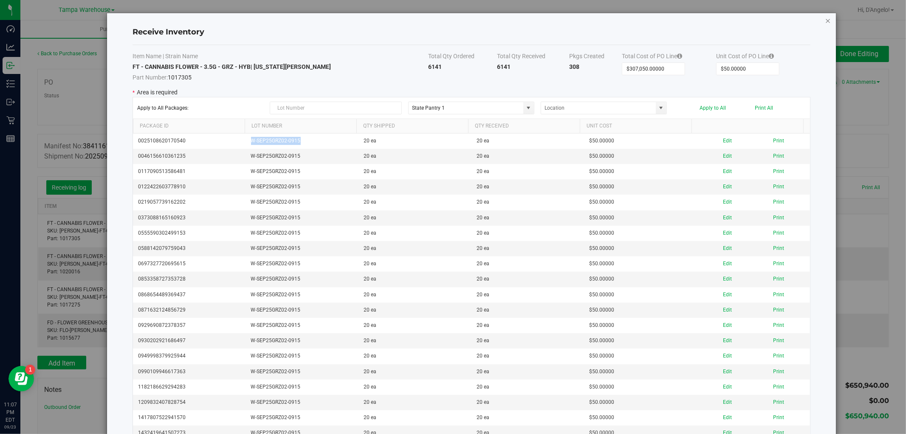
drag, startPoint x: 820, startPoint y: 20, endPoint x: 803, endPoint y: 69, distance: 52.5
click at [825, 20] on icon "Close modal" at bounding box center [828, 20] width 6 height 10
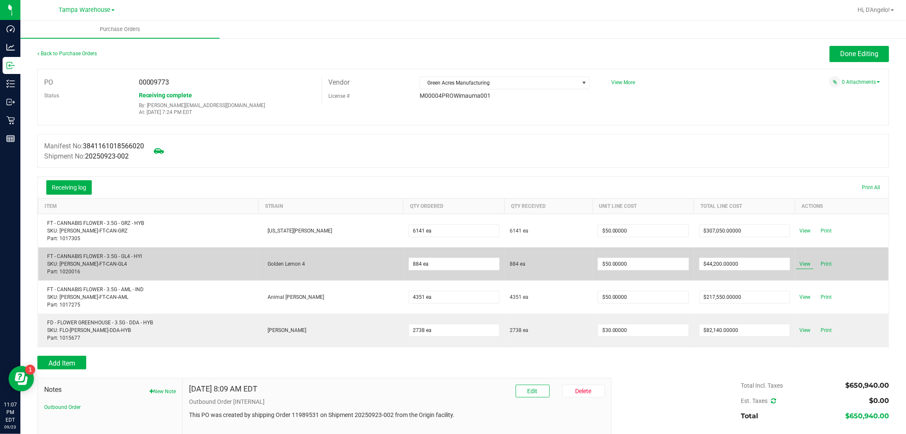
click at [797, 264] on span "View" at bounding box center [805, 264] width 17 height 10
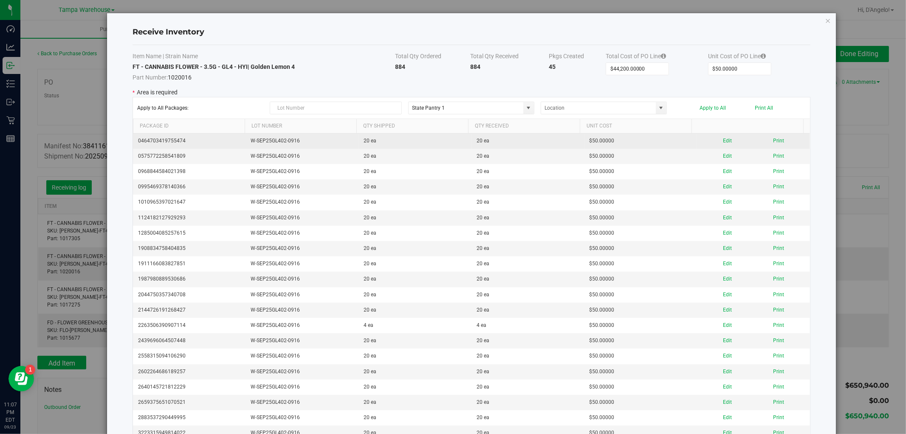
drag, startPoint x: 306, startPoint y: 139, endPoint x: 241, endPoint y: 138, distance: 65.4
click at [241, 138] on tr "0464703419755474 W-SEP25GL402-0916 20 ea 20 ea $50.00000 Edit Print" at bounding box center [471, 140] width 677 height 15
copy tr "W-SEP25GL402-0916"
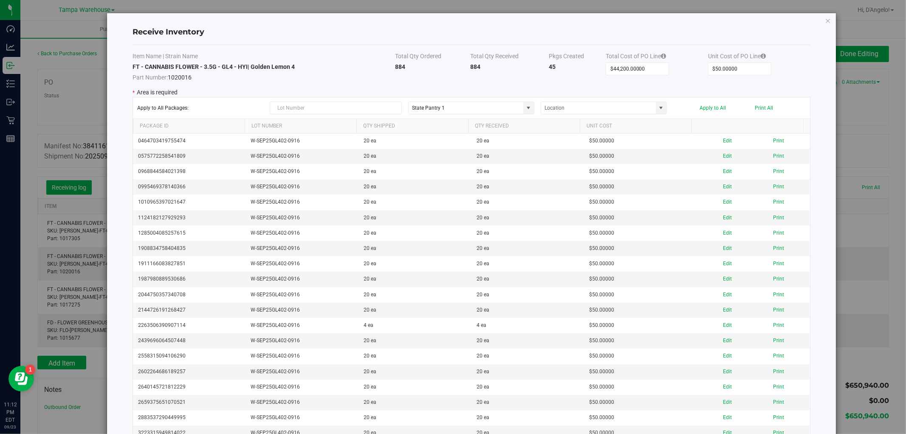
click at [825, 20] on icon "Close modal" at bounding box center [828, 20] width 6 height 10
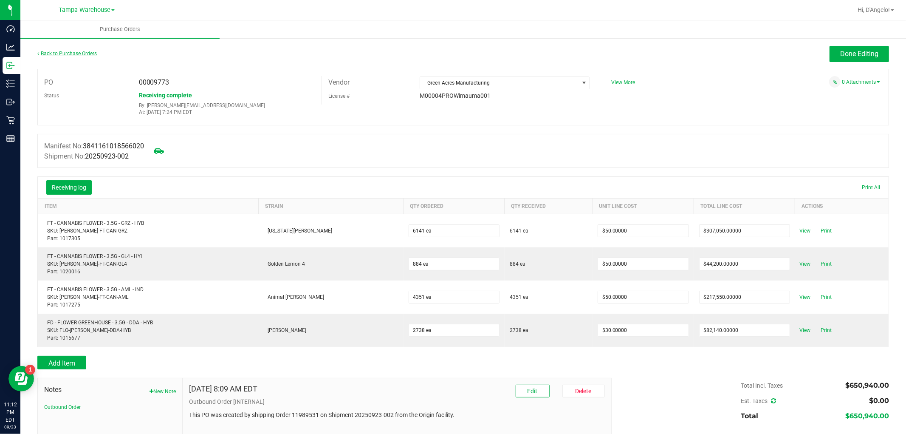
click at [79, 54] on link "Back to Purchase Orders" at bounding box center [66, 54] width 59 height 6
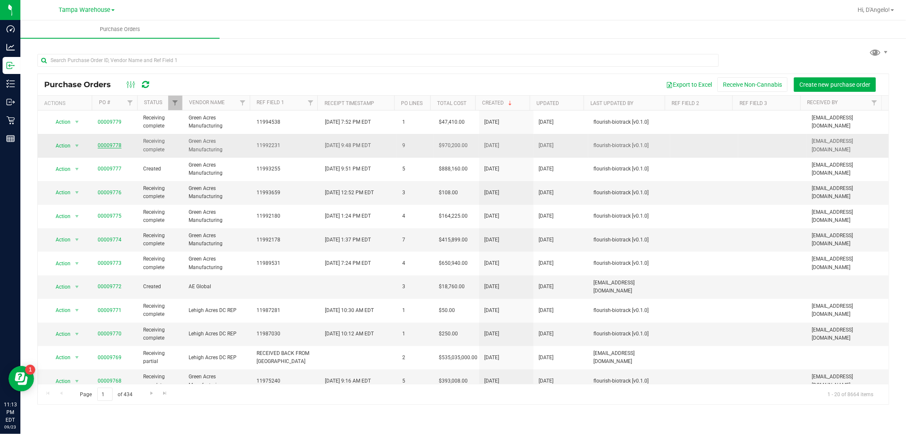
click at [116, 147] on link "00009778" at bounding box center [110, 145] width 24 height 6
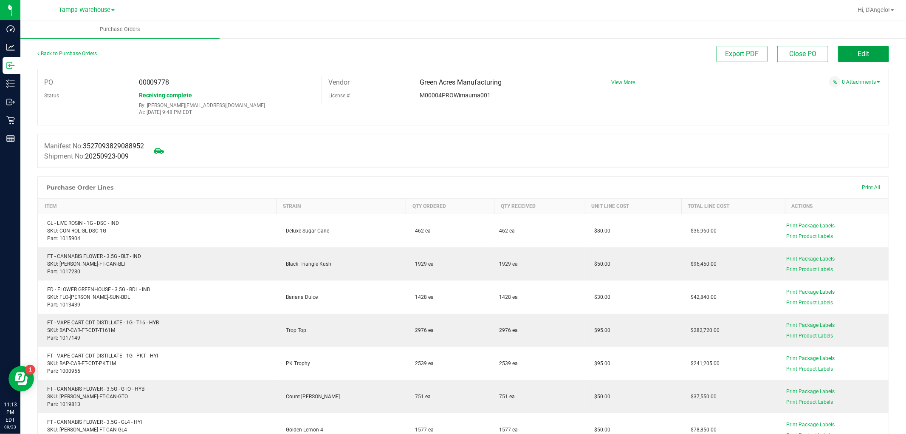
click at [858, 56] on span "Edit" at bounding box center [863, 54] width 11 height 8
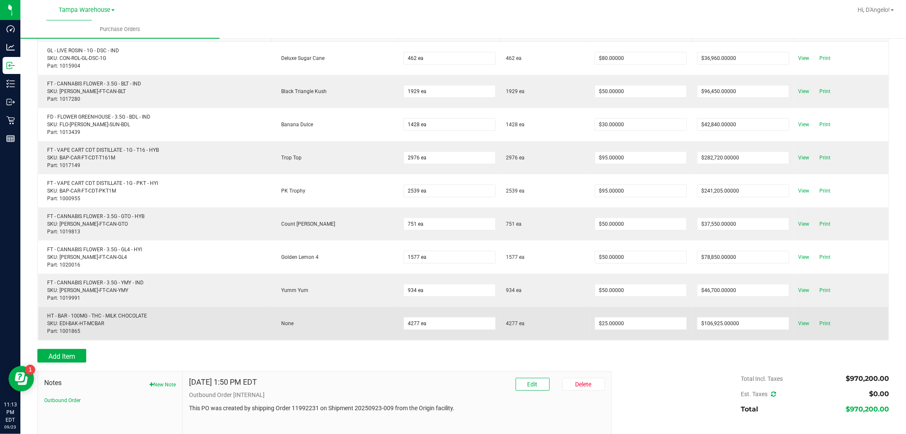
scroll to position [233, 0]
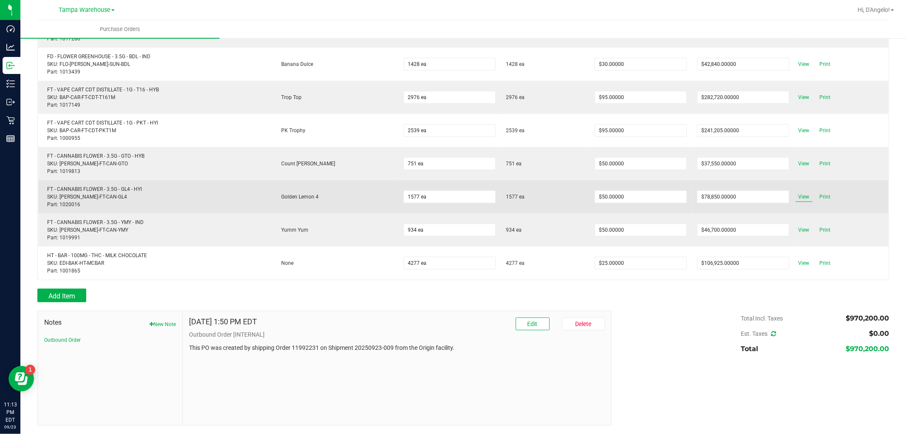
click at [796, 197] on span "View" at bounding box center [804, 197] width 17 height 10
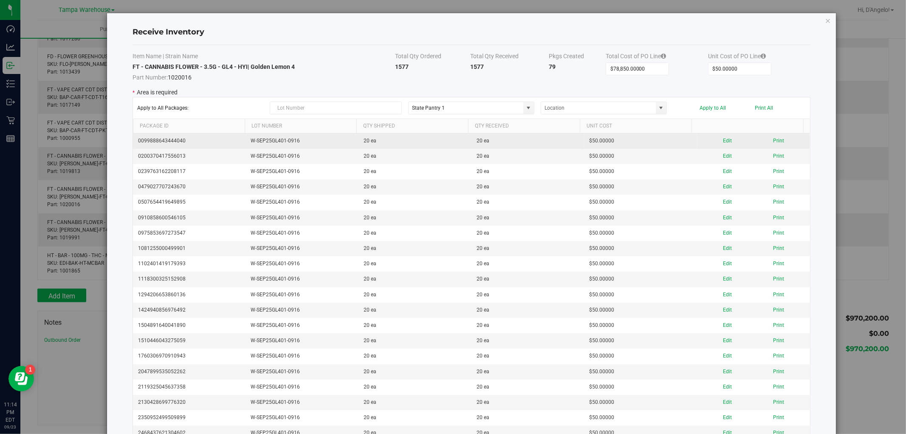
drag, startPoint x: 306, startPoint y: 141, endPoint x: 229, endPoint y: 141, distance: 77.3
click at [229, 141] on tr "0099888643444040 W-SEP25GL401-0916 20 ea 20 ea $50.00000 Edit Print" at bounding box center [471, 140] width 677 height 15
copy tr "W-SEP25GL401-0916"
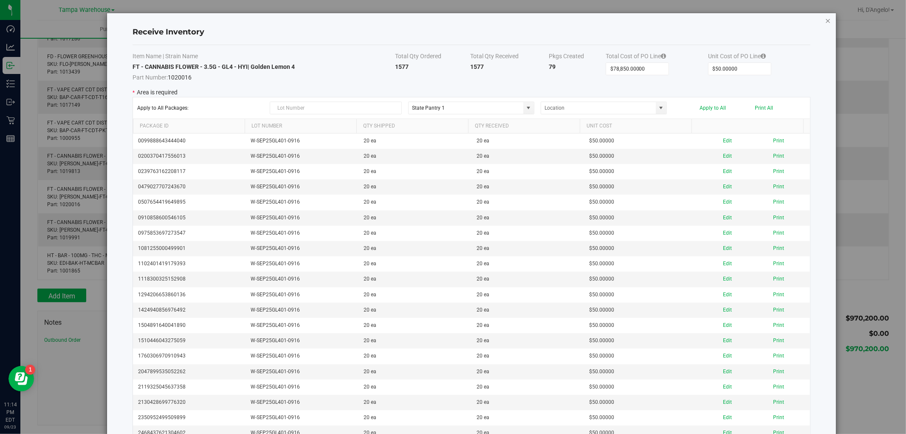
click at [825, 20] on icon "Close modal" at bounding box center [828, 20] width 6 height 10
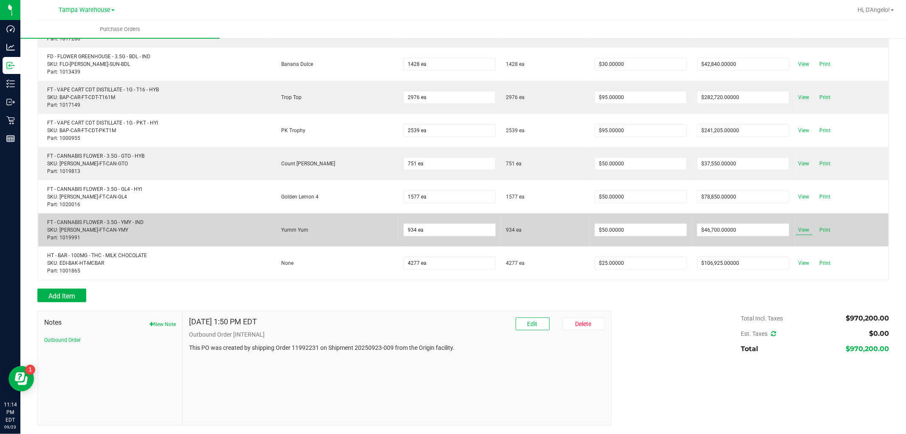
click at [796, 230] on span "View" at bounding box center [804, 230] width 17 height 10
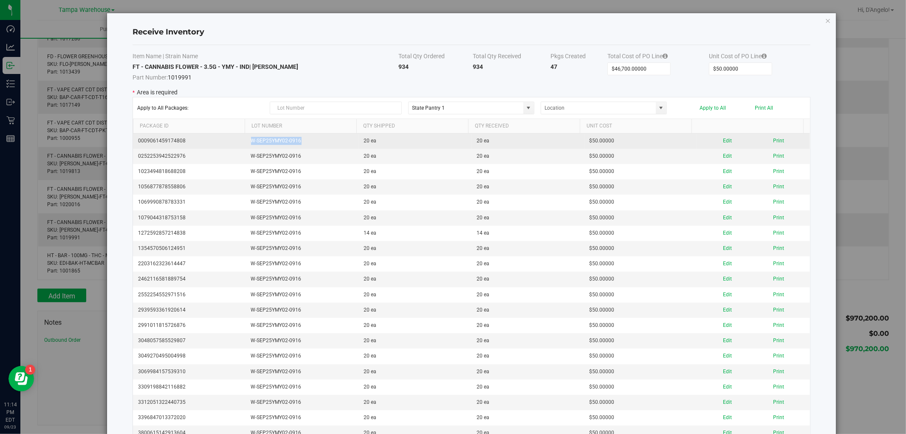
drag, startPoint x: 317, startPoint y: 144, endPoint x: 244, endPoint y: 141, distance: 73.1
click at [246, 141] on td "W-SEP25YMY02-0916" at bounding box center [302, 140] width 113 height 15
copy td "W-SEP25YMY02-0916"
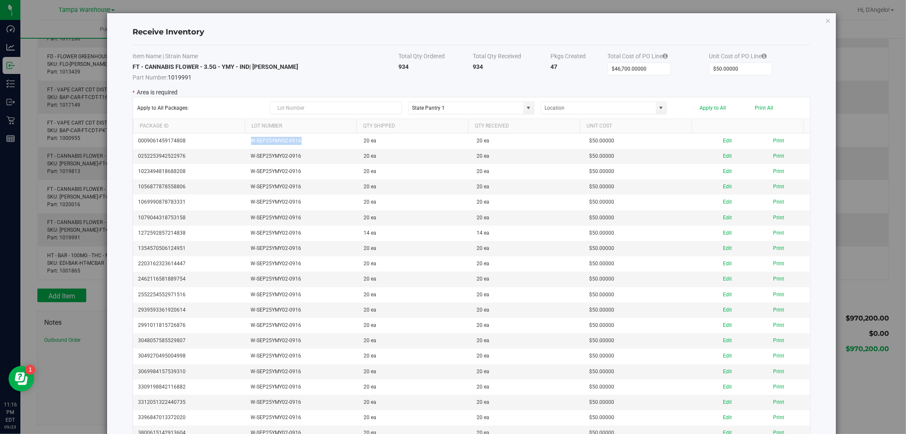
click at [825, 20] on icon "Close modal" at bounding box center [828, 20] width 6 height 10
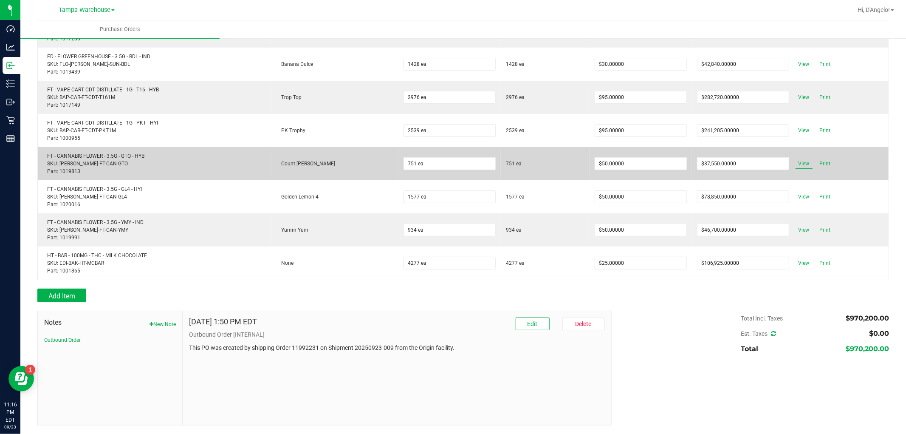
click at [803, 164] on span "View" at bounding box center [804, 163] width 17 height 10
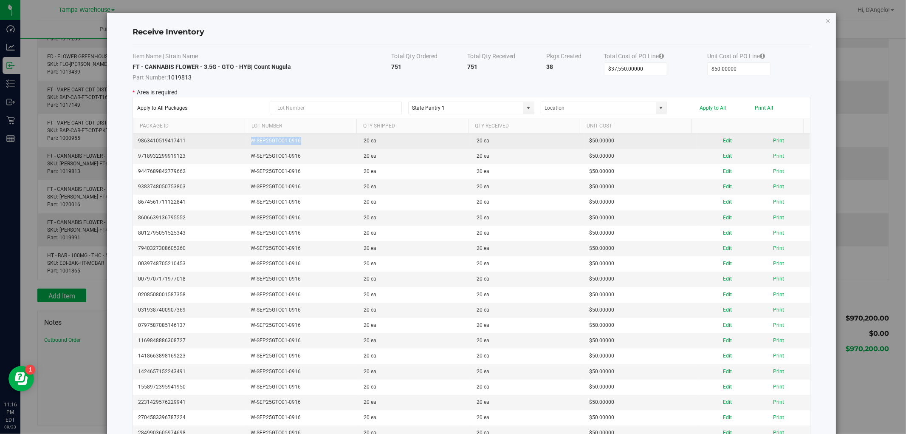
drag, startPoint x: 333, startPoint y: 142, endPoint x: 249, endPoint y: 135, distance: 84.0
click at [249, 135] on td "W-SEP25GTO01-0916" at bounding box center [302, 140] width 113 height 15
copy td "W-SEP25GTO01-0916"
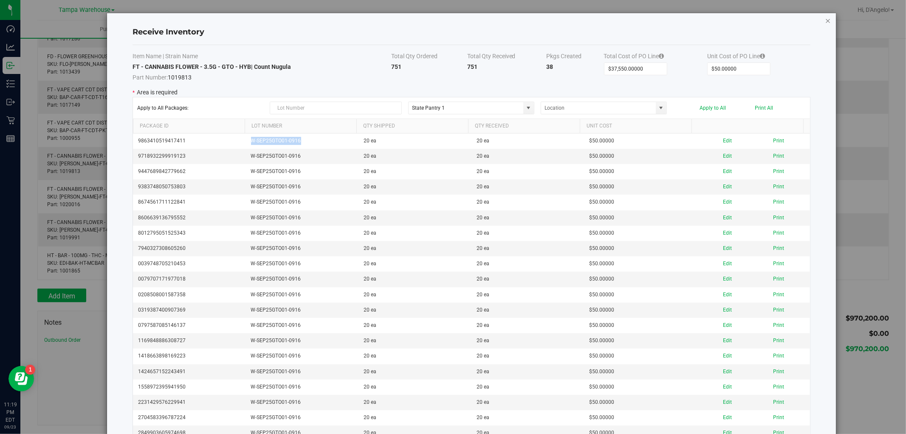
click at [825, 19] on icon "Close modal" at bounding box center [828, 20] width 6 height 10
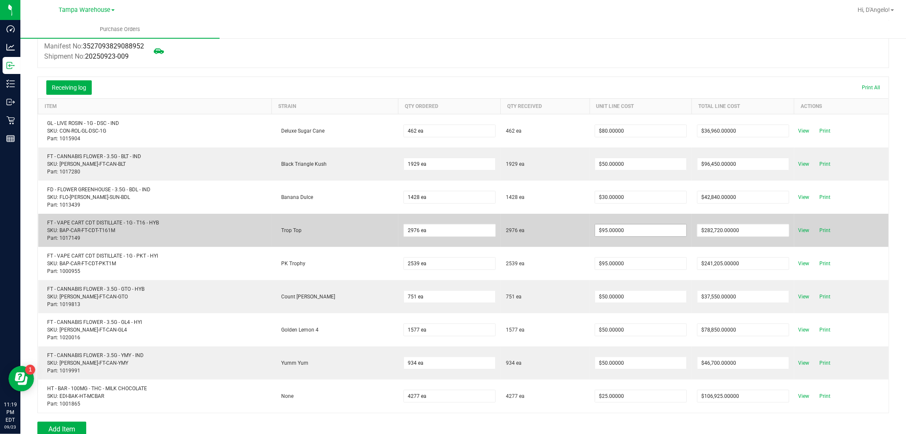
scroll to position [91, 0]
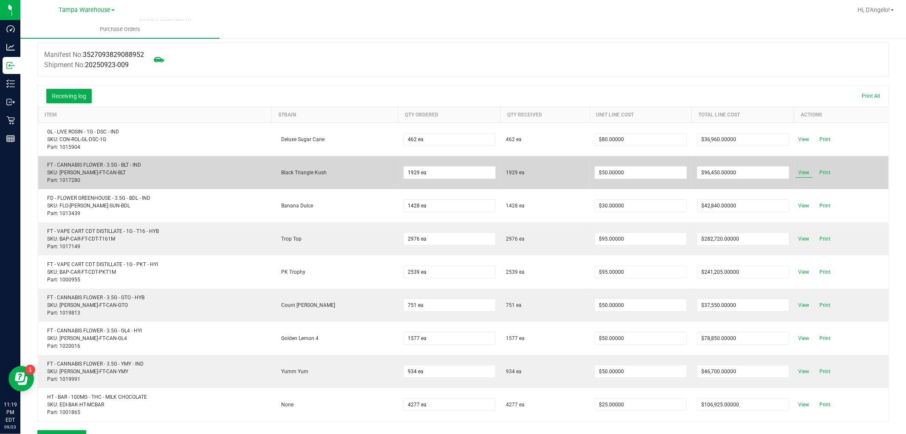
click at [796, 168] on span "View" at bounding box center [804, 172] width 17 height 10
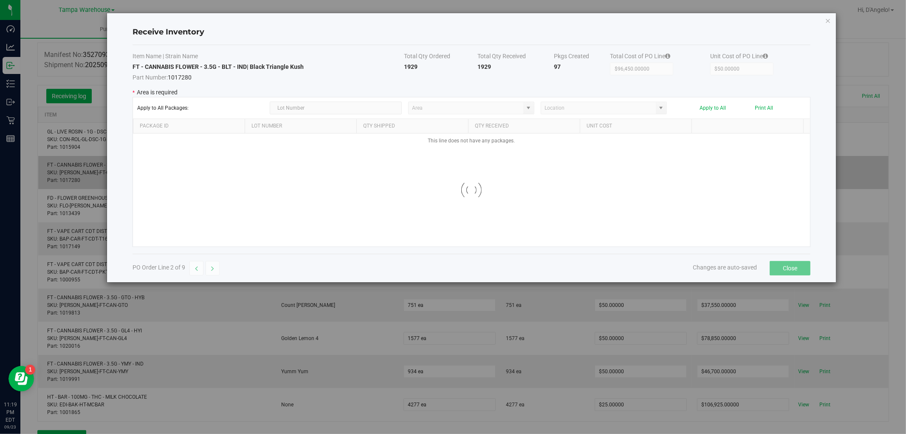
type input "State Pantry 1"
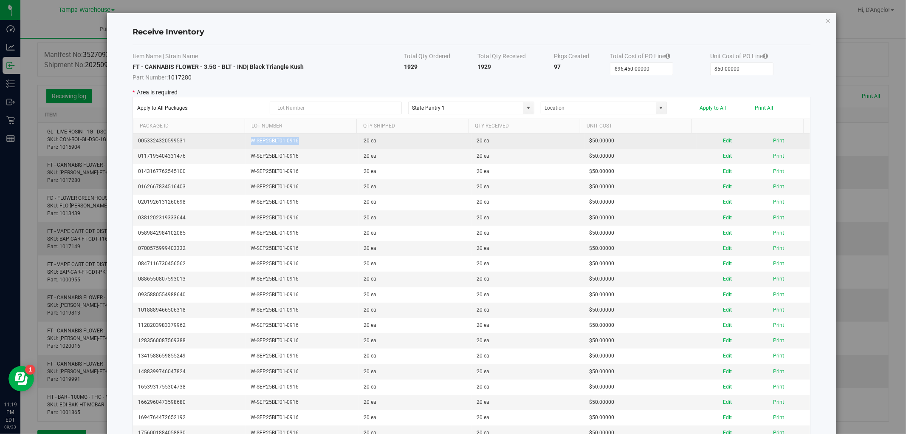
drag, startPoint x: 317, startPoint y: 141, endPoint x: 247, endPoint y: 141, distance: 70.1
click at [247, 141] on td "W-SEP25BLT01-0916" at bounding box center [302, 140] width 113 height 15
copy td "W-SEP25BLT01-0916"
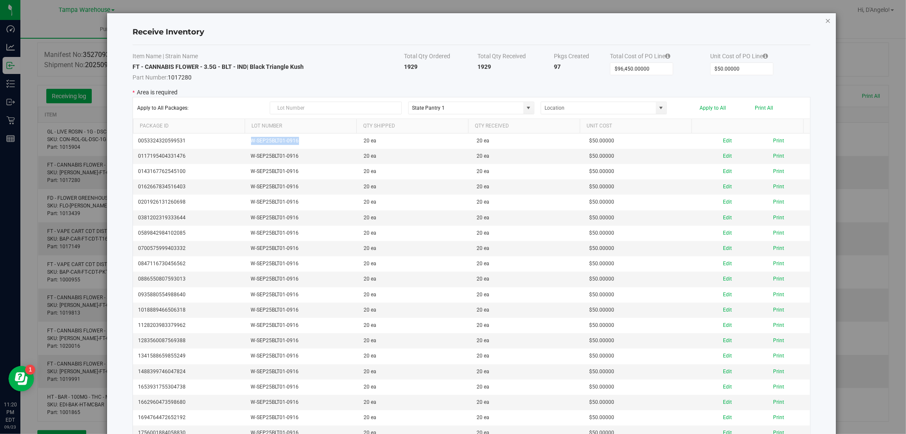
click at [825, 21] on icon "Close modal" at bounding box center [828, 20] width 6 height 10
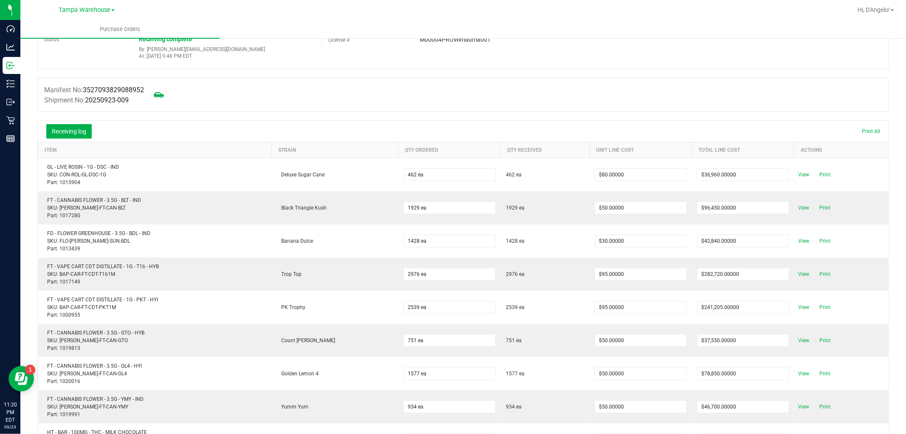
scroll to position [0, 0]
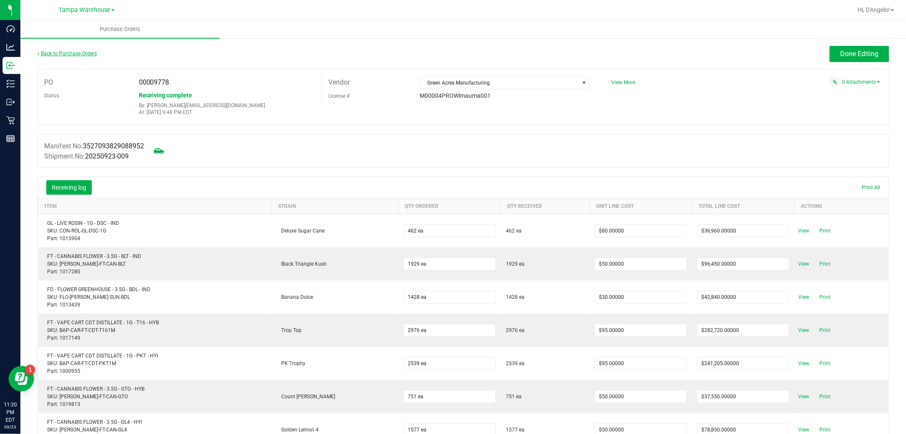
click at [49, 53] on link "Back to Purchase Orders" at bounding box center [66, 54] width 59 height 6
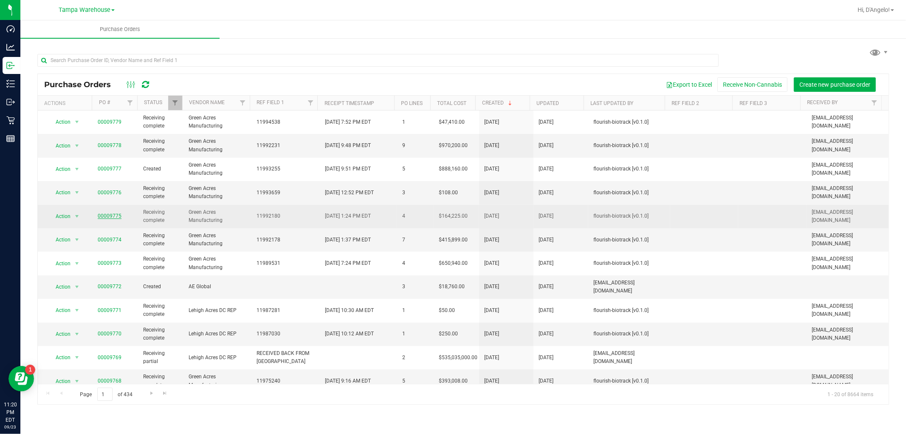
click at [112, 214] on link "00009775" at bounding box center [110, 216] width 24 height 6
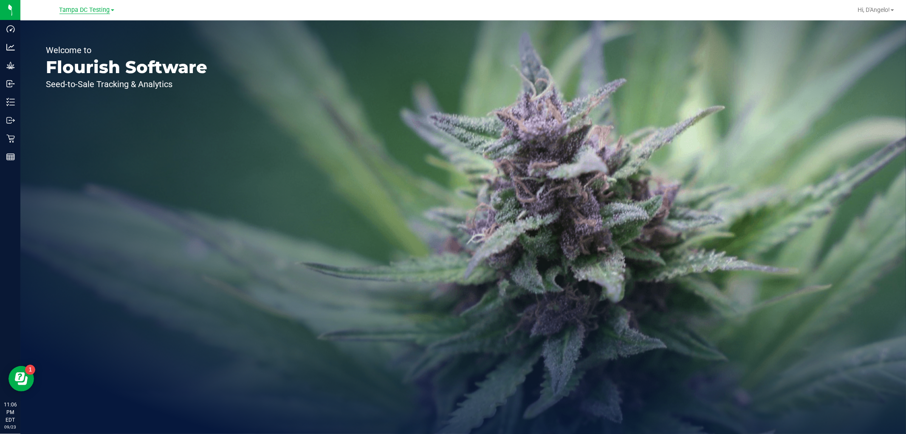
click at [94, 7] on span "Tampa DC Testing" at bounding box center [84, 10] width 51 height 8
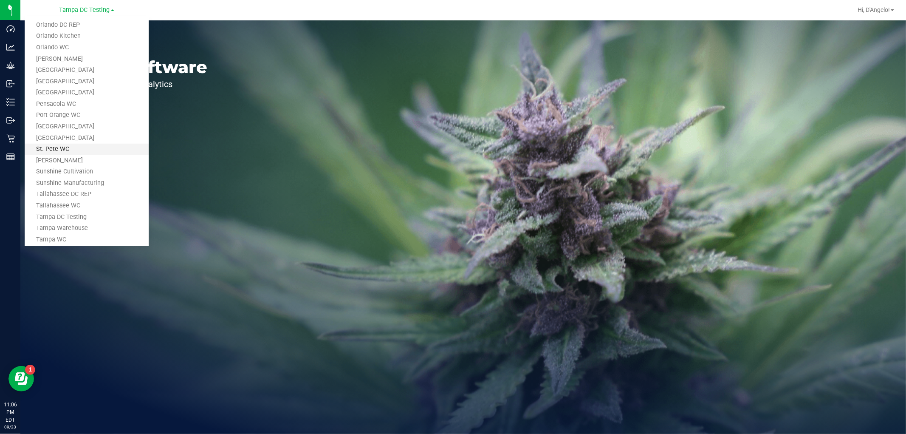
scroll to position [383, 0]
click at [66, 173] on link "Tampa Warehouse" at bounding box center [87, 177] width 124 height 11
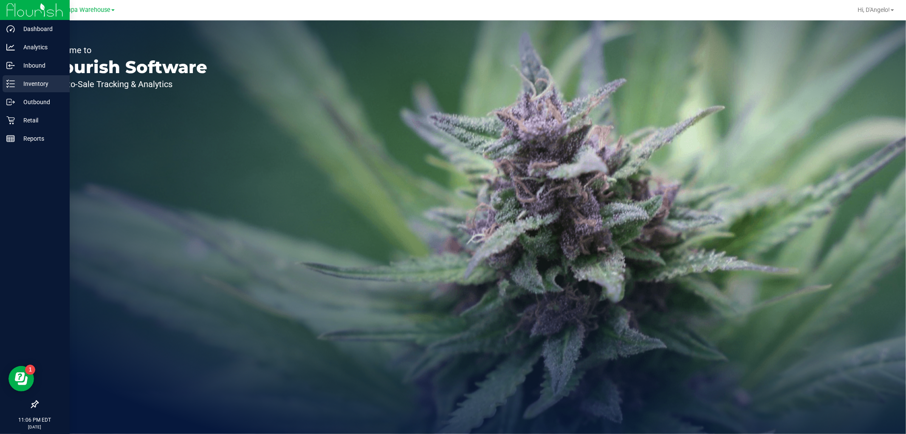
click at [9, 82] on icon at bounding box center [10, 83] width 8 height 8
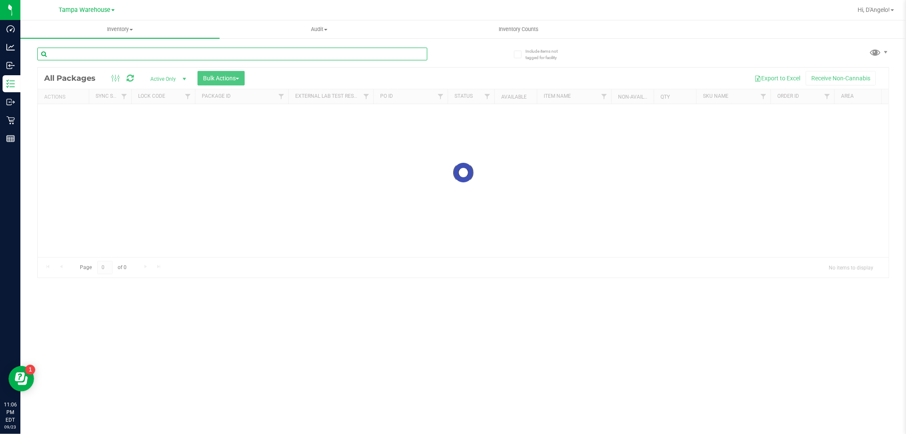
paste input "FT - CANNABIS FLOWER - 3.5G - GRZ - HYB"
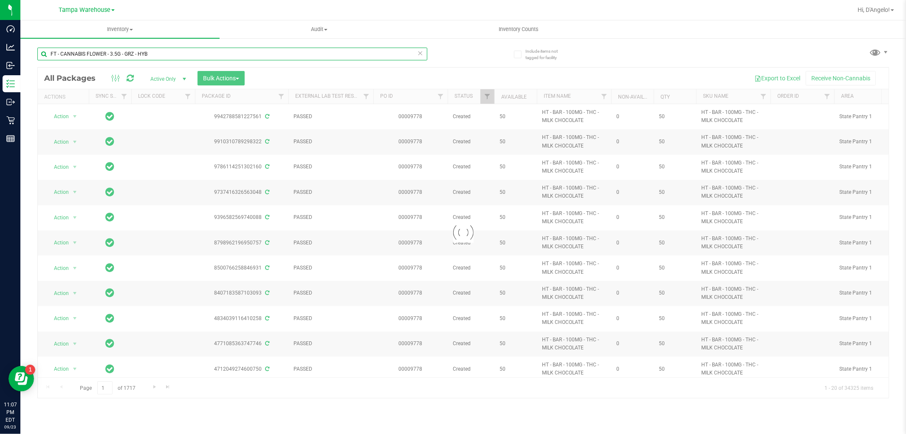
drag, startPoint x: 155, startPoint y: 51, endPoint x: 37, endPoint y: 50, distance: 117.3
click at [37, 50] on input "FT - CANNABIS FLOWER - 3.5G - GRZ - HYB" at bounding box center [232, 54] width 390 height 13
paste input "W-SEP25GRZ02-0915"
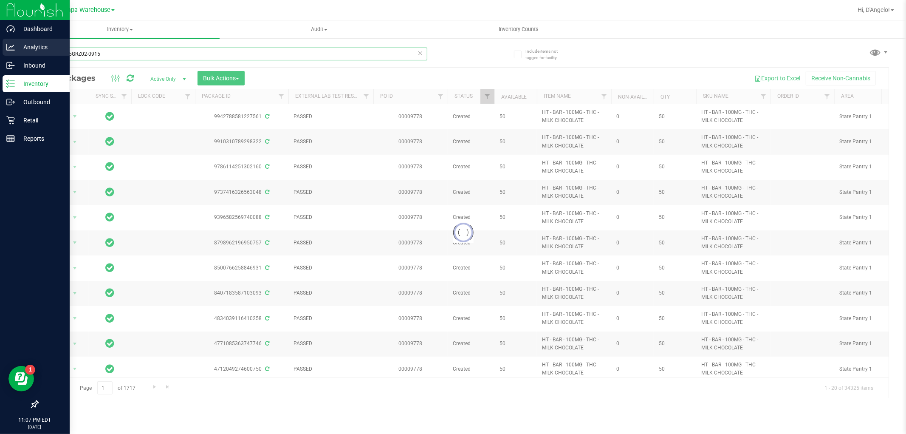
type input "W-SEP25GRZ02-0915"
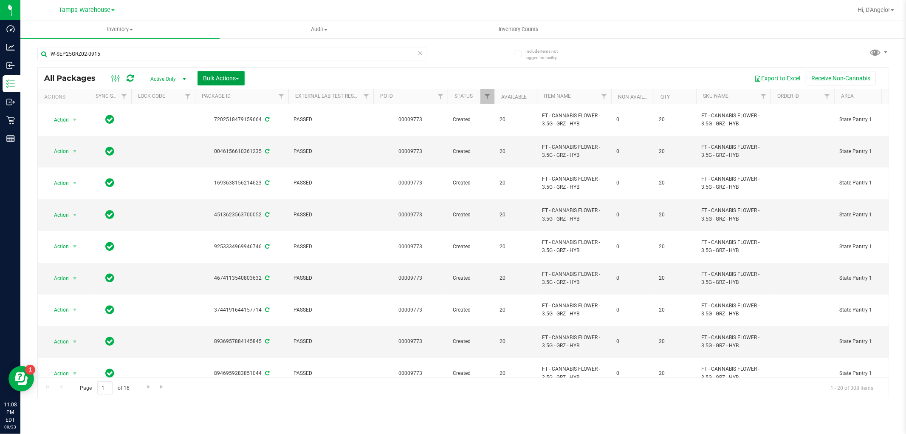
click at [213, 79] on span "Bulk Actions" at bounding box center [221, 78] width 36 height 7
click at [236, 158] on span "Lock/Unlock packages" at bounding box center [232, 159] width 58 height 7
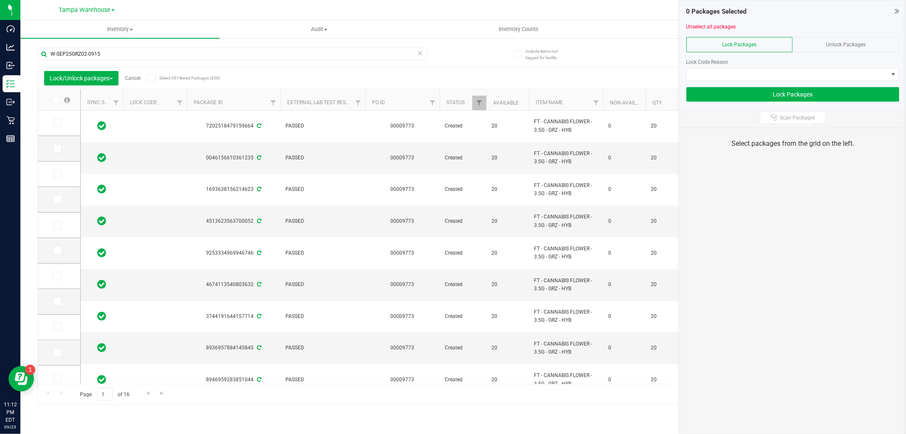
click at [153, 78] on icon at bounding box center [151, 78] width 6 height 0
click at [0, 0] on input "Select All Filtered Packages (308)" at bounding box center [0, 0] width 0 height 0
click at [762, 73] on span at bounding box center [787, 74] width 201 height 12
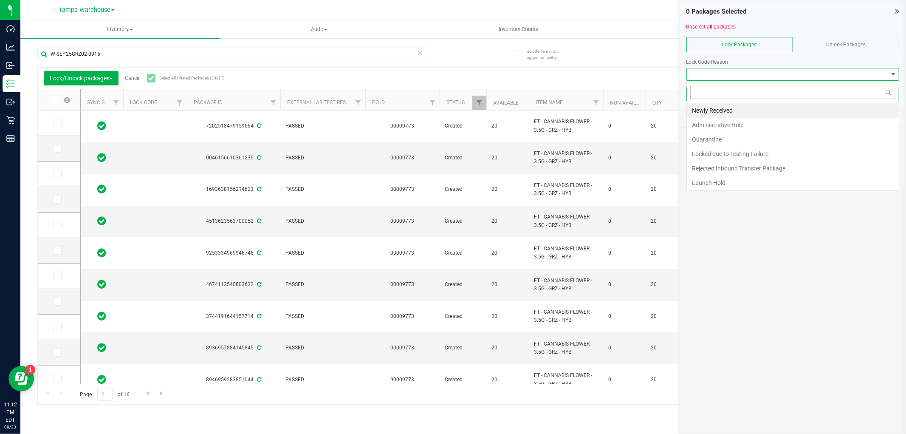
scroll to position [13, 213]
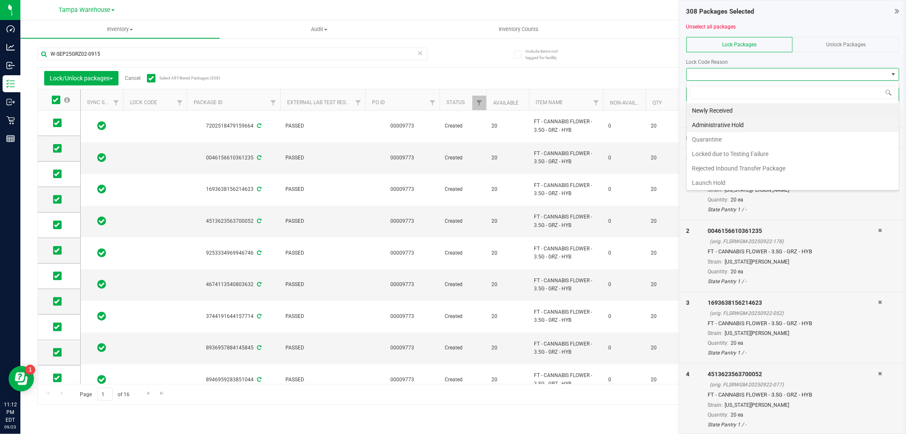
click at [719, 122] on li "Administrative Hold" at bounding box center [793, 125] width 212 height 14
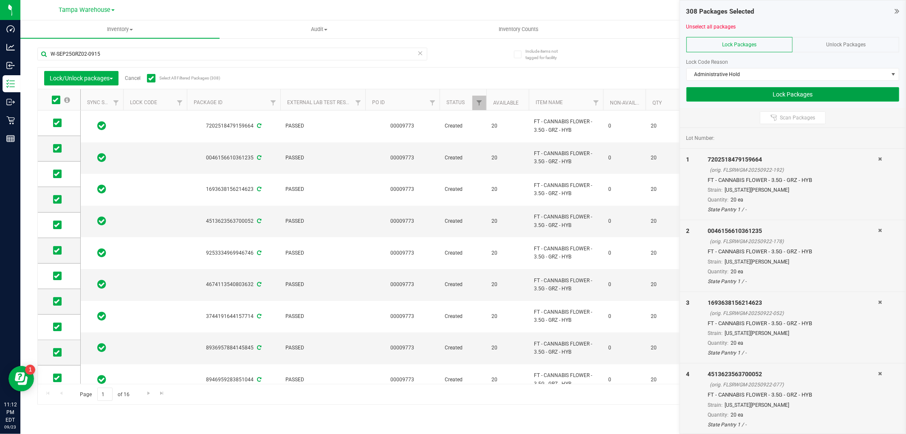
click at [759, 99] on button "Lock Packages" at bounding box center [793, 94] width 213 height 14
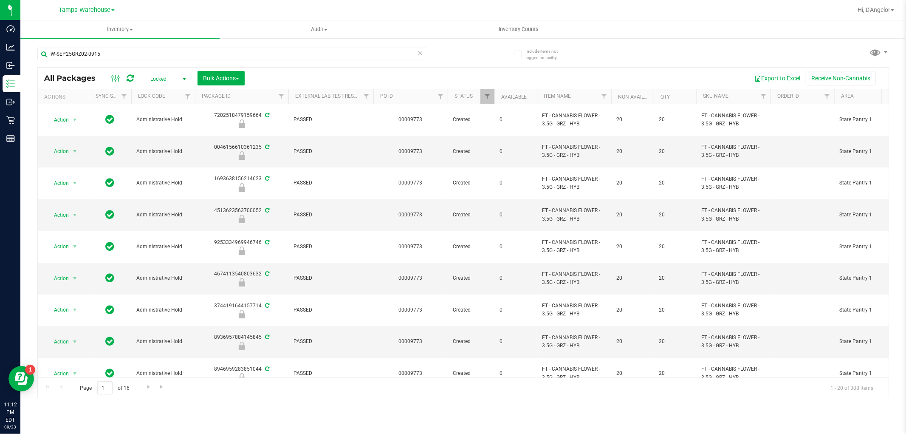
click at [176, 77] on span "Locked" at bounding box center [166, 79] width 47 height 12
drag, startPoint x: 174, startPoint y: 89, endPoint x: 167, endPoint y: 88, distance: 7.8
click at [173, 89] on li "Active Only" at bounding box center [166, 93] width 46 height 13
drag, startPoint x: 160, startPoint y: 54, endPoint x: 45, endPoint y: 56, distance: 114.3
click at [45, 56] on input "W-SEP25GRZ02-0915" at bounding box center [232, 54] width 390 height 13
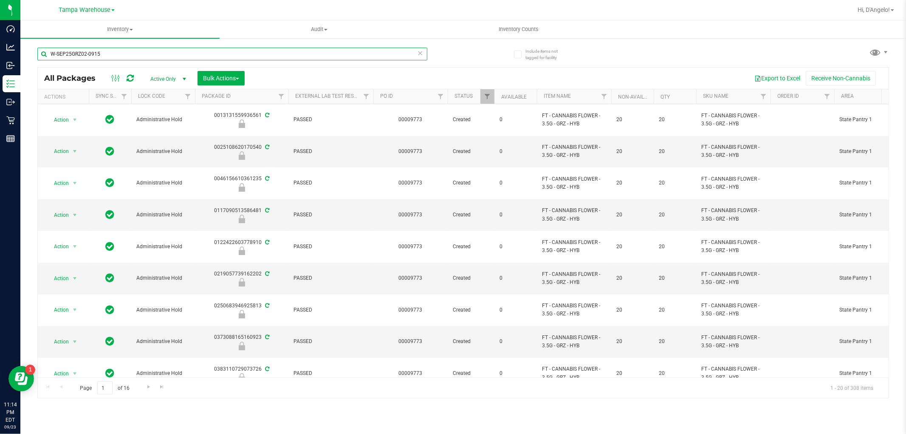
paste input "YMY02-0916"
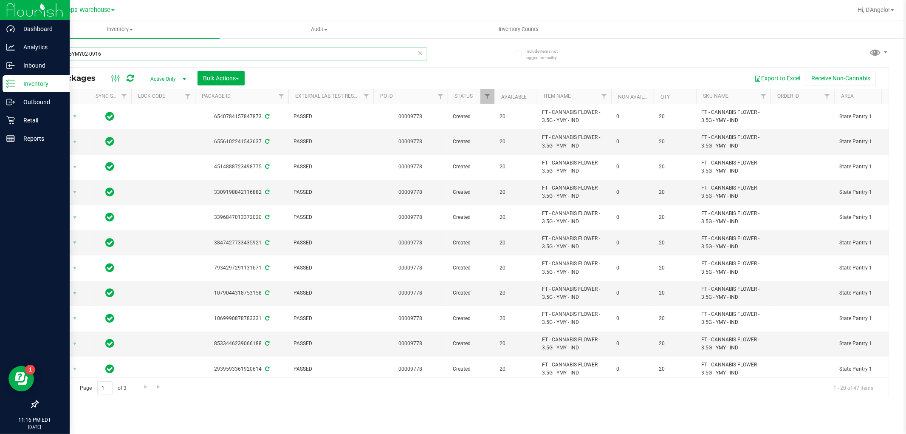
type input "W-SEP25YMY02-0916"
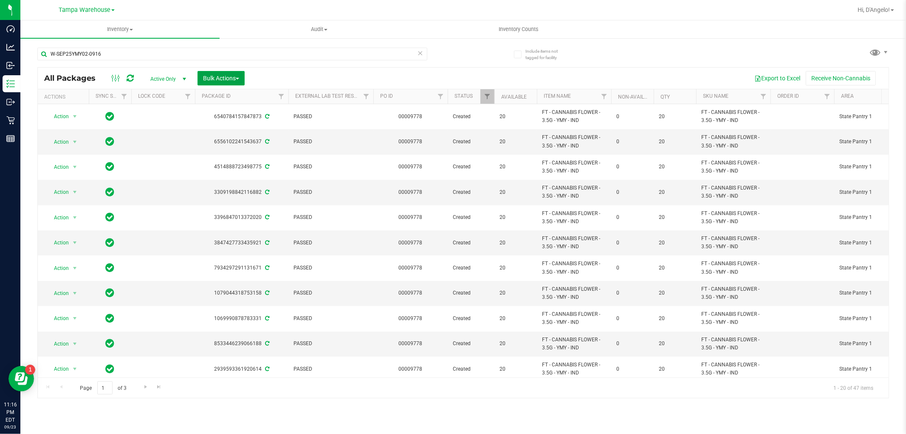
drag, startPoint x: 202, startPoint y: 78, endPoint x: 211, endPoint y: 95, distance: 19.0
click at [203, 78] on button "Bulk Actions" at bounding box center [221, 78] width 47 height 14
click at [232, 163] on span "Lock/Unlock packages" at bounding box center [232, 159] width 58 height 7
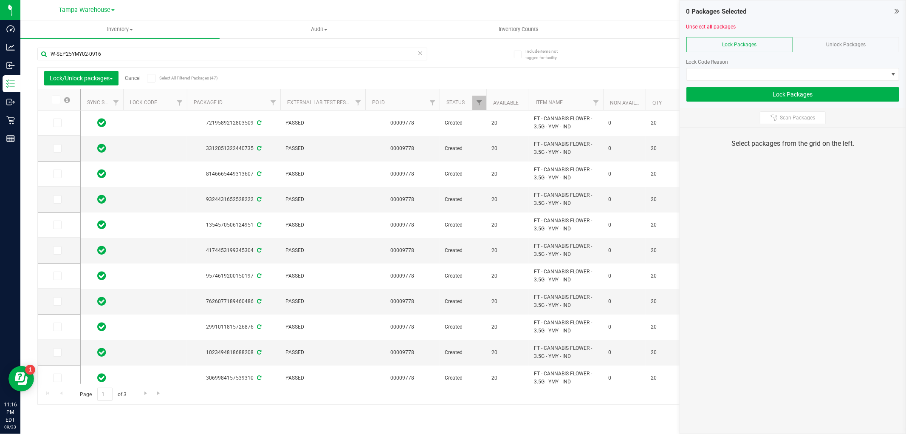
click at [152, 78] on icon at bounding box center [151, 78] width 6 height 0
click at [0, 0] on input "Select All Filtered Packages (47)" at bounding box center [0, 0] width 0 height 0
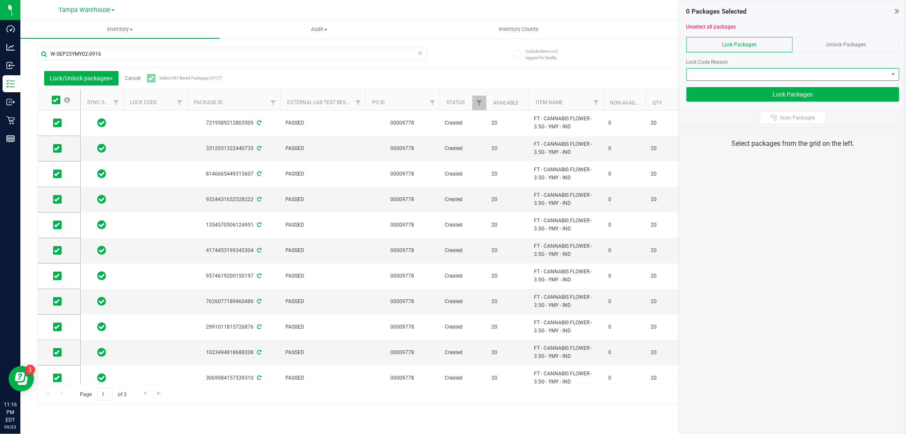
click at [788, 71] on span at bounding box center [787, 74] width 201 height 12
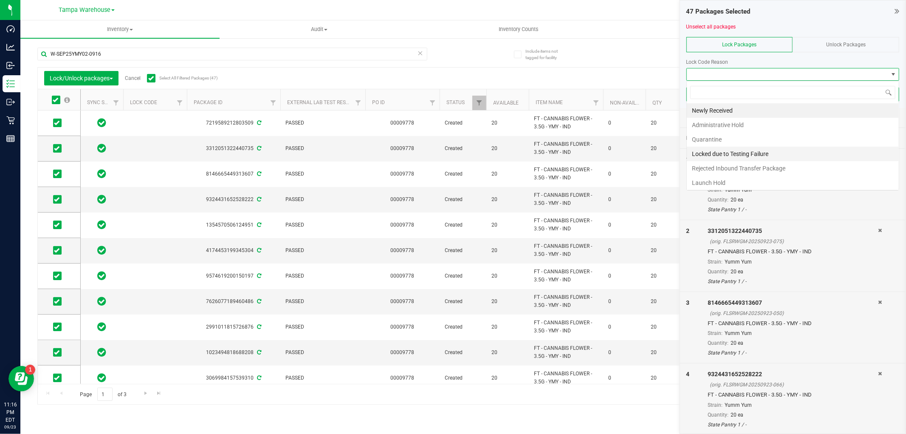
scroll to position [13, 213]
click at [735, 141] on li "Quarantine" at bounding box center [793, 139] width 212 height 14
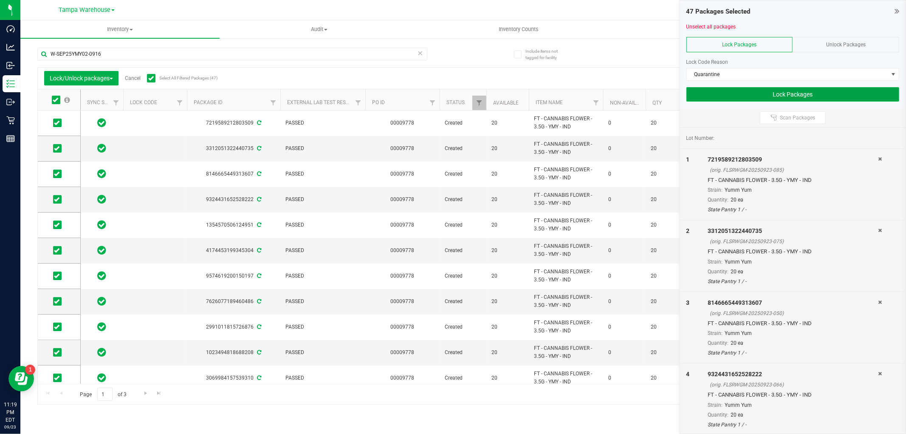
click at [842, 95] on button "Lock Packages" at bounding box center [793, 94] width 213 height 14
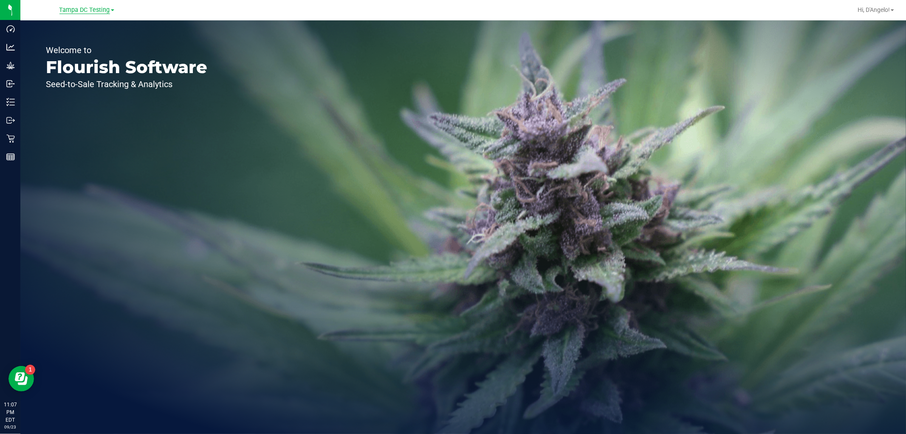
click at [90, 11] on span "Tampa DC Testing" at bounding box center [84, 10] width 51 height 8
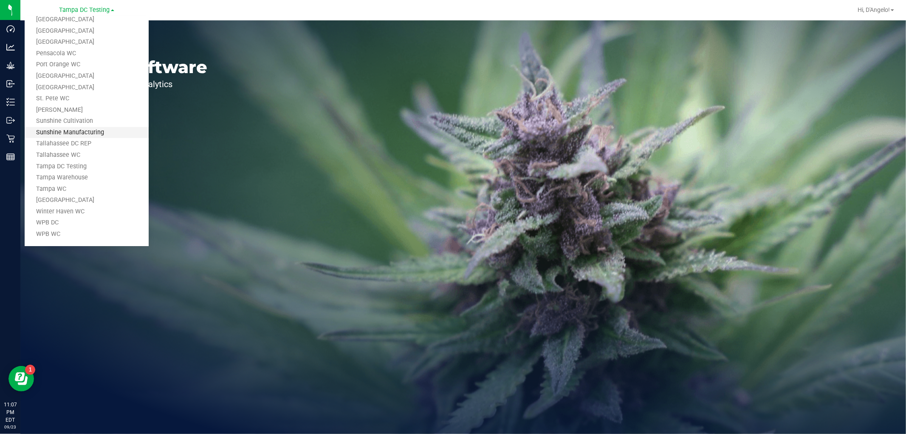
scroll to position [383, 0]
click at [71, 178] on link "Tampa Warehouse" at bounding box center [87, 177] width 124 height 11
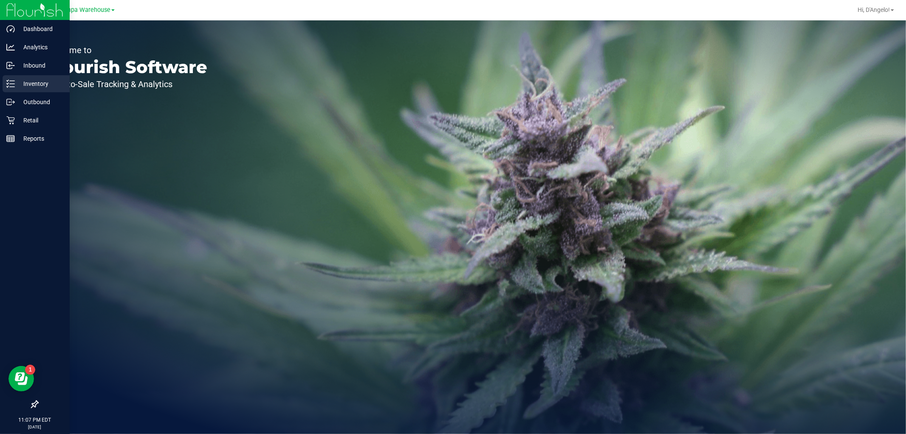
click at [10, 80] on icon at bounding box center [10, 83] width 8 height 8
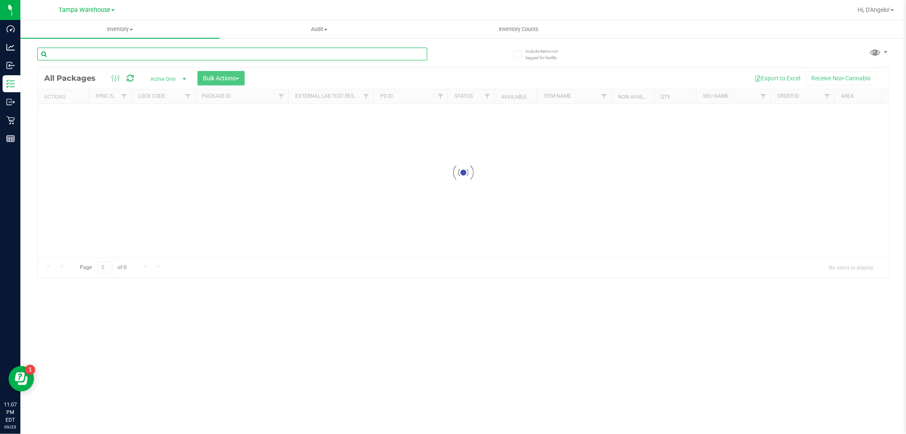
click at [88, 57] on input "text" at bounding box center [232, 54] width 390 height 13
paste input "W-SEP25GL402-0916"
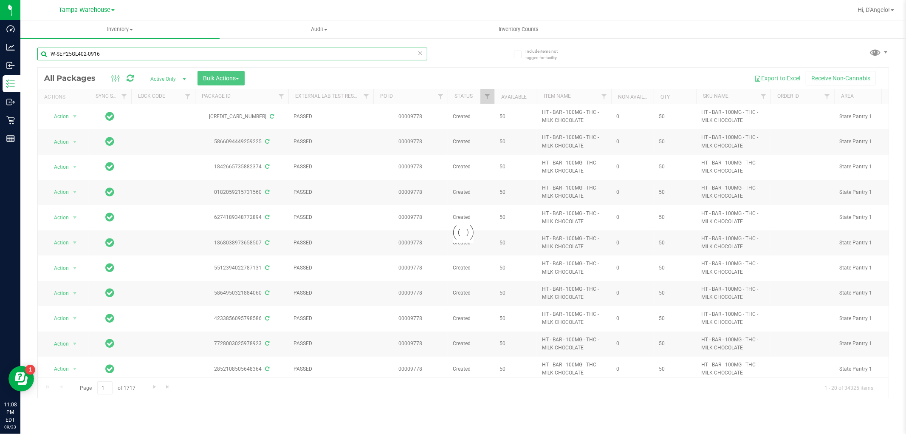
type input "W-SEP25GL402-0916"
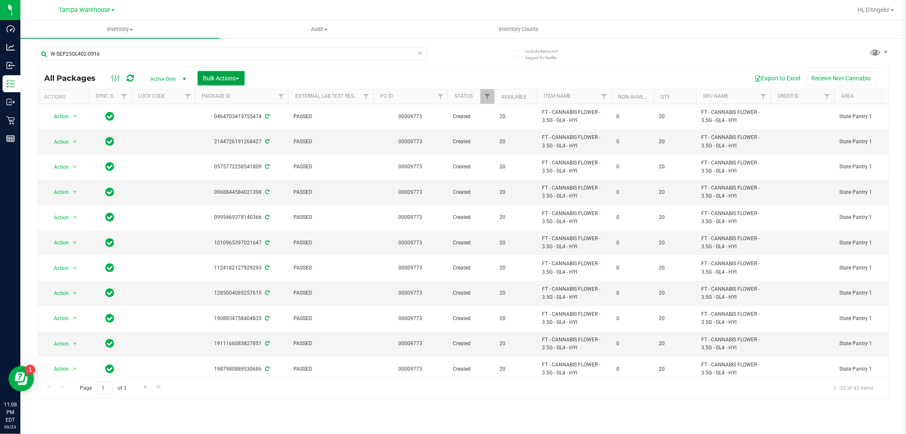
click at [201, 76] on button "Bulk Actions" at bounding box center [221, 78] width 47 height 14
click at [235, 158] on span "Lock/Unlock packages" at bounding box center [232, 159] width 58 height 7
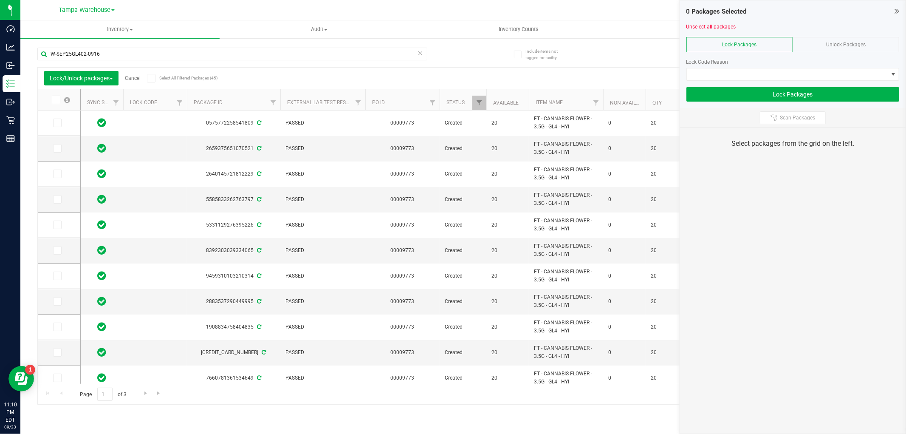
click at [193, 81] on label "Select All Filtered Packages (45)" at bounding box center [174, 78] width 55 height 8
click at [0, 0] on input "Select All Filtered Packages (45)" at bounding box center [0, 0] width 0 height 0
click at [783, 71] on span at bounding box center [787, 74] width 201 height 12
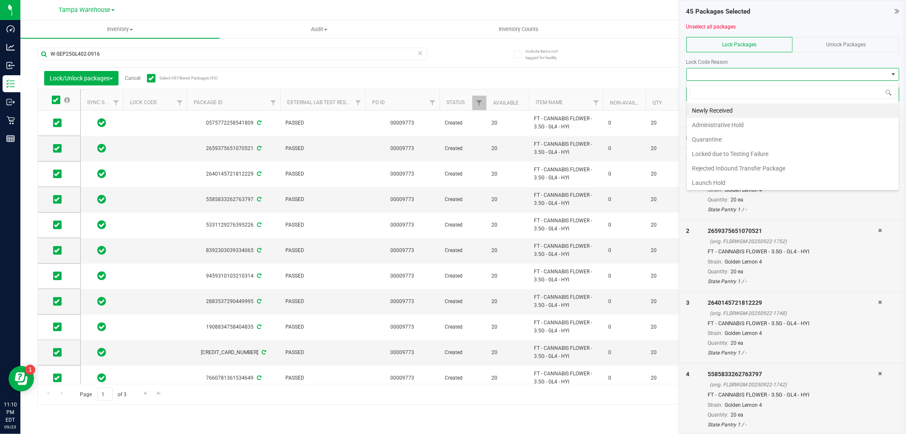
scroll to position [13, 213]
click at [744, 141] on li "Quarantine" at bounding box center [793, 139] width 212 height 14
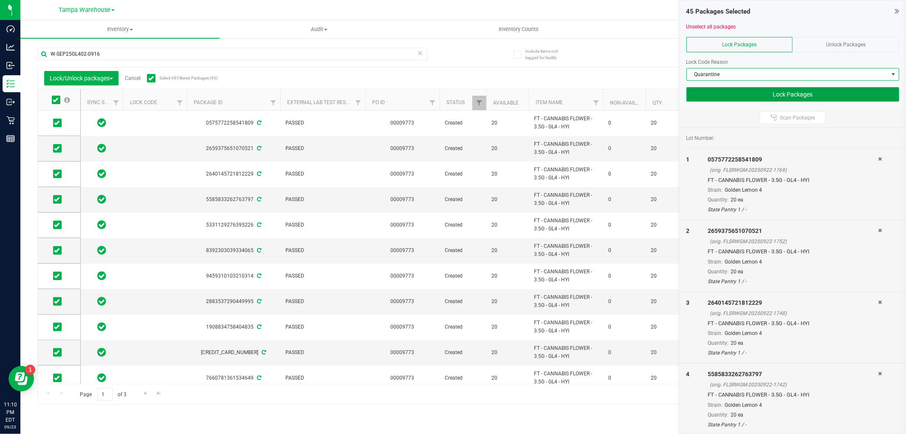
click at [724, 96] on button "Lock Packages" at bounding box center [793, 94] width 213 height 14
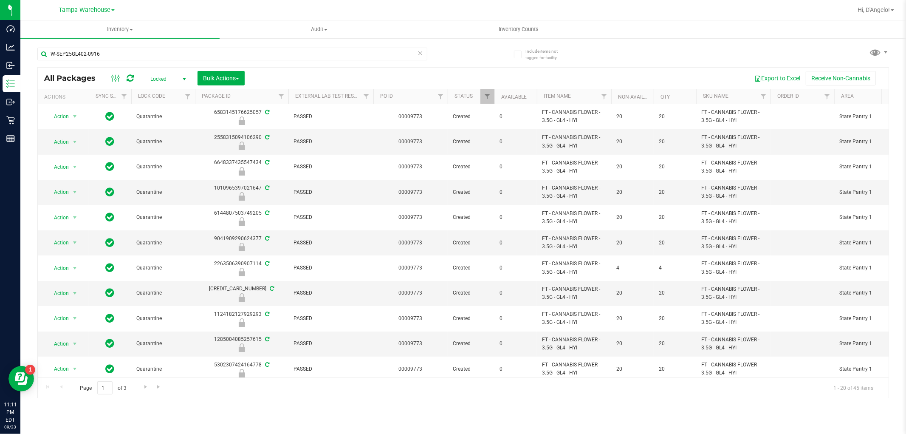
click at [172, 75] on span "Locked" at bounding box center [166, 79] width 47 height 12
click at [168, 94] on li "Active Only" at bounding box center [166, 93] width 46 height 13
drag, startPoint x: 117, startPoint y: 57, endPoint x: 44, endPoint y: 61, distance: 72.7
click at [44, 61] on div "W-SEP25GL402-0916" at bounding box center [232, 58] width 390 height 20
paste input "TO01"
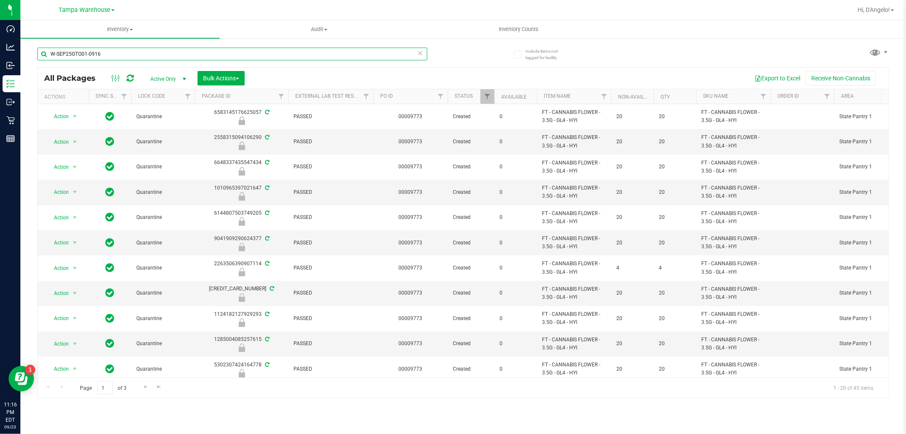
type input "W-SEP25GTO01-0916"
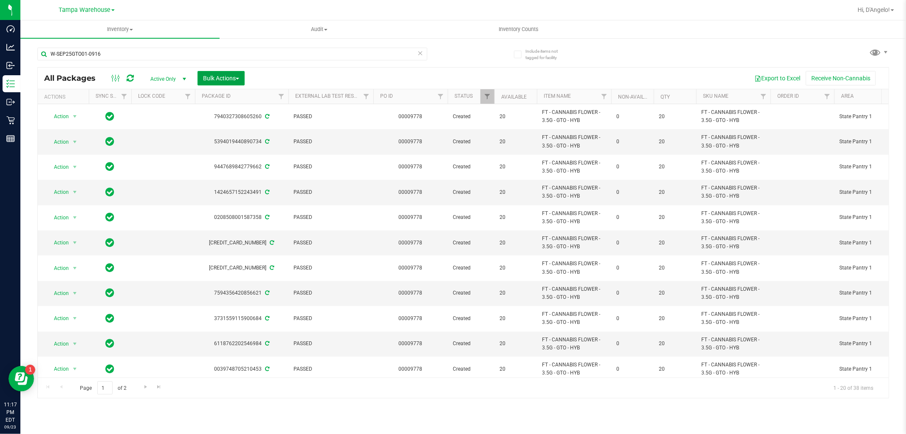
drag, startPoint x: 206, startPoint y: 79, endPoint x: 230, endPoint y: 161, distance: 85.5
click at [206, 79] on span "Bulk Actions" at bounding box center [221, 78] width 36 height 7
click at [238, 158] on span "Lock/Unlock packages" at bounding box center [232, 159] width 58 height 7
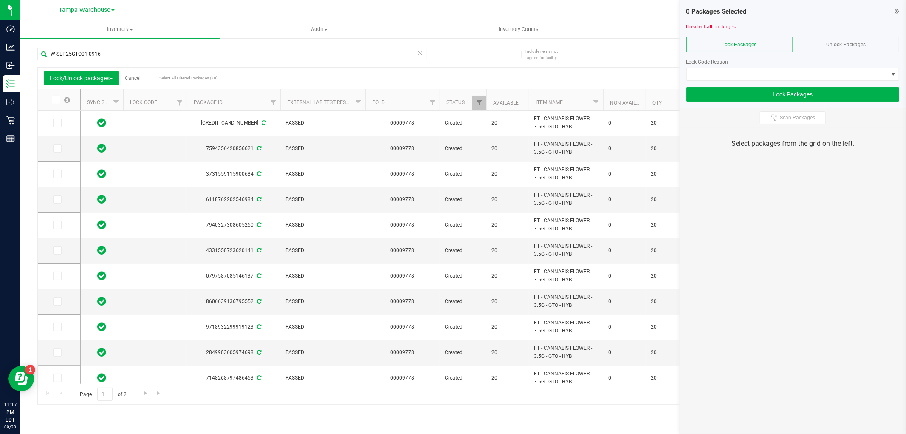
click at [155, 81] on span at bounding box center [151, 78] width 8 height 8
click at [0, 0] on input "Select All Filtered Packages (38)" at bounding box center [0, 0] width 0 height 0
click at [834, 78] on span at bounding box center [787, 74] width 201 height 12
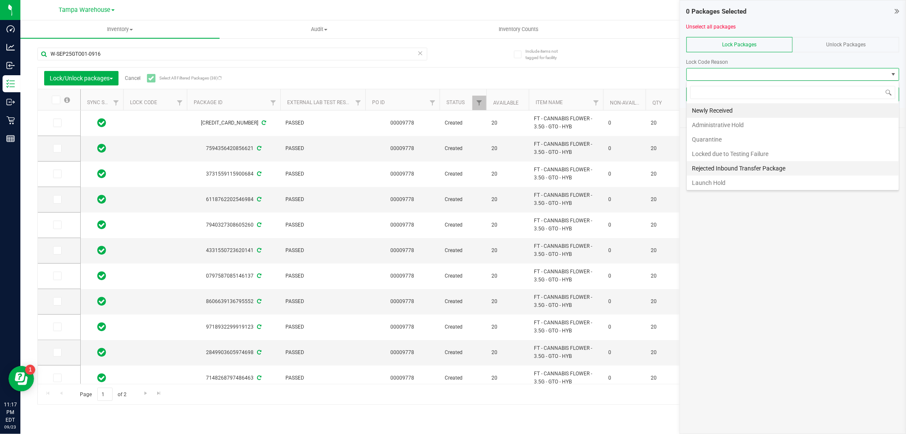
scroll to position [13, 213]
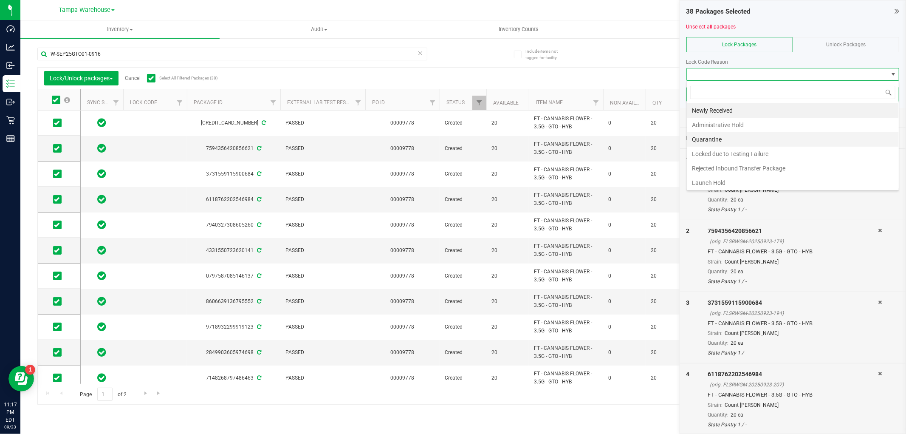
click at [756, 141] on li "Quarantine" at bounding box center [793, 139] width 212 height 14
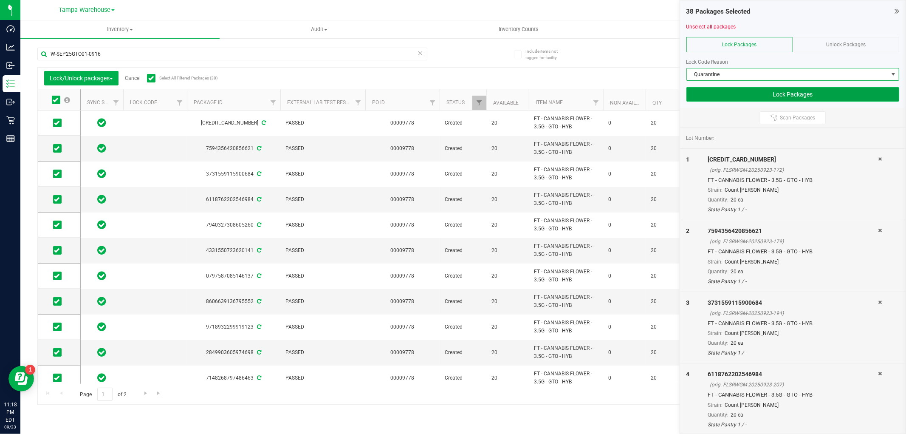
click at [715, 96] on button "Lock Packages" at bounding box center [793, 94] width 213 height 14
